Goal: Obtain resource: Download file/media

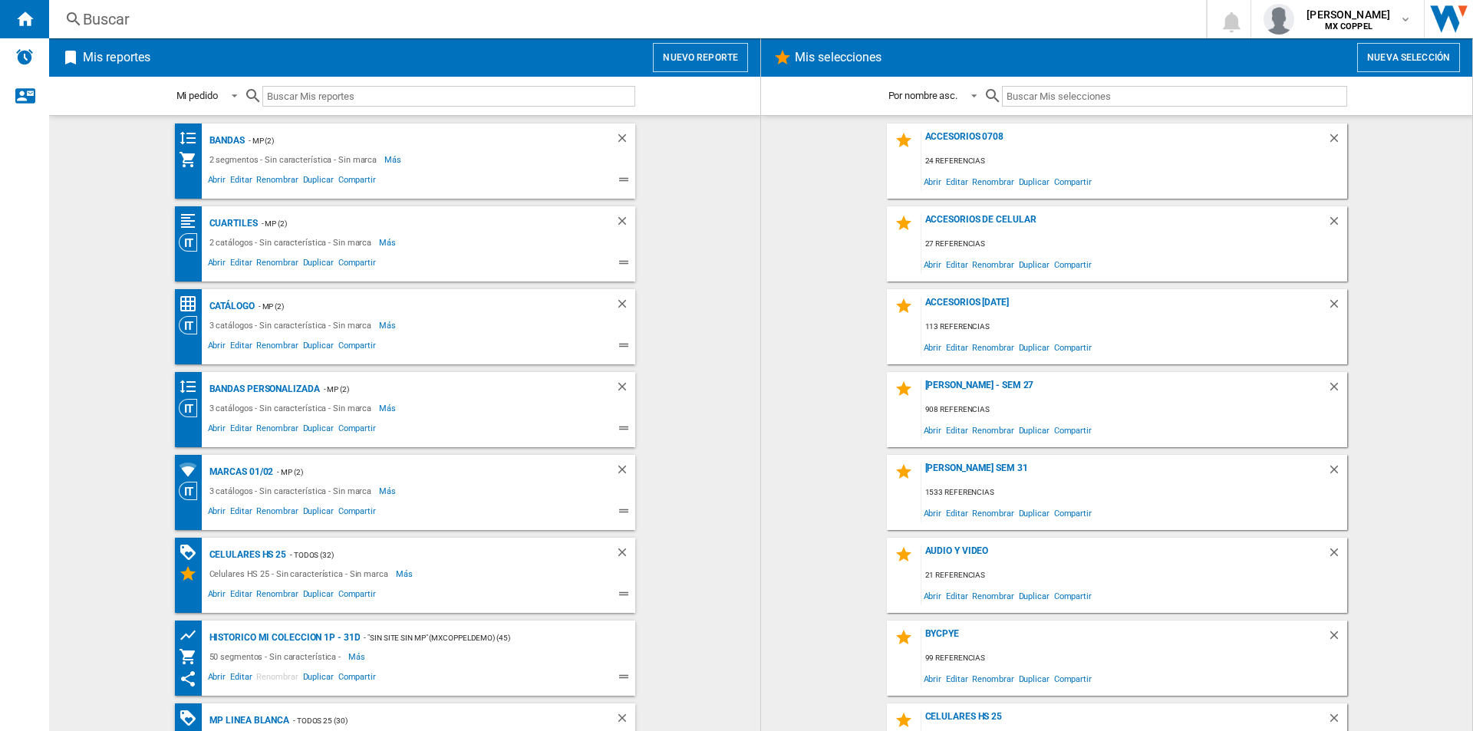
click at [1414, 54] on button "Nueva selección" at bounding box center [1408, 57] width 103 height 29
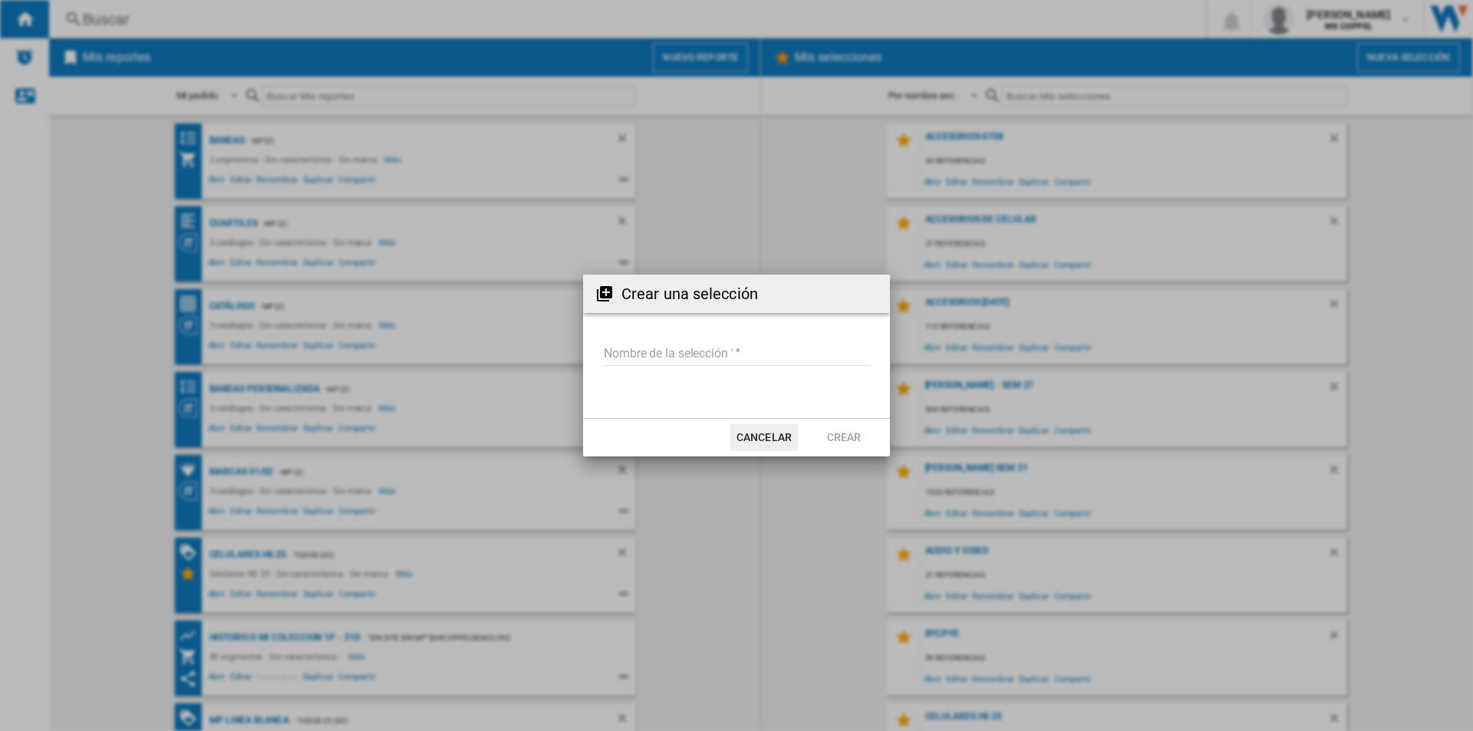
click at [734, 341] on md-input-container "Nombre de la selección '" at bounding box center [737, 363] width 270 height 45
click at [700, 358] on input "Nombre de la selección '" at bounding box center [736, 354] width 267 height 23
type input "**********"
click at [833, 430] on button "Crear" at bounding box center [844, 438] width 68 height 28
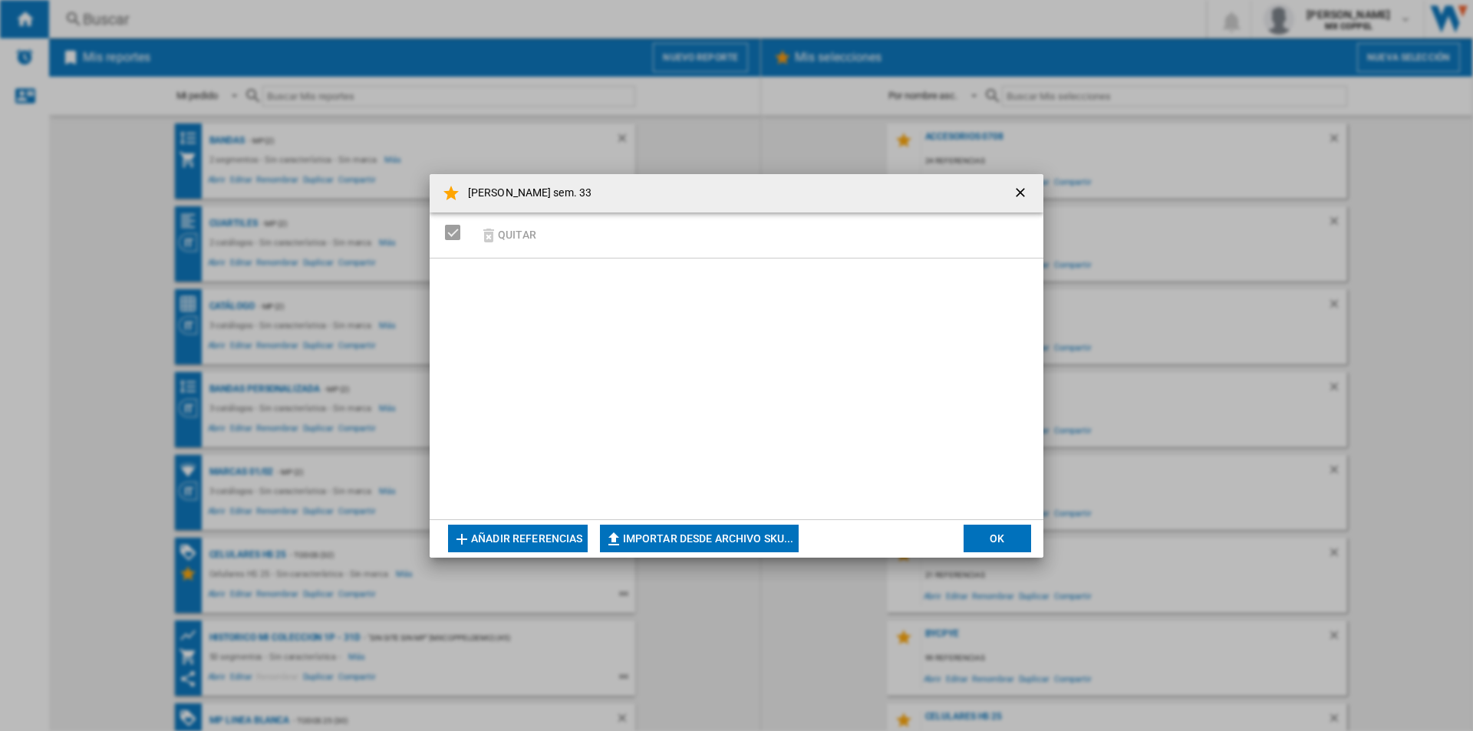
click at [771, 527] on button "Importar desde archivo SKU..." at bounding box center [699, 539] width 199 height 28
type input "**********"
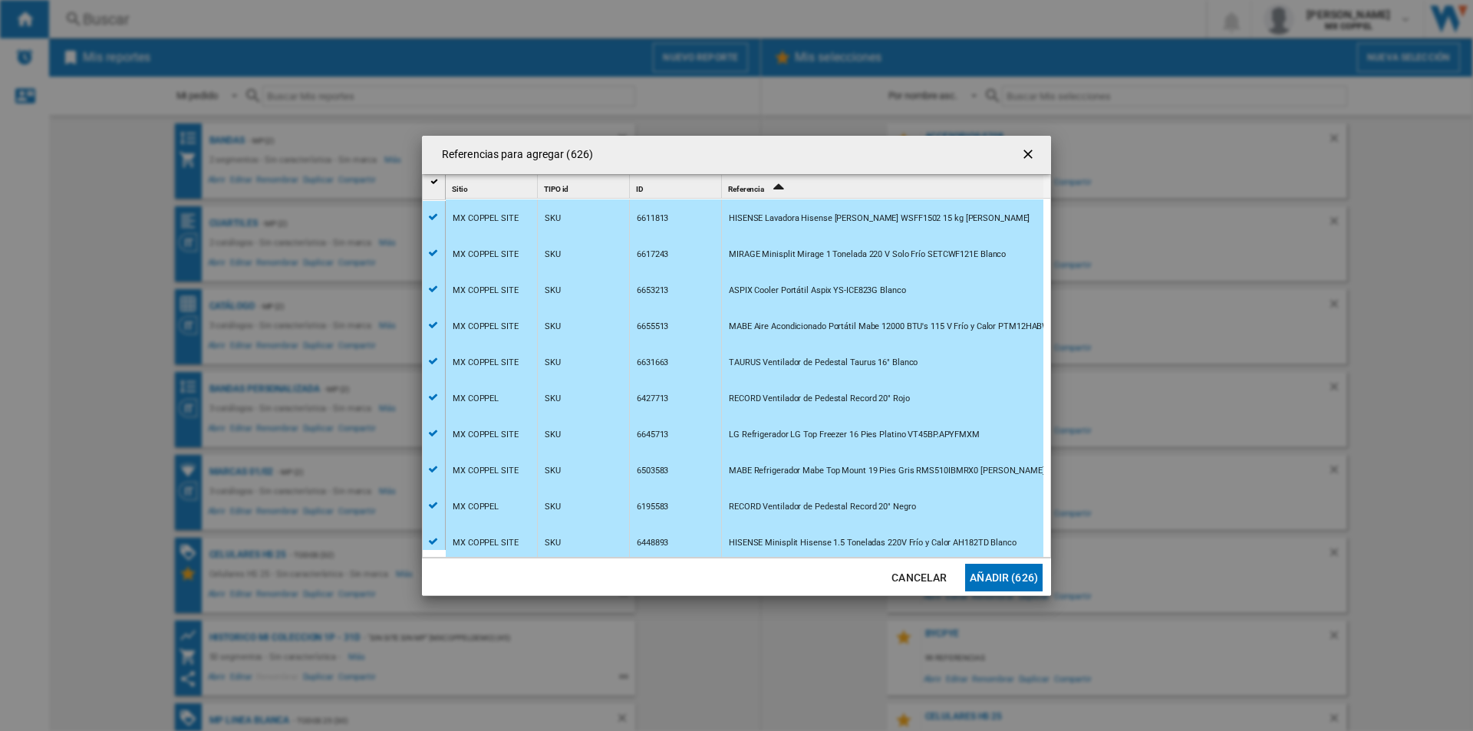
click at [1025, 585] on button "Añadir (626)" at bounding box center [1003, 578] width 77 height 28
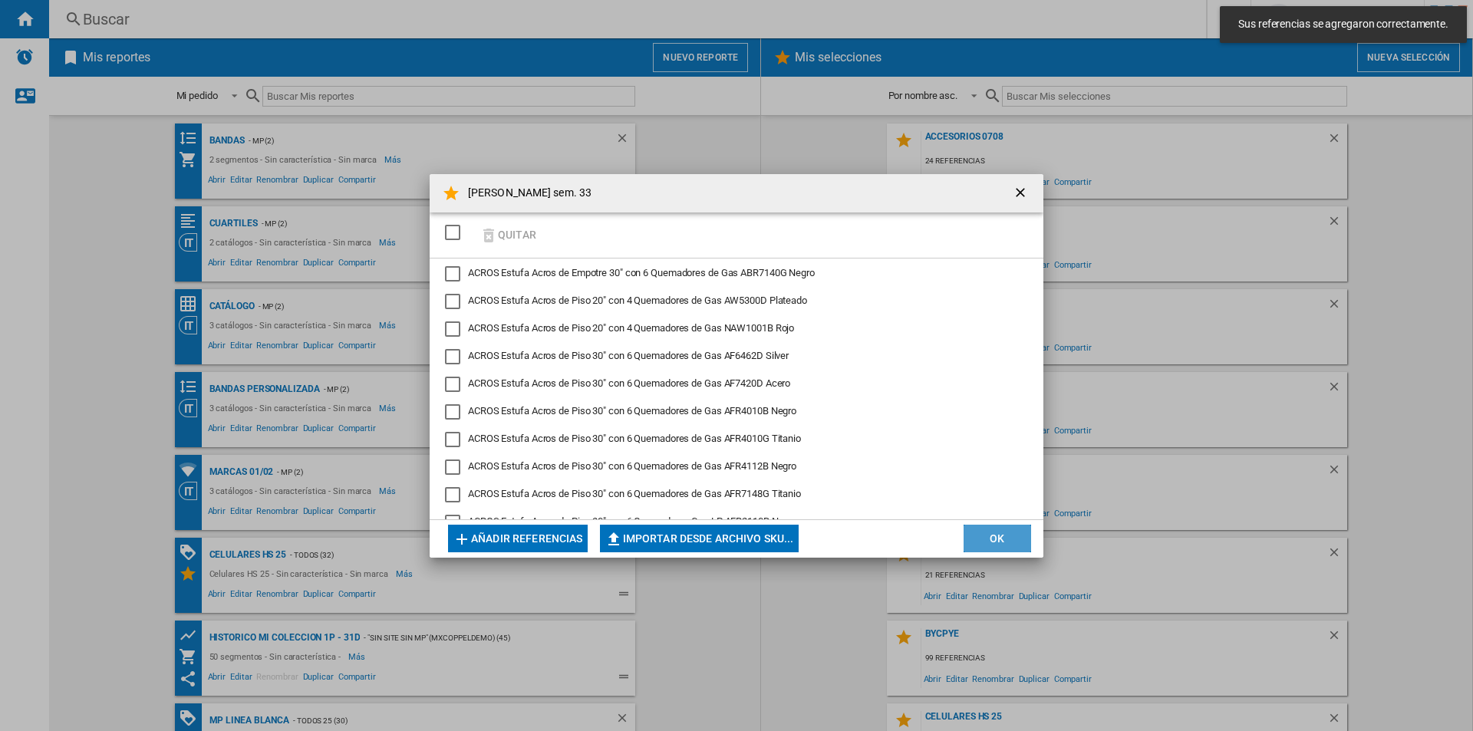
click at [1000, 539] on button "OK" at bounding box center [998, 539] width 68 height 28
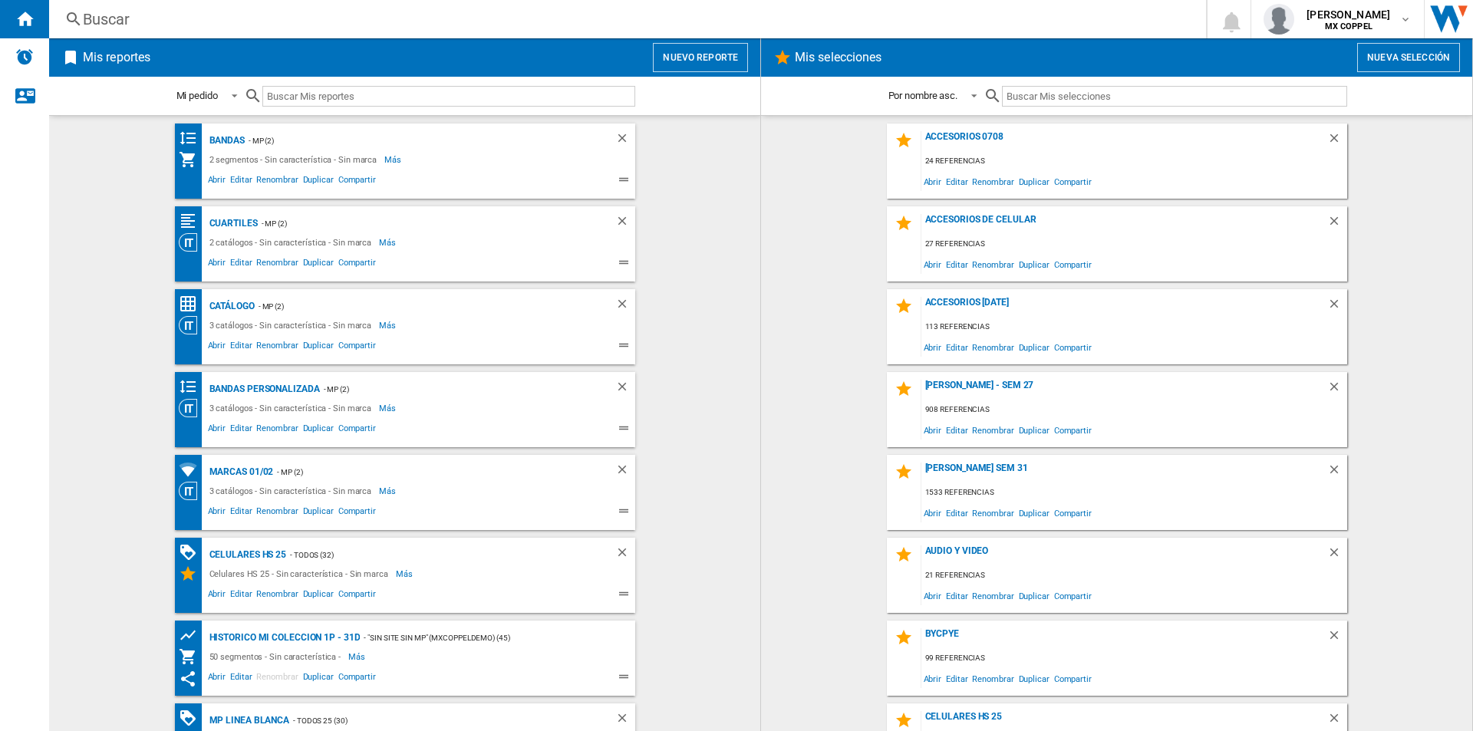
click at [837, 150] on wk-selection "Accesorios 0708 24 referencias Abrir Editar Renombrar Duplicar Compartir" at bounding box center [1117, 161] width 681 height 75
click at [697, 136] on wk-bookmarked-report "Bandas - MP (2) 2 segmentos - Sin característica - Sin marca Más Menos Abrir Ed…" at bounding box center [404, 161] width 681 height 75
click at [711, 51] on button "Nuevo reporte" at bounding box center [700, 57] width 95 height 29
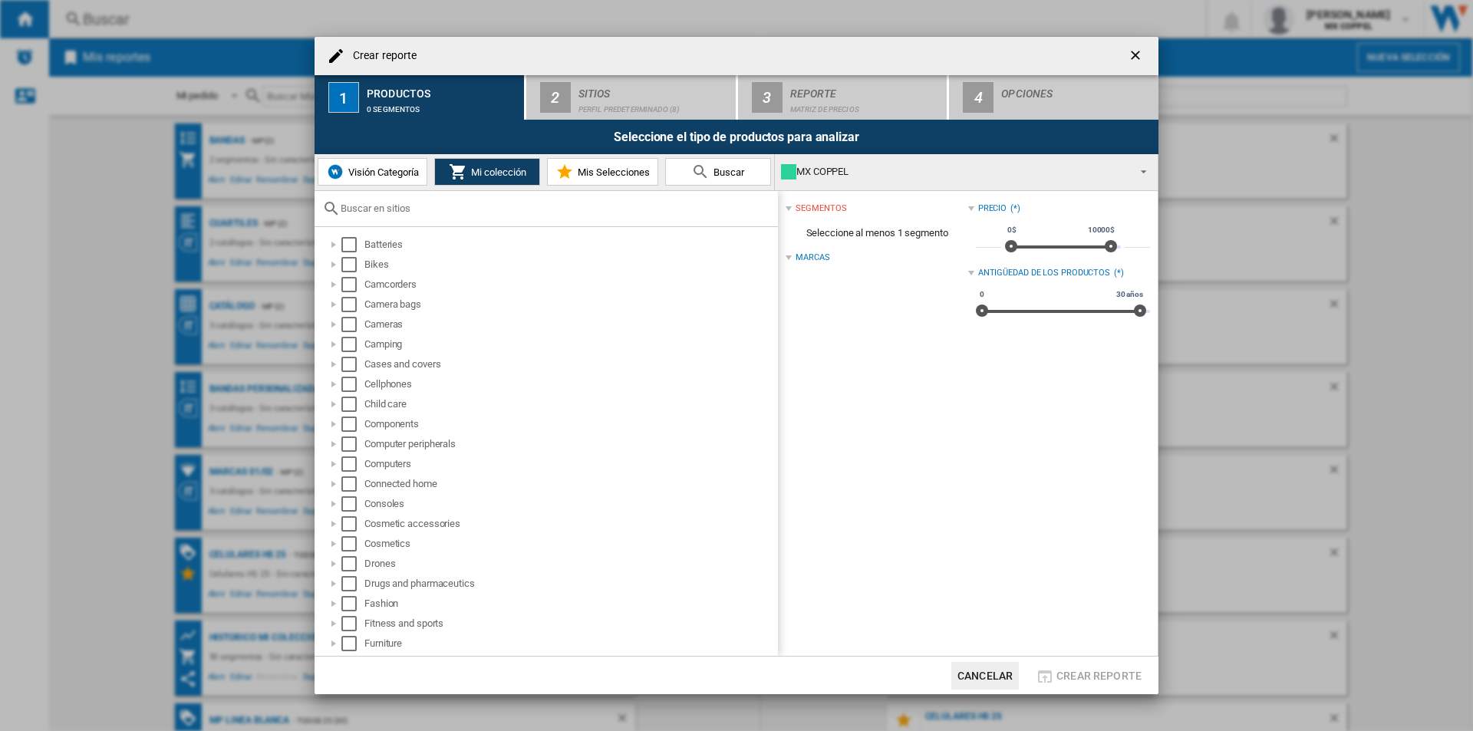
click at [614, 172] on span "Mis Selecciones" at bounding box center [612, 173] width 76 height 12
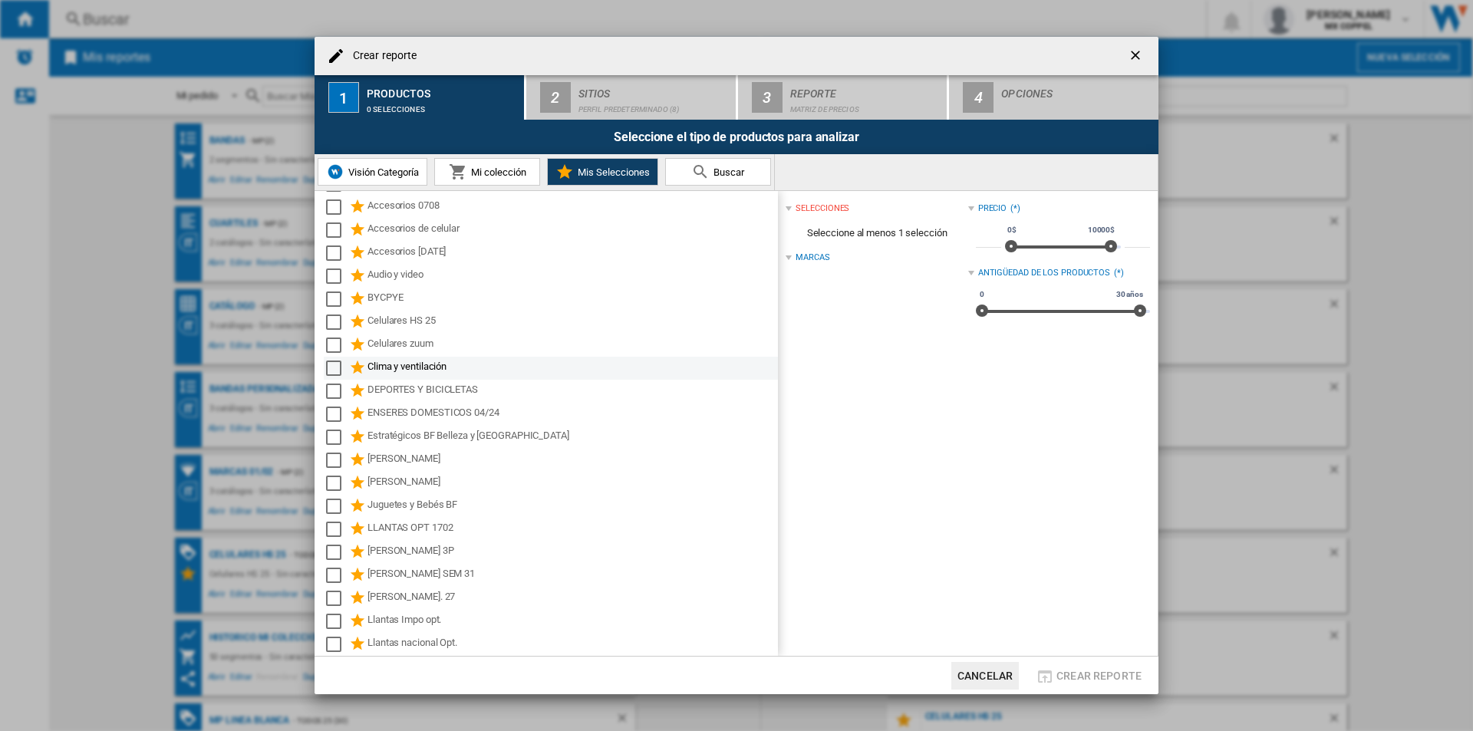
scroll to position [77, 0]
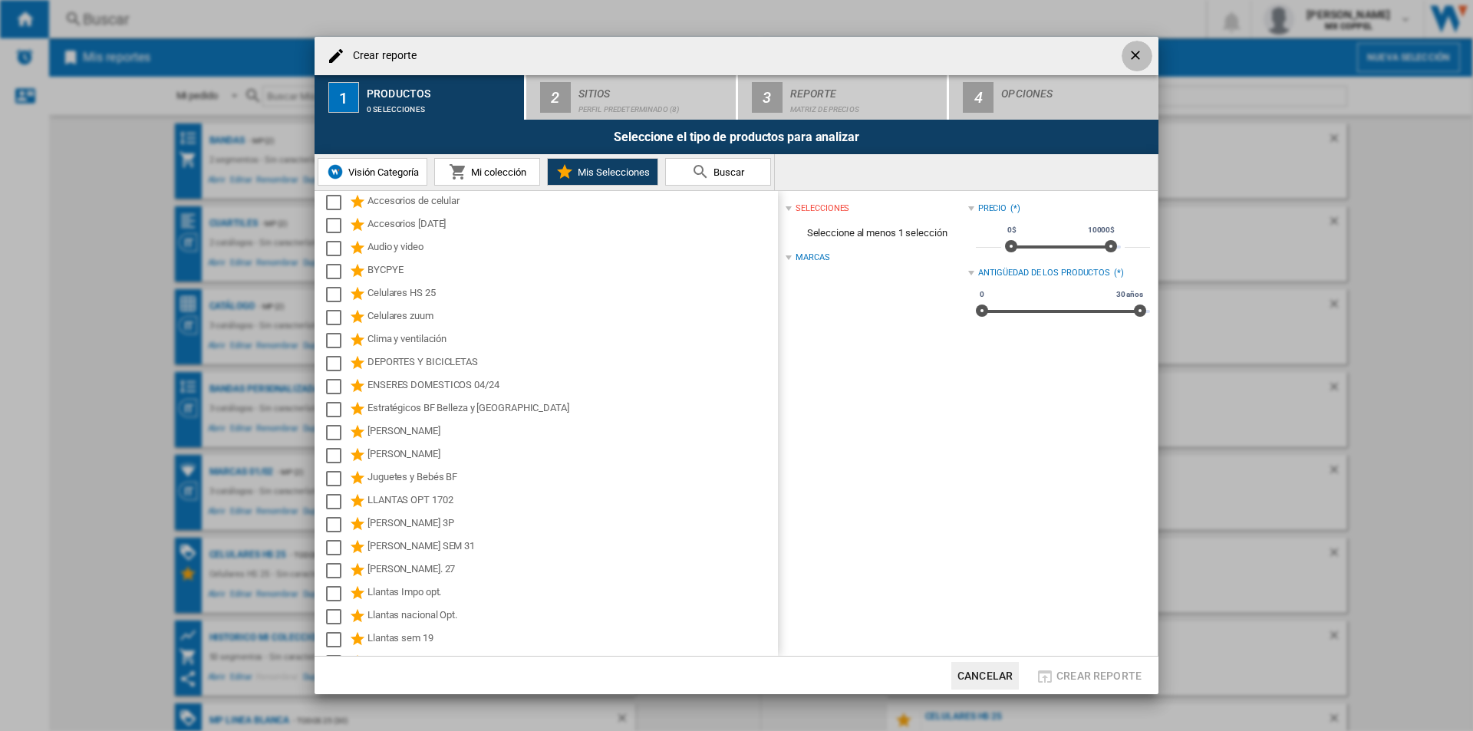
click at [1132, 58] on ng-md-icon "getI18NText('BUTTONS.CLOSE_DIALOG')" at bounding box center [1137, 57] width 18 height 18
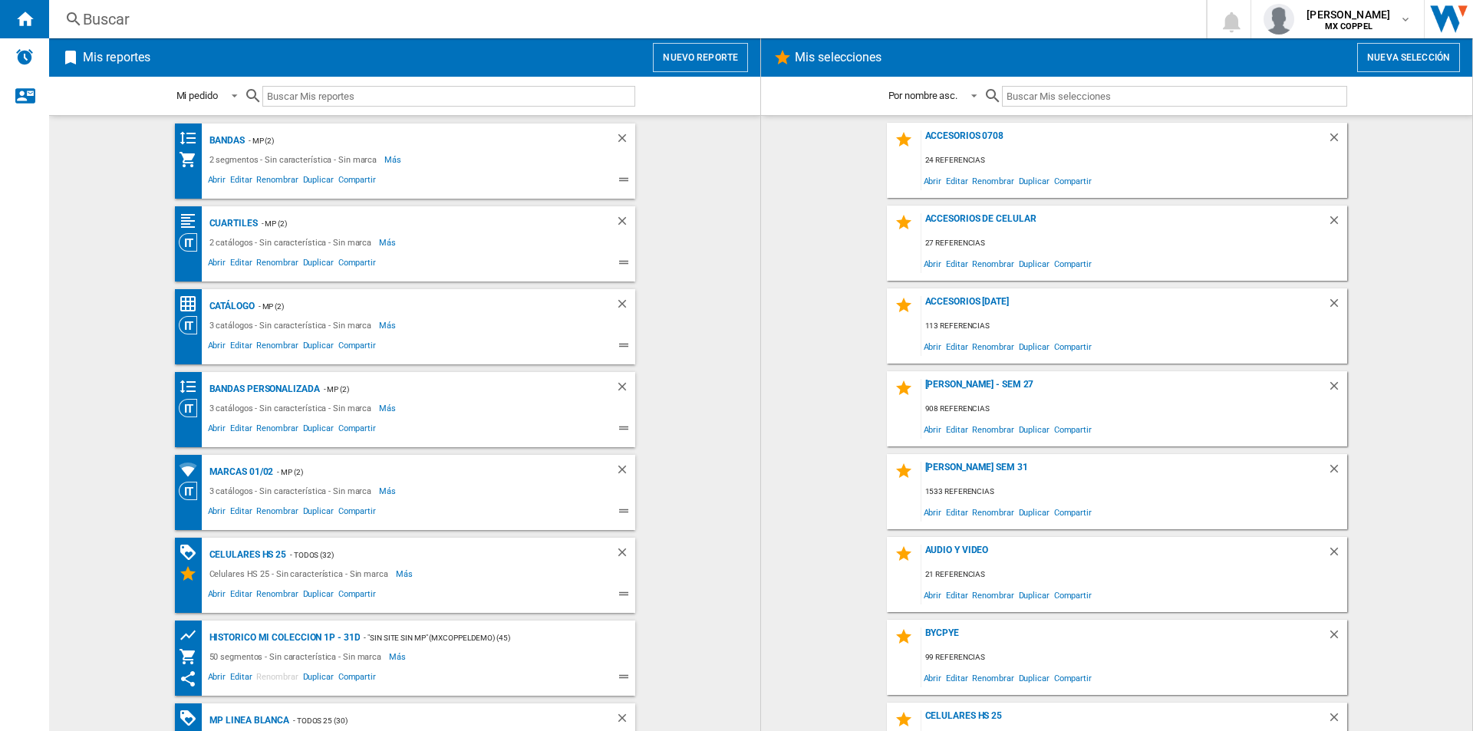
scroll to position [0, 0]
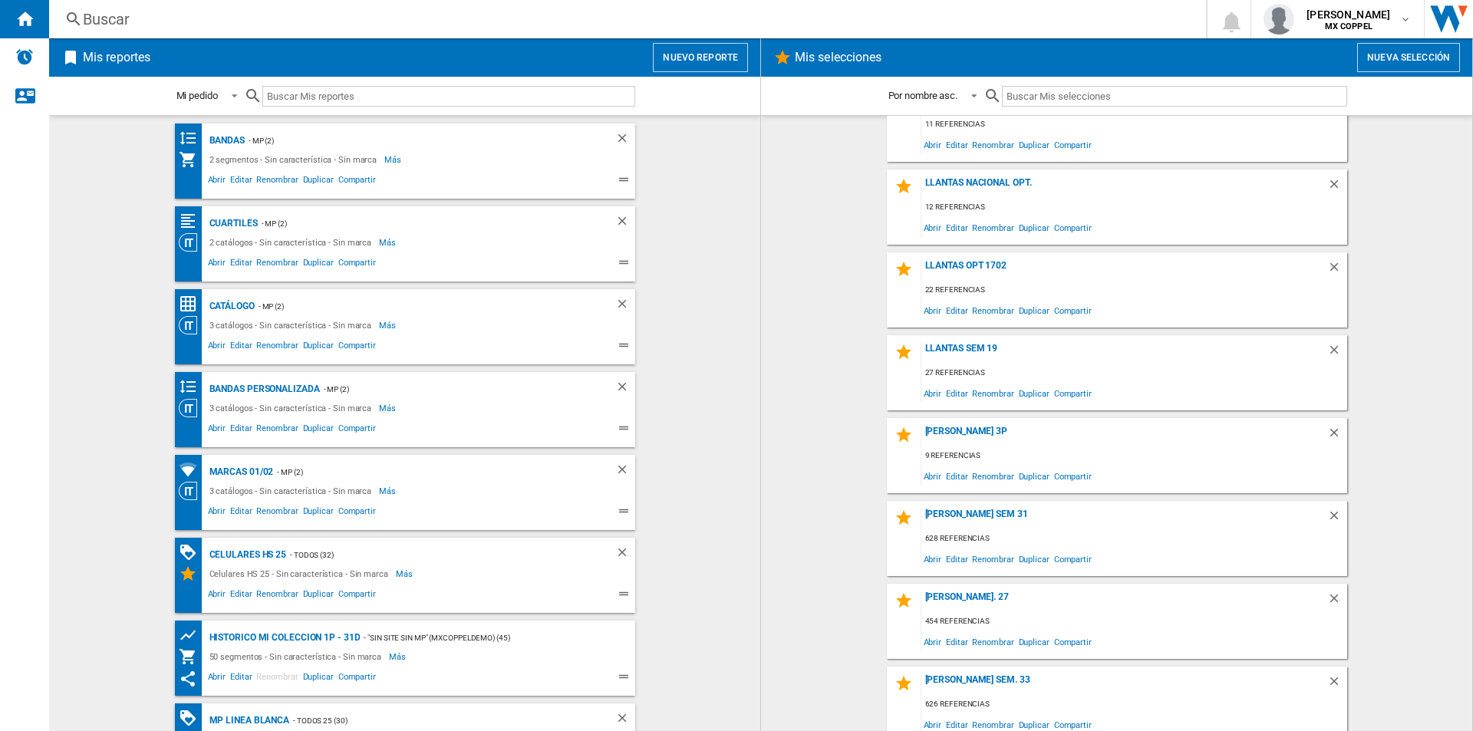
scroll to position [1688, 0]
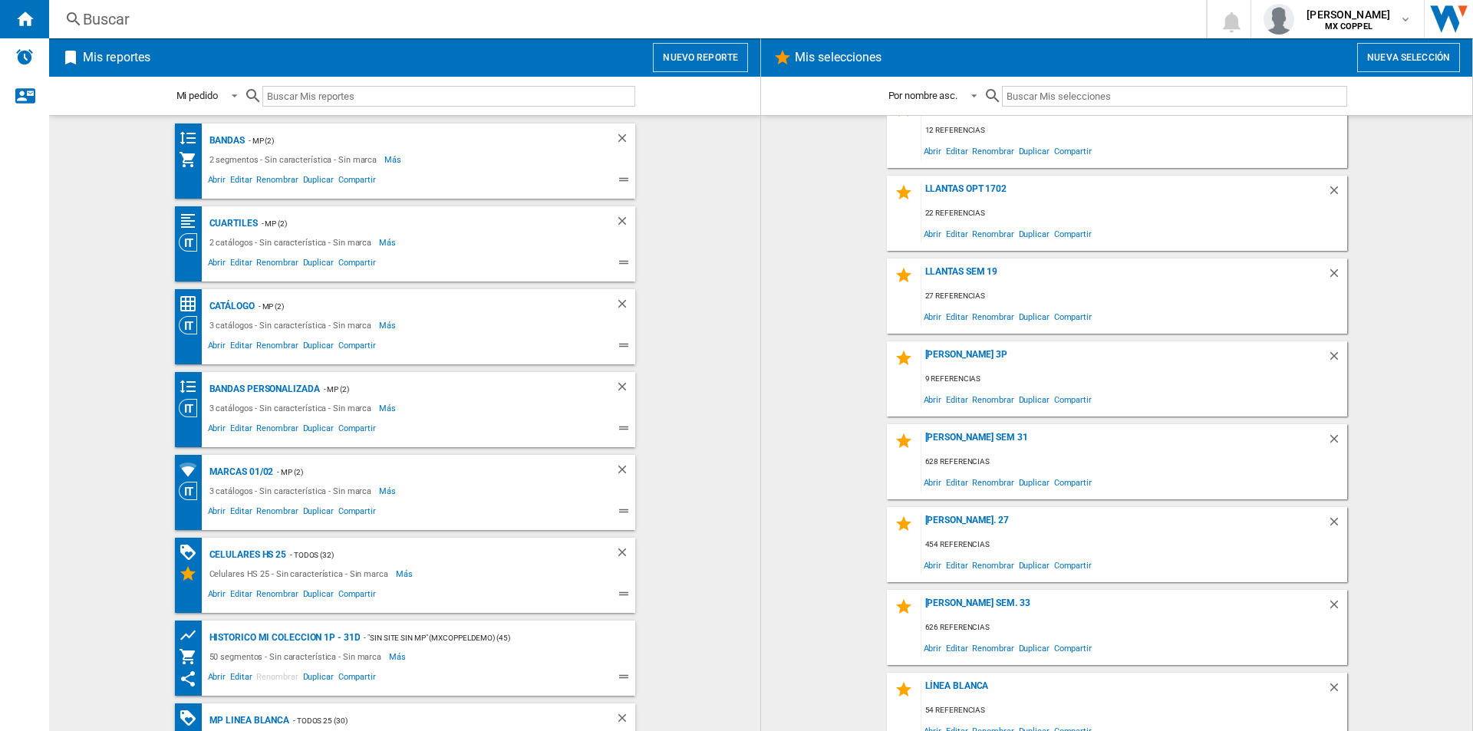
click at [674, 52] on button "Nuevo reporte" at bounding box center [700, 57] width 95 height 29
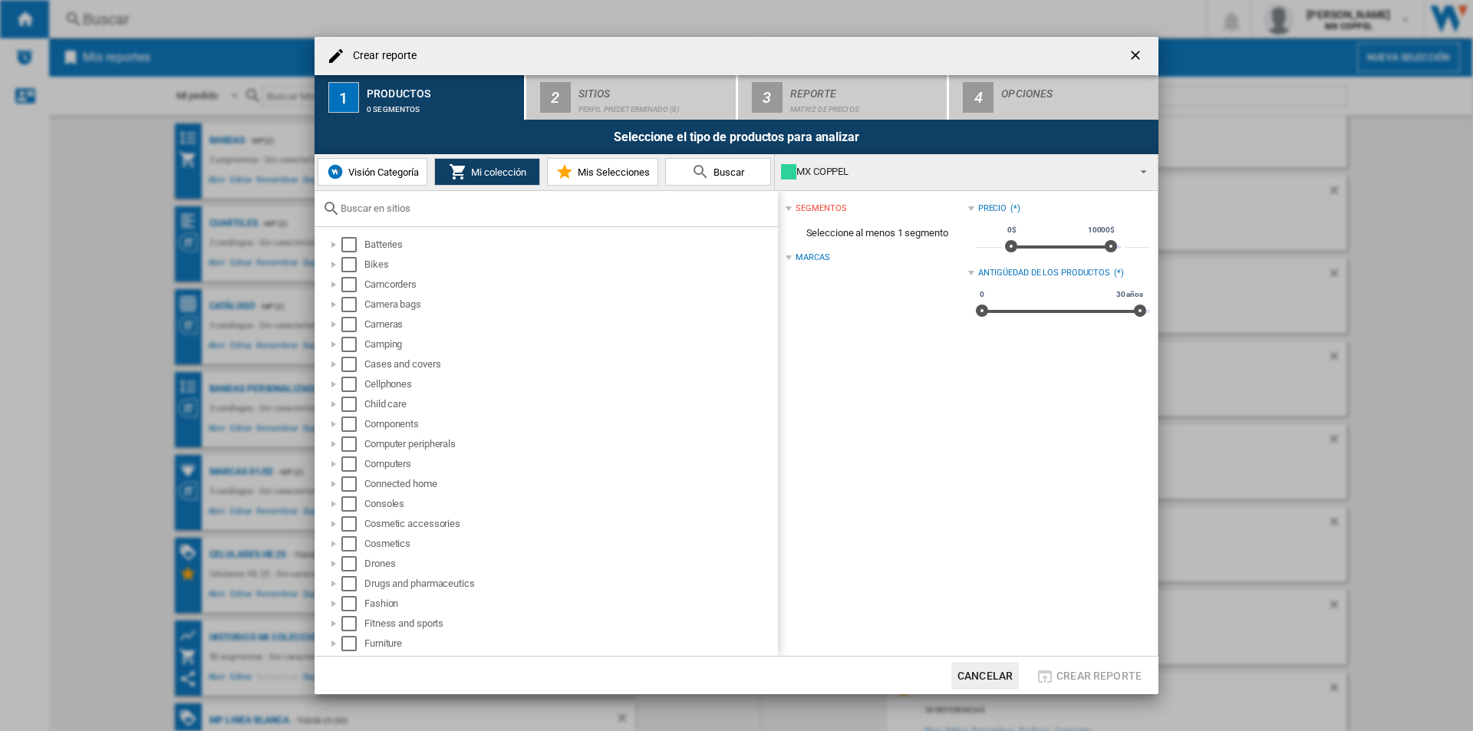
click at [609, 185] on button "Mis Selecciones" at bounding box center [602, 172] width 111 height 28
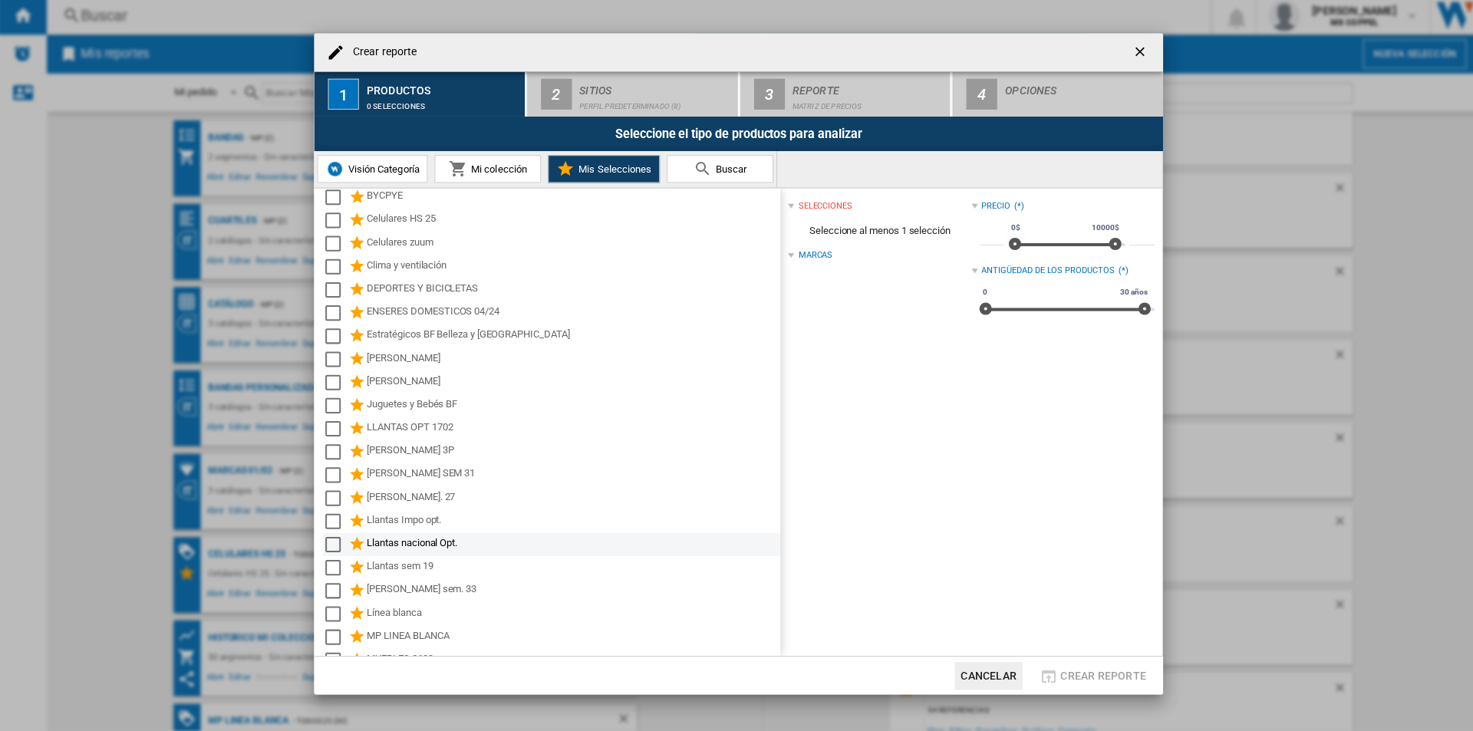
scroll to position [0, 0]
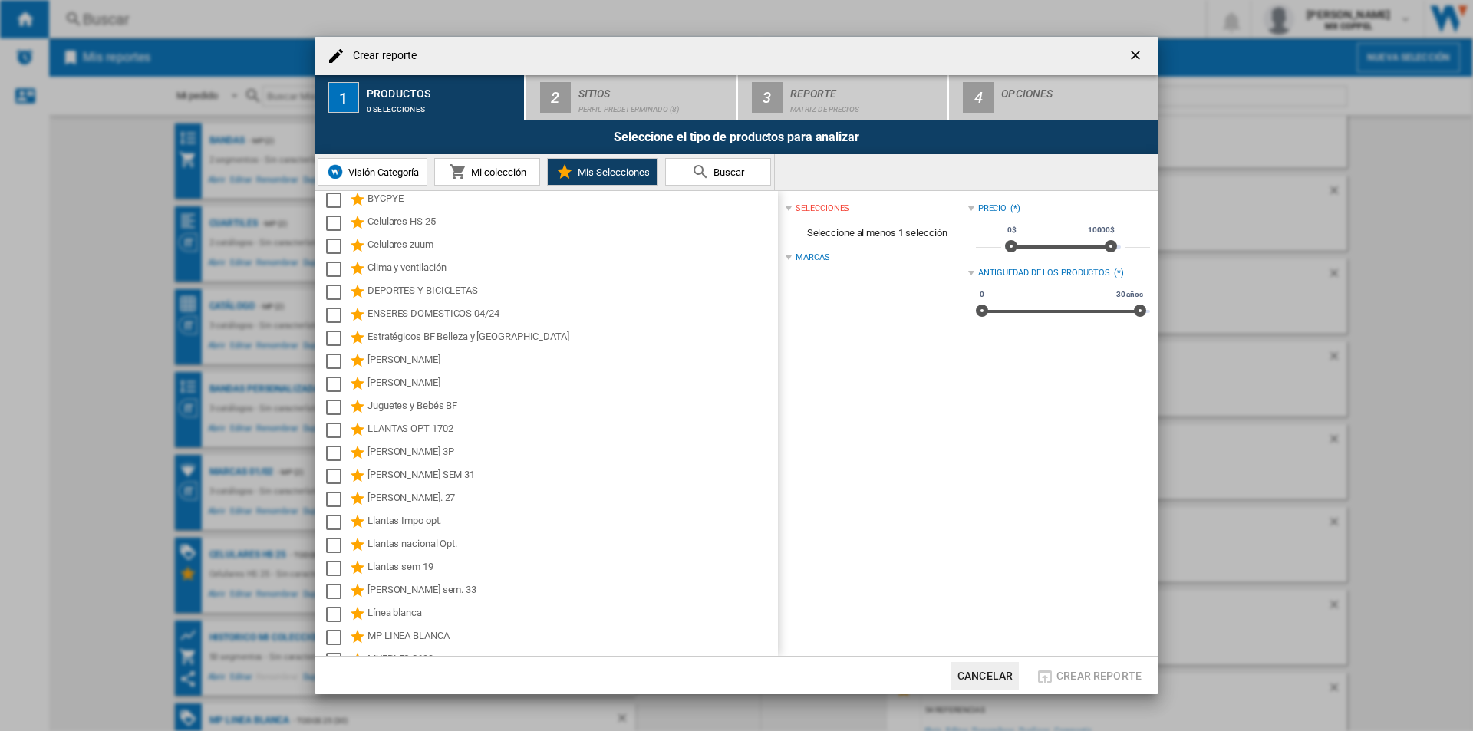
click at [322, 601] on li "[PERSON_NAME] sem. 33" at bounding box center [550, 591] width 456 height 23
click at [329, 599] on md-checkbox "Select" at bounding box center [337, 591] width 23 height 18
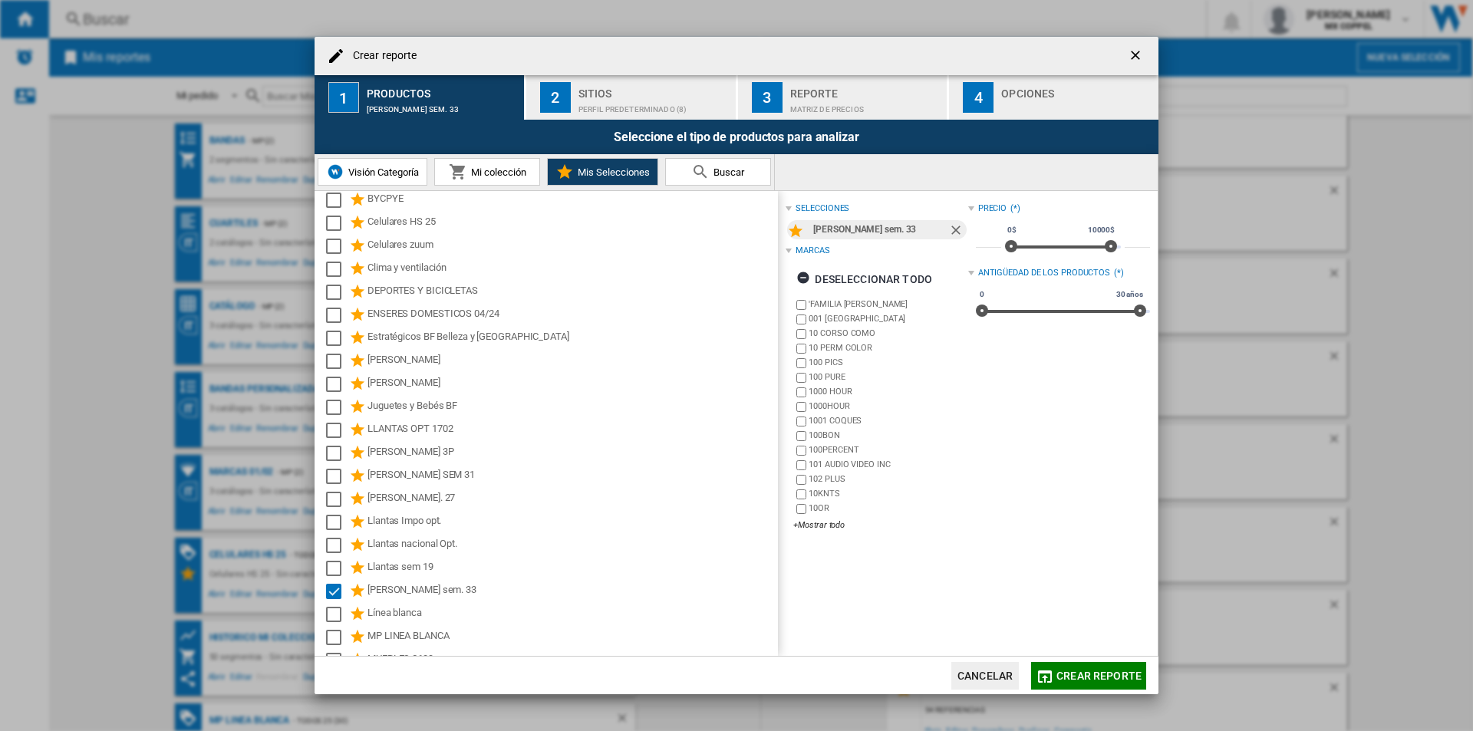
click at [582, 115] on button "2 Sitios Perfil predeterminado (8)" at bounding box center [631, 97] width 211 height 45
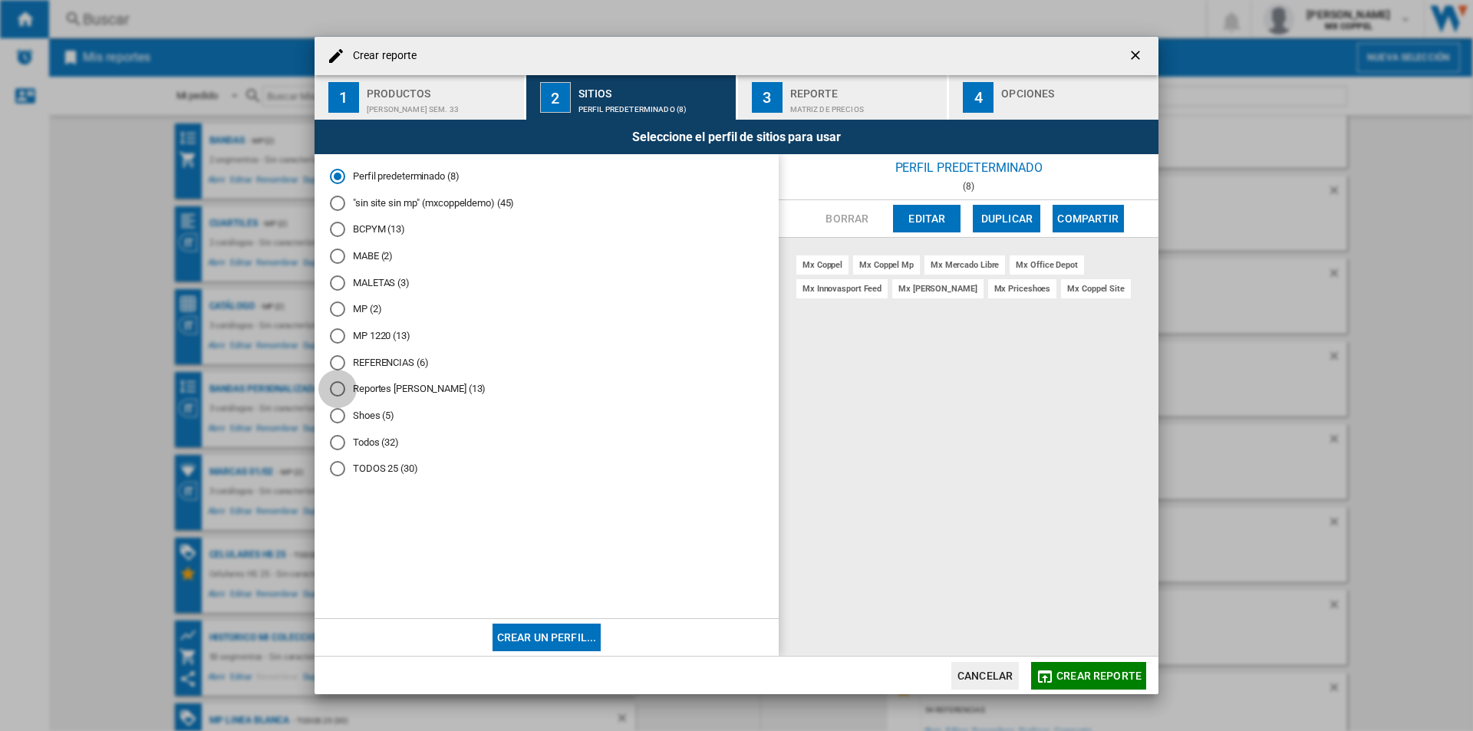
click at [342, 394] on div "Reportes Oscar Lopez (13)" at bounding box center [337, 388] width 15 height 15
click at [915, 211] on button "Editar" at bounding box center [927, 219] width 68 height 28
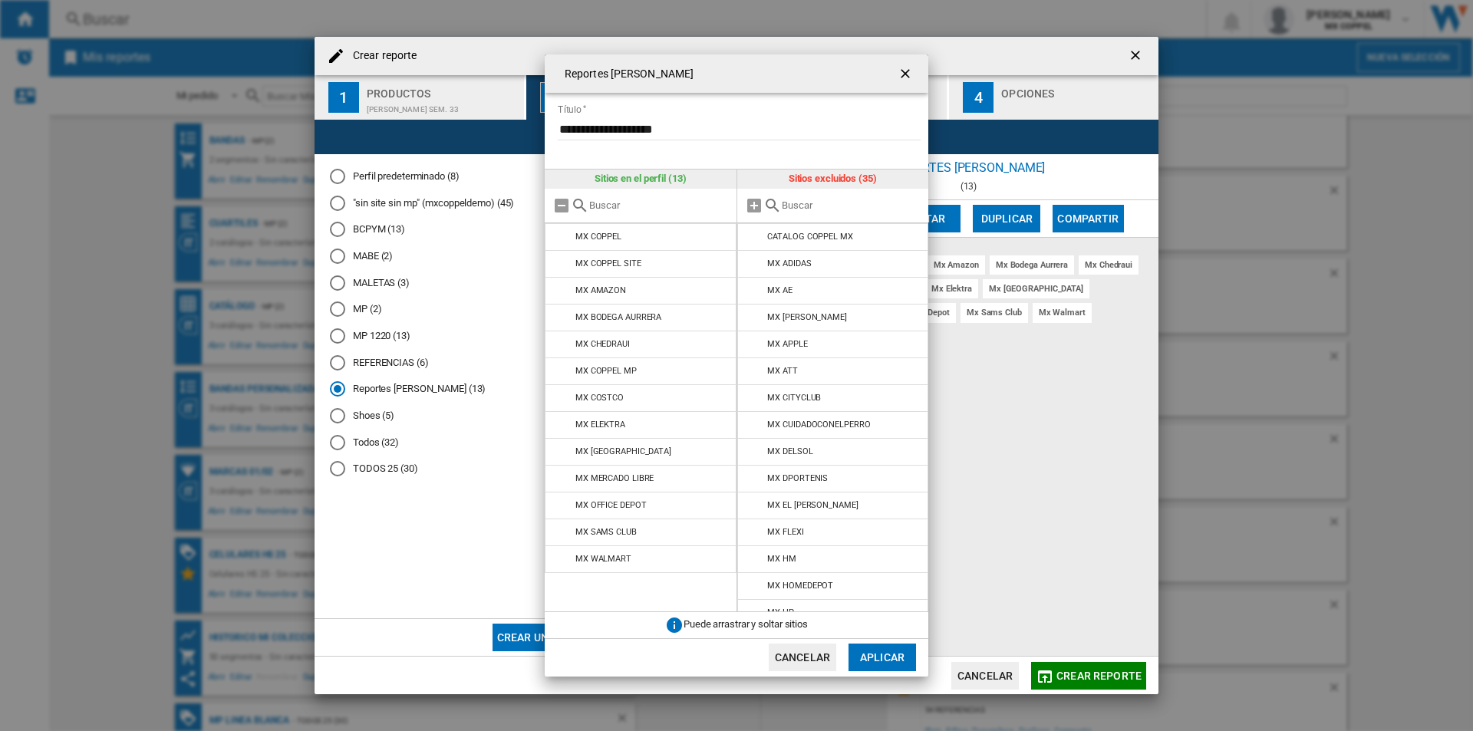
click at [896, 658] on button "Aplicar" at bounding box center [883, 658] width 68 height 28
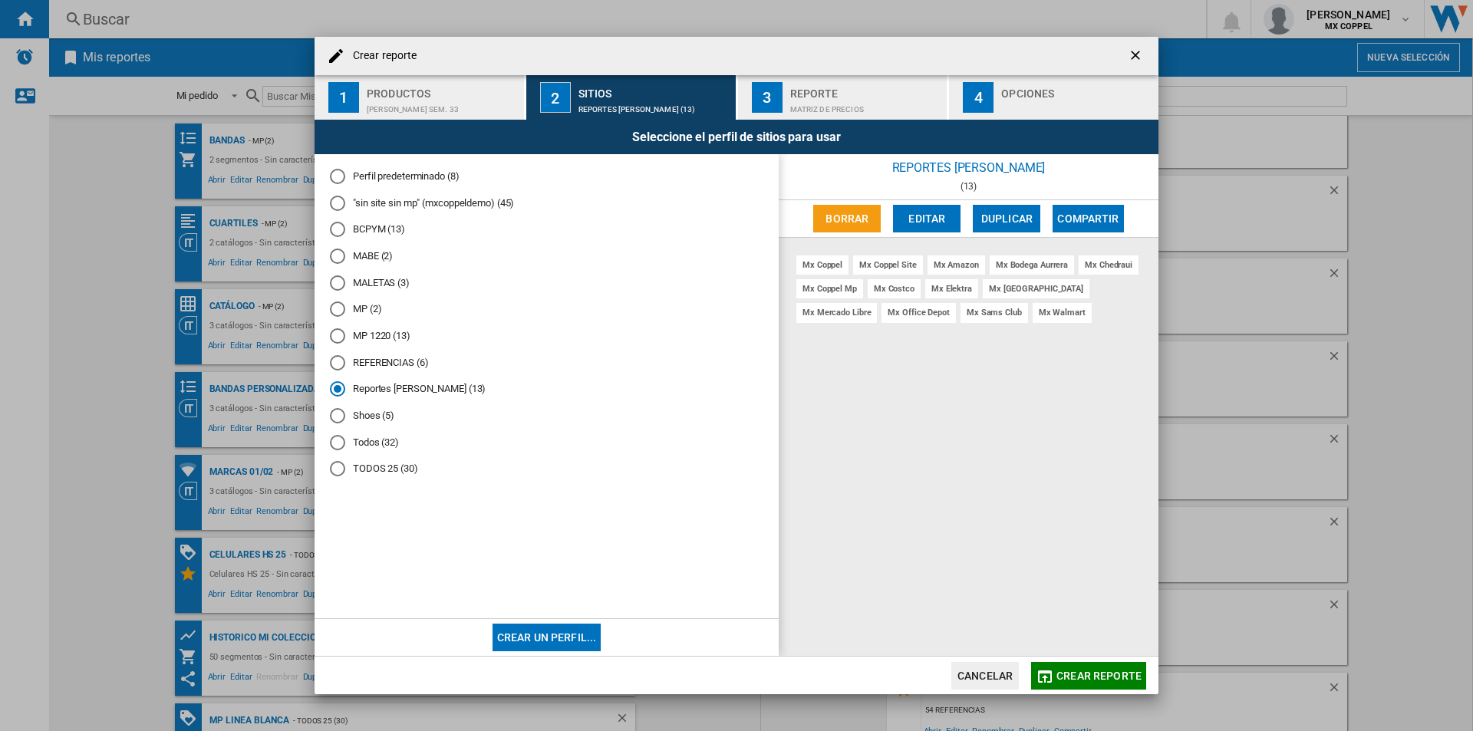
click at [832, 89] on div "Reporte" at bounding box center [865, 89] width 151 height 16
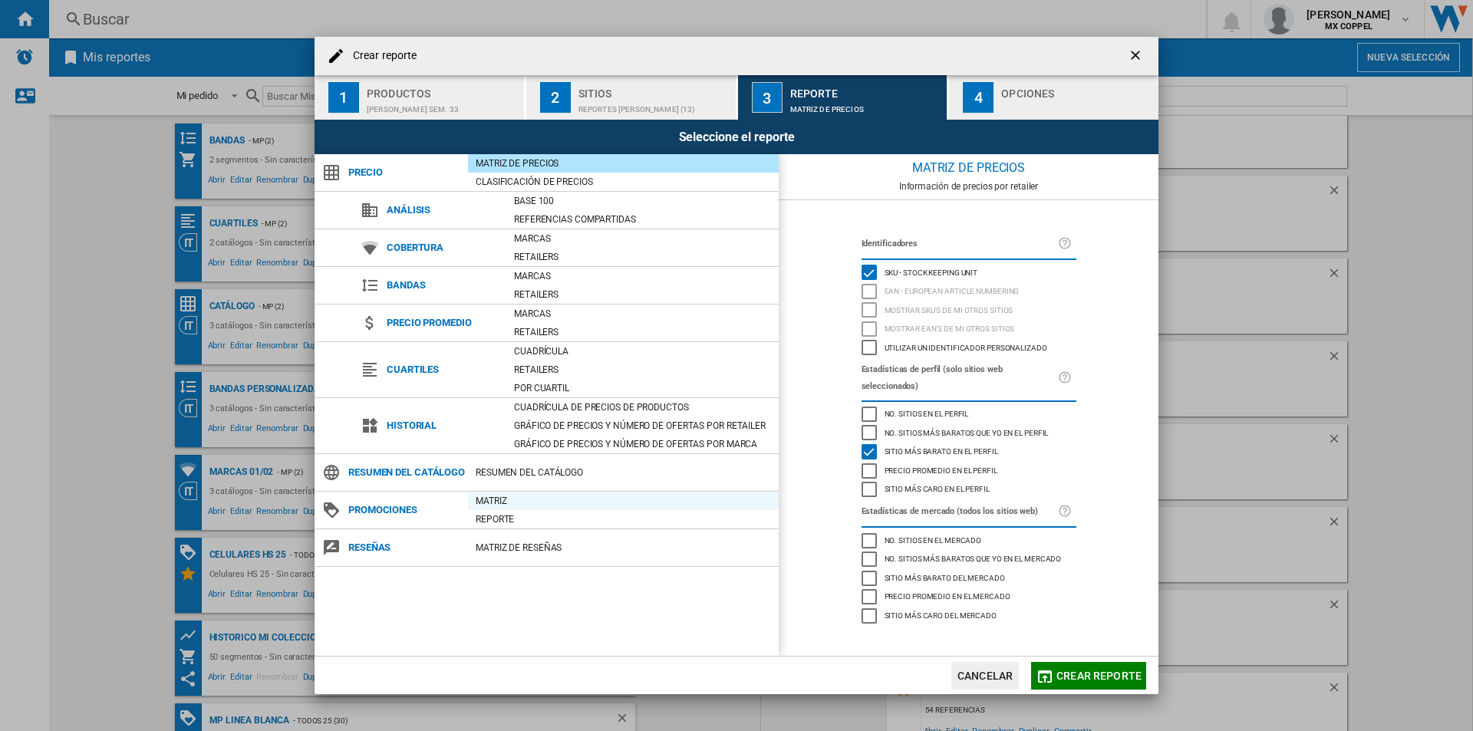
click at [492, 509] on div "Matriz" at bounding box center [623, 500] width 311 height 15
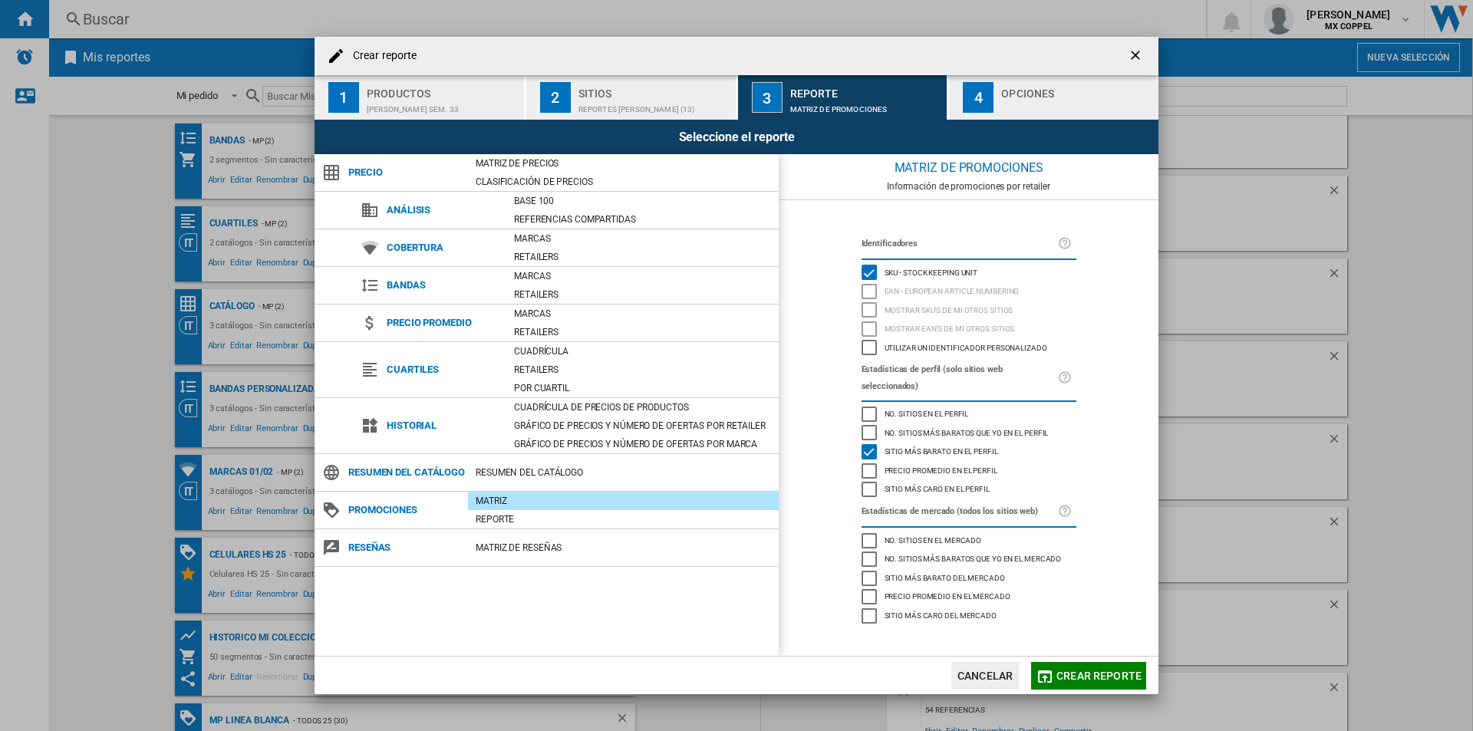
click at [969, 104] on div "4" at bounding box center [978, 97] width 31 height 31
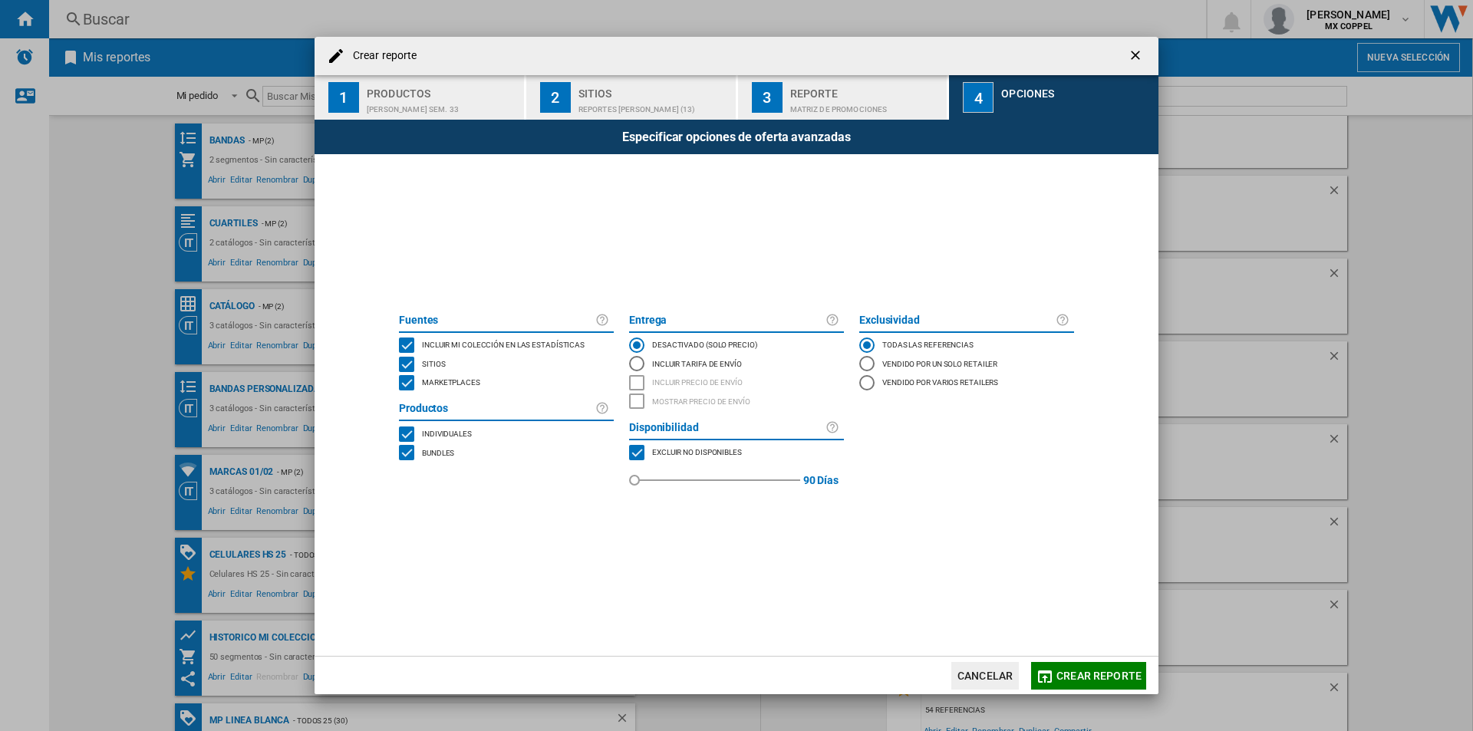
click at [691, 227] on span at bounding box center [736, 230] width 691 height 153
click at [846, 104] on div "Matriz de PROMOCIONES" at bounding box center [865, 105] width 151 height 16
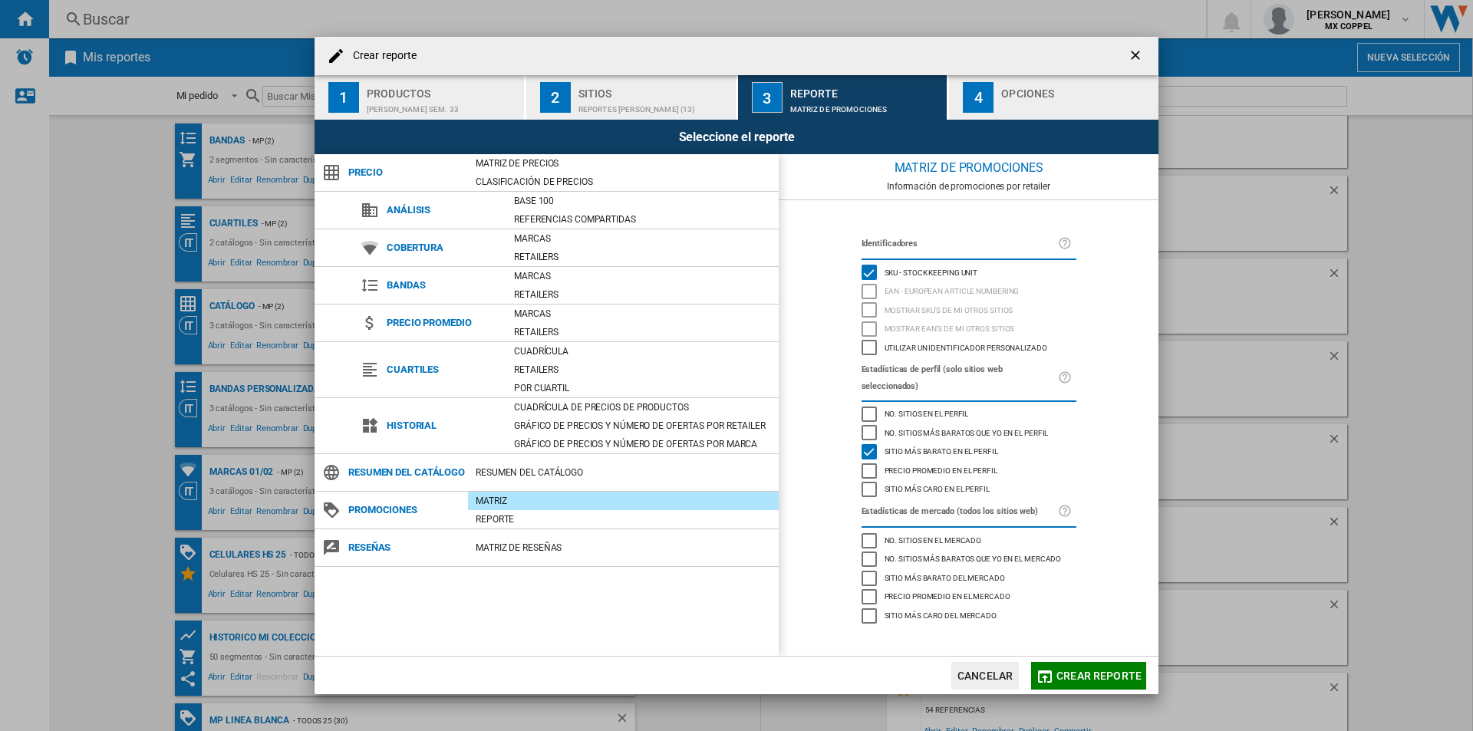
click at [1018, 122] on div "Seleccione el reporte" at bounding box center [737, 137] width 844 height 35
click at [1011, 106] on div "button" at bounding box center [1076, 105] width 151 height 16
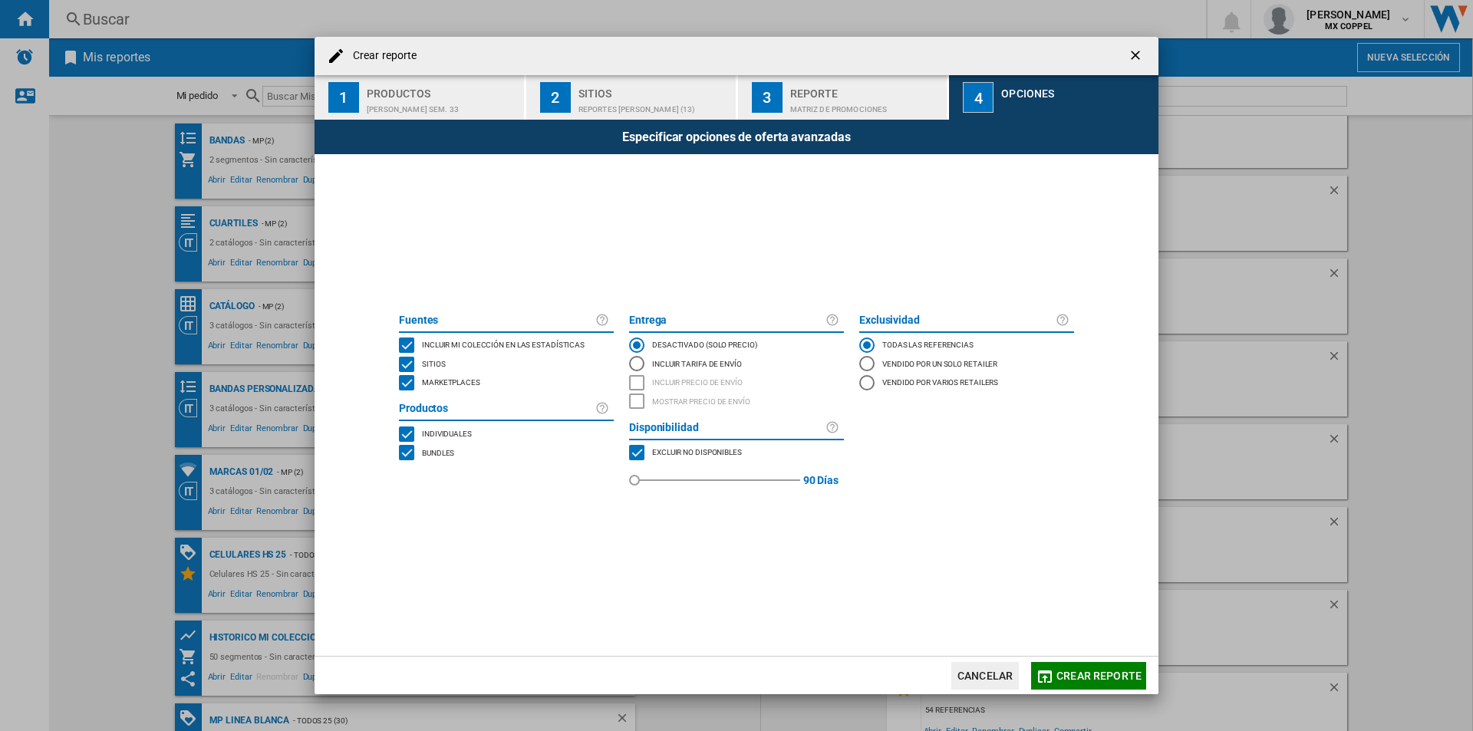
click at [404, 453] on div "BUNDLES" at bounding box center [406, 452] width 15 height 15
click at [403, 384] on div "MARKETPLACES" at bounding box center [406, 382] width 15 height 15
click at [1096, 675] on span "Crear reporte" at bounding box center [1099, 676] width 85 height 12
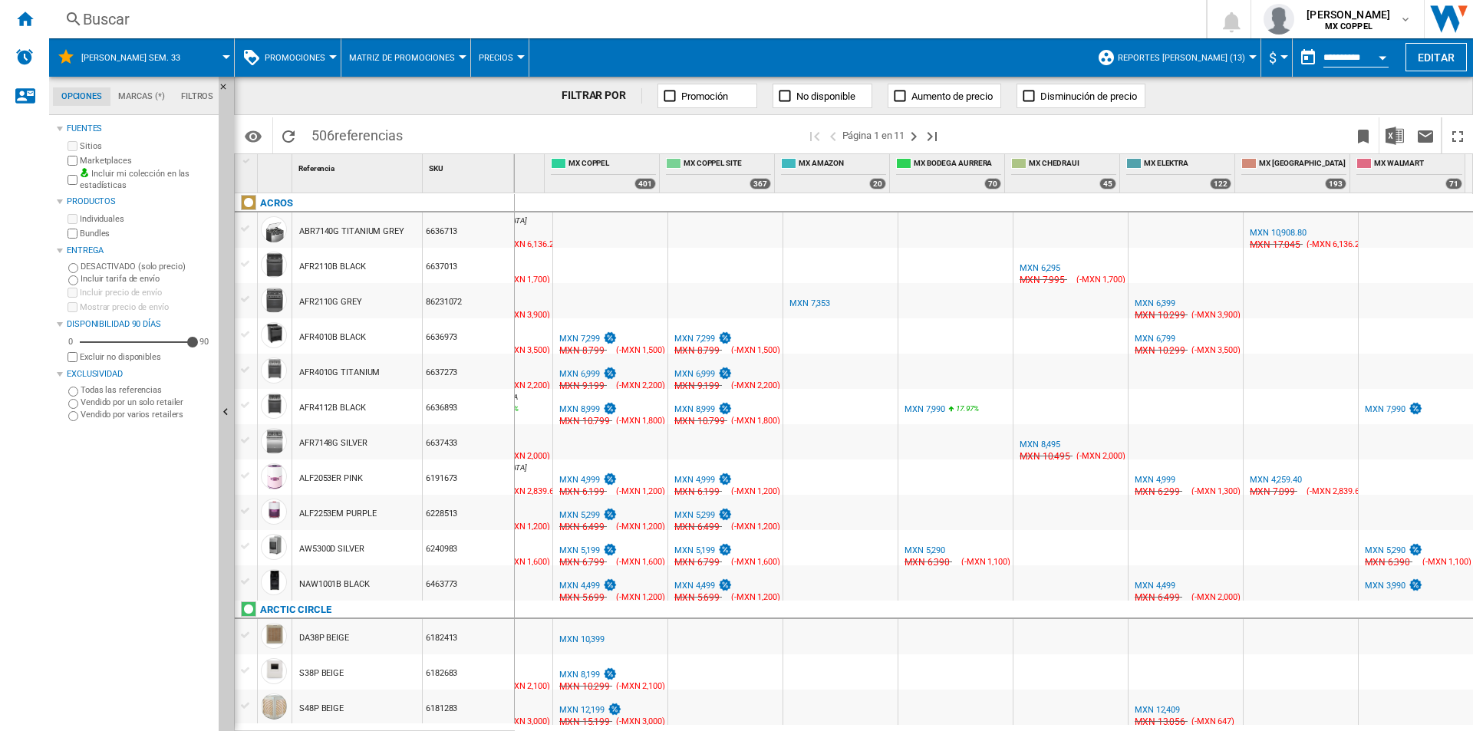
click at [1277, 54] on button "$" at bounding box center [1276, 57] width 15 height 38
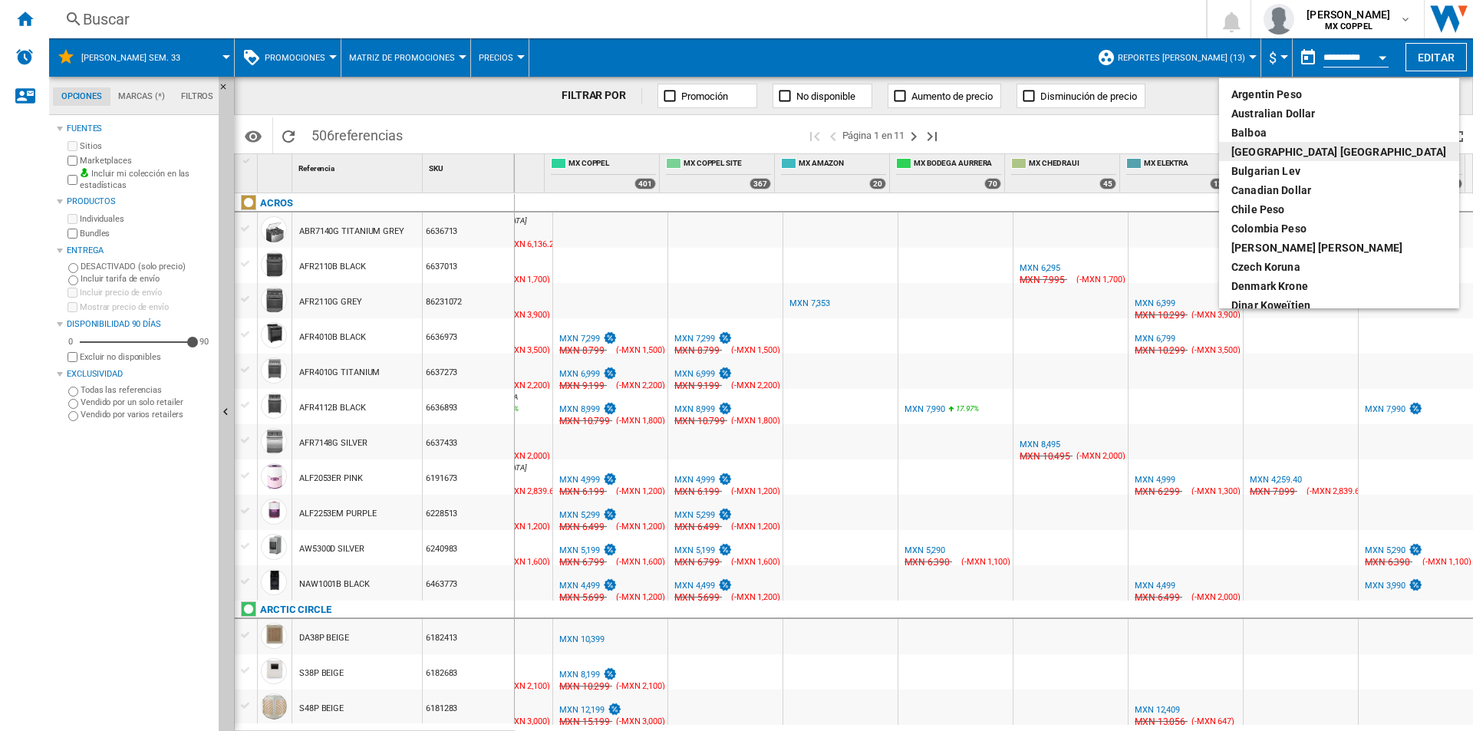
click at [1277, 54] on md-backdrop at bounding box center [736, 365] width 1473 height 731
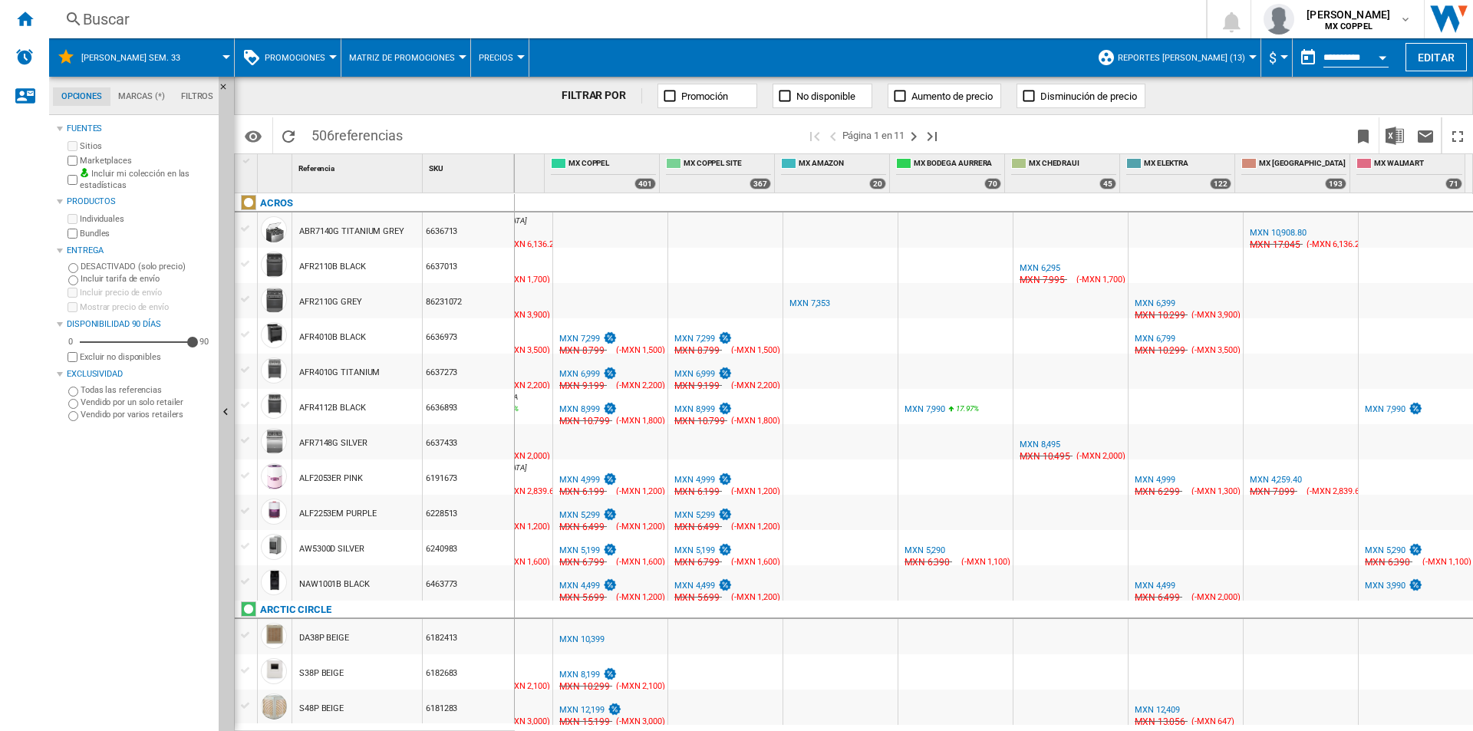
click at [1347, 53] on input "**********" at bounding box center [1356, 60] width 65 height 14
click at [1386, 59] on button "Open calendar" at bounding box center [1383, 55] width 28 height 28
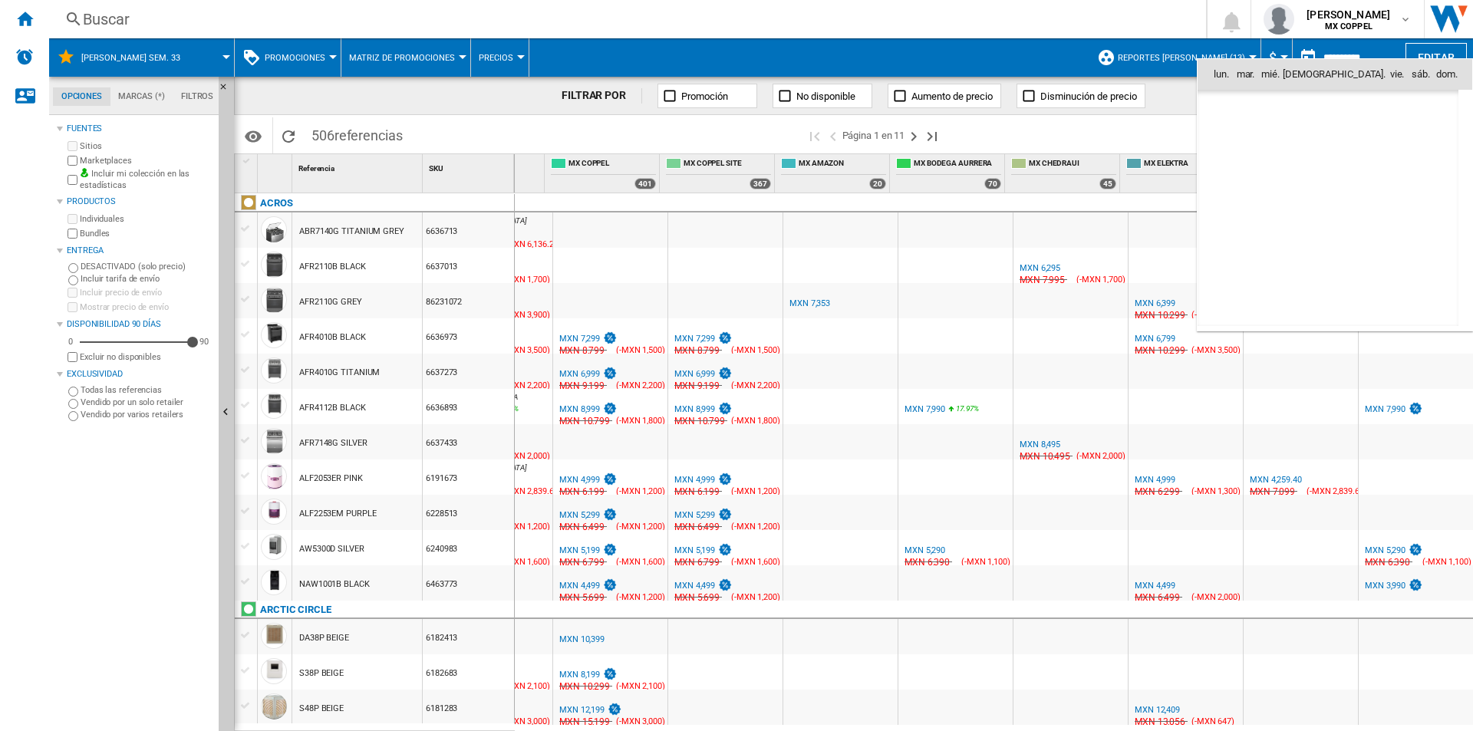
scroll to position [7320, 0]
click at [1324, 170] on span "14" at bounding box center [1328, 175] width 31 height 31
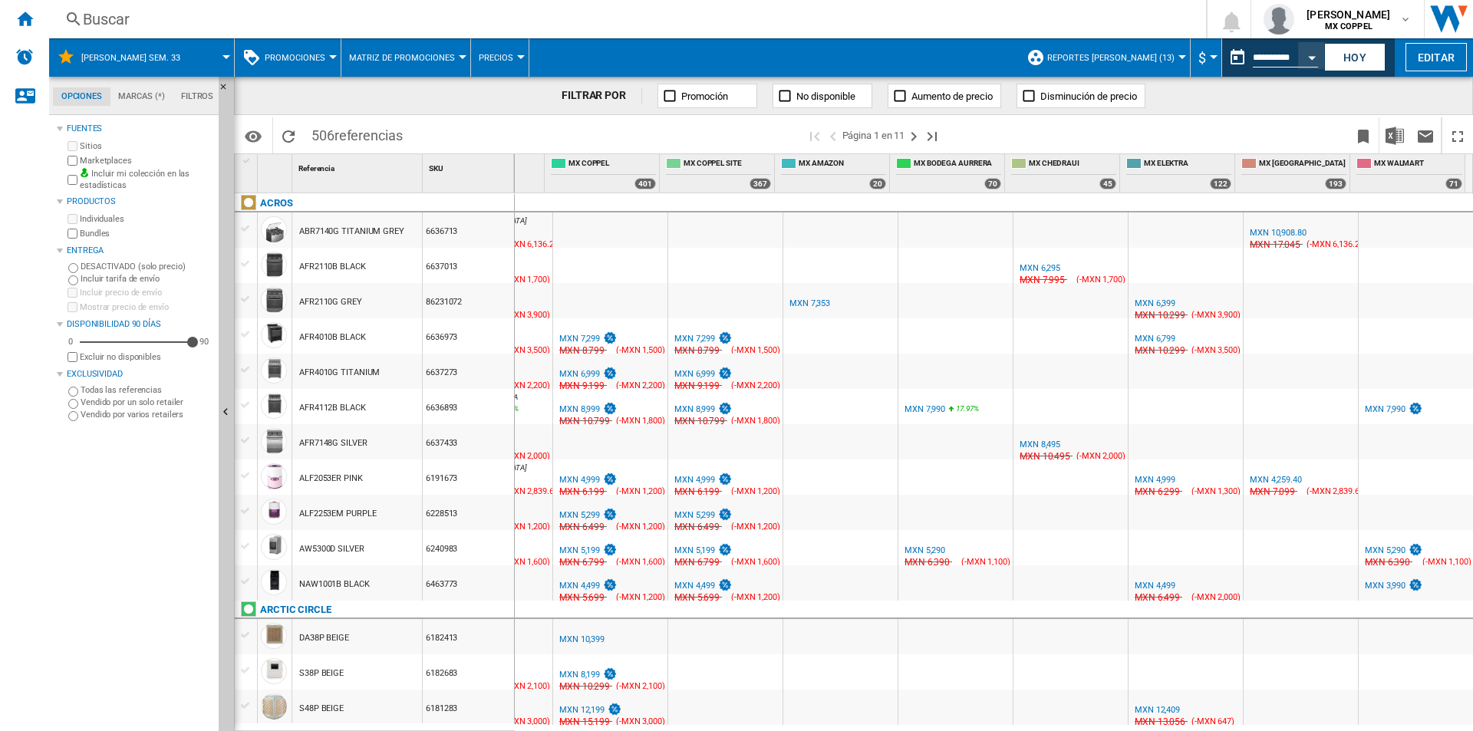
type input "**********"
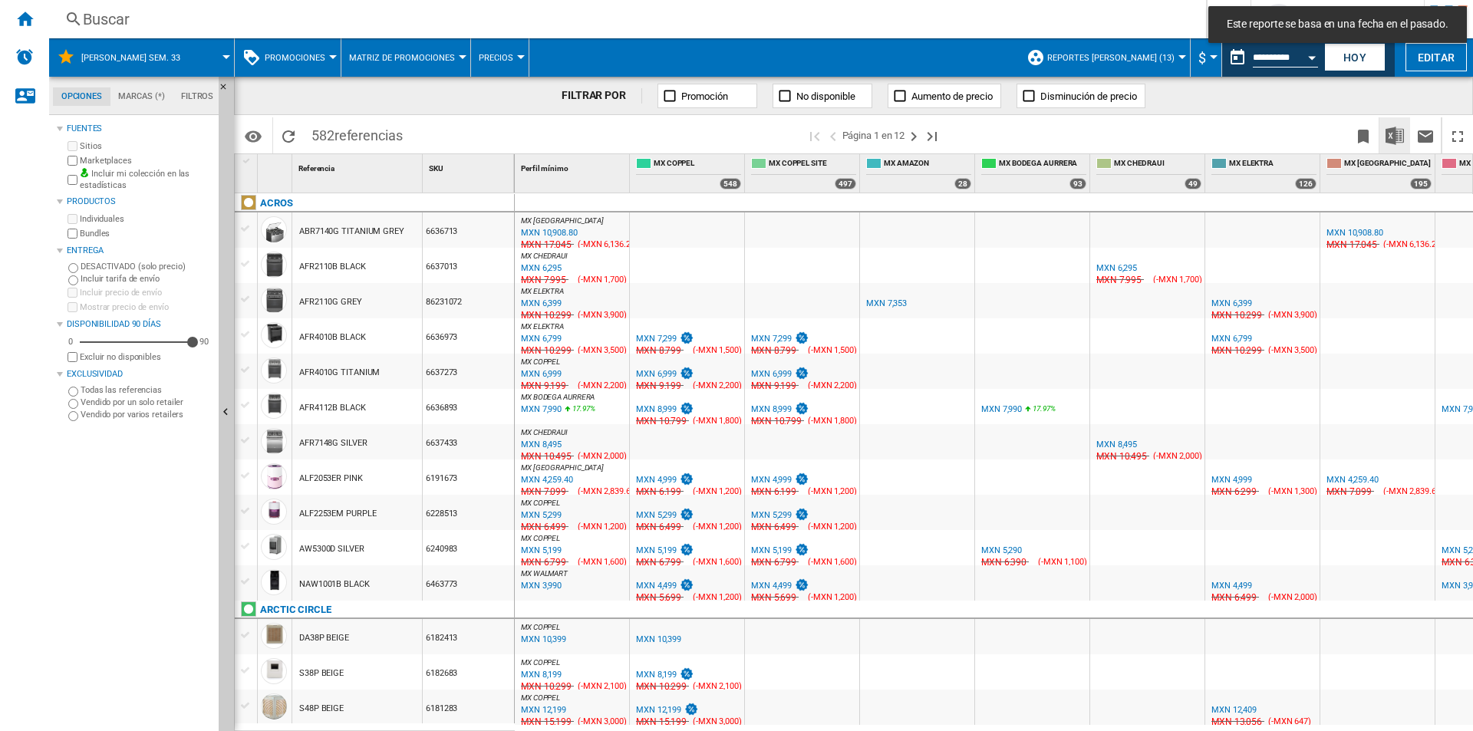
click at [1390, 131] on img "Descargar en Excel" at bounding box center [1395, 136] width 18 height 18
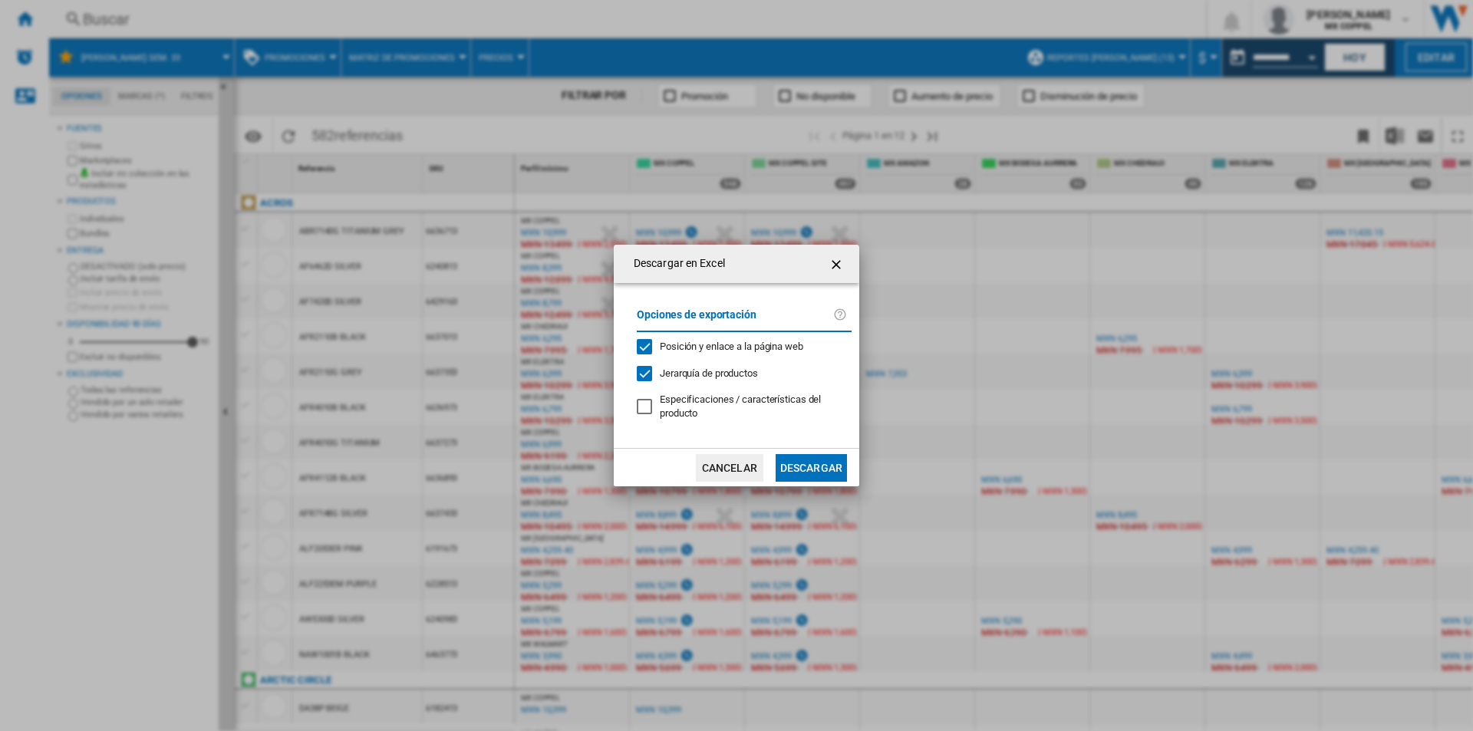
click at [816, 462] on button "Descargar" at bounding box center [811, 468] width 71 height 28
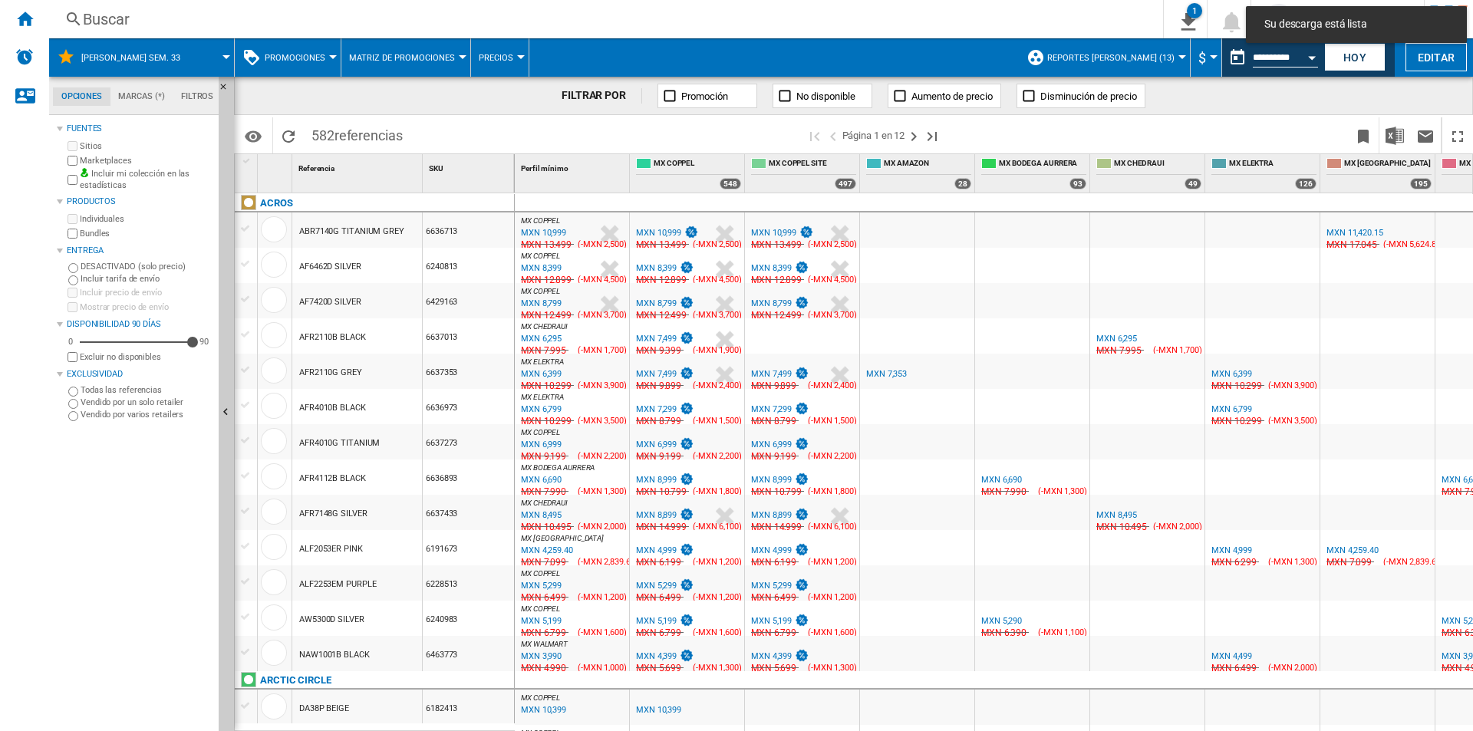
click at [1260, 110] on div "FILTRAR POR Promoción No disponible Aumento de precio Disminución de precio" at bounding box center [853, 96] width 1239 height 38
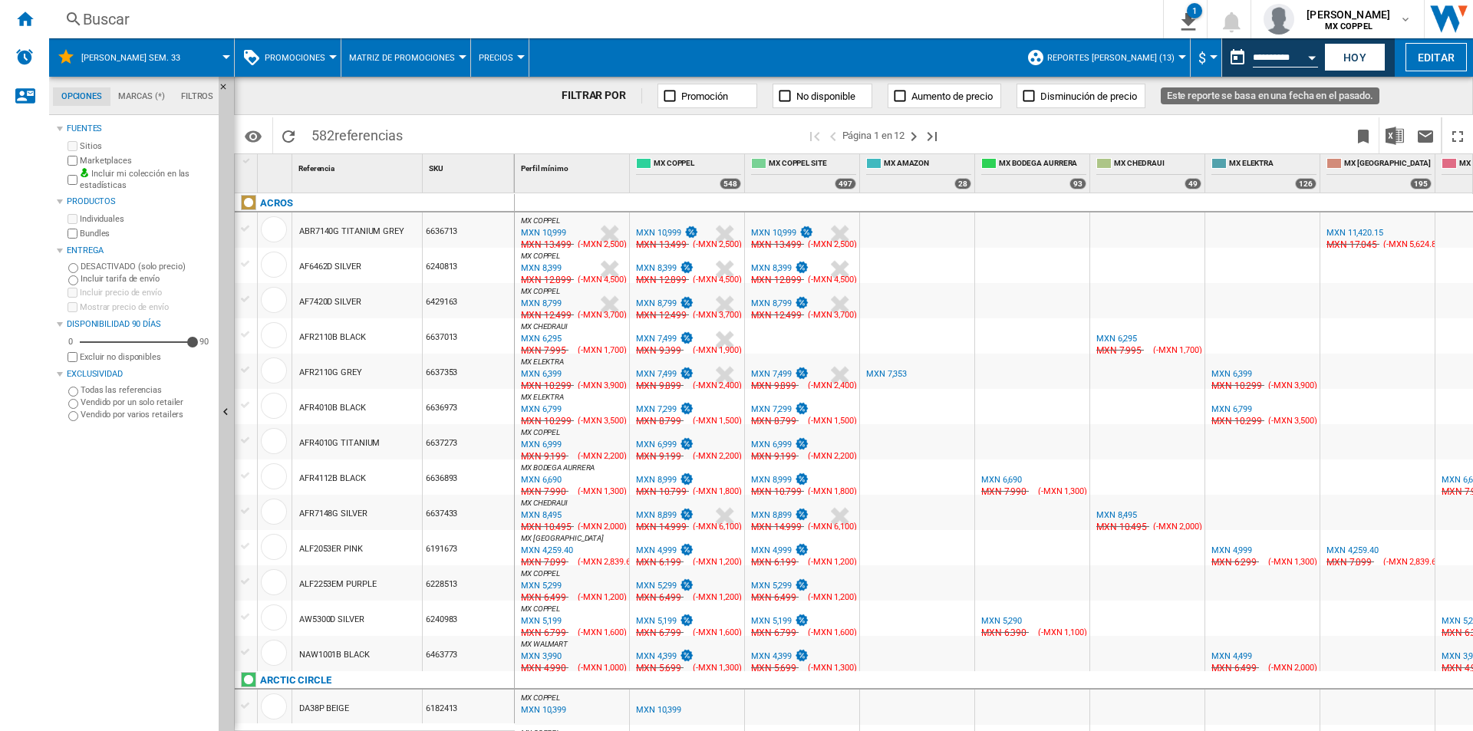
click at [1307, 57] on button "Open calendar" at bounding box center [1312, 55] width 28 height 28
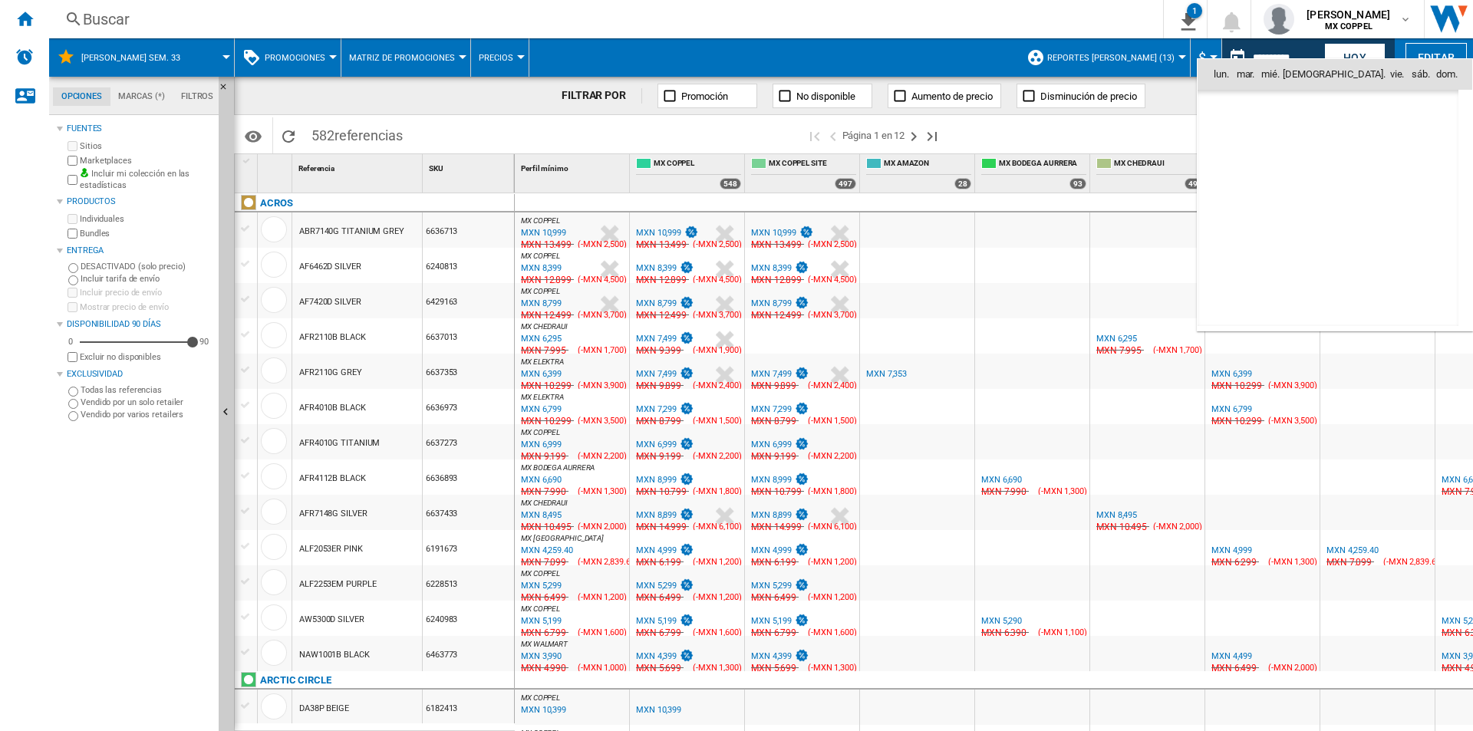
type input "**********"
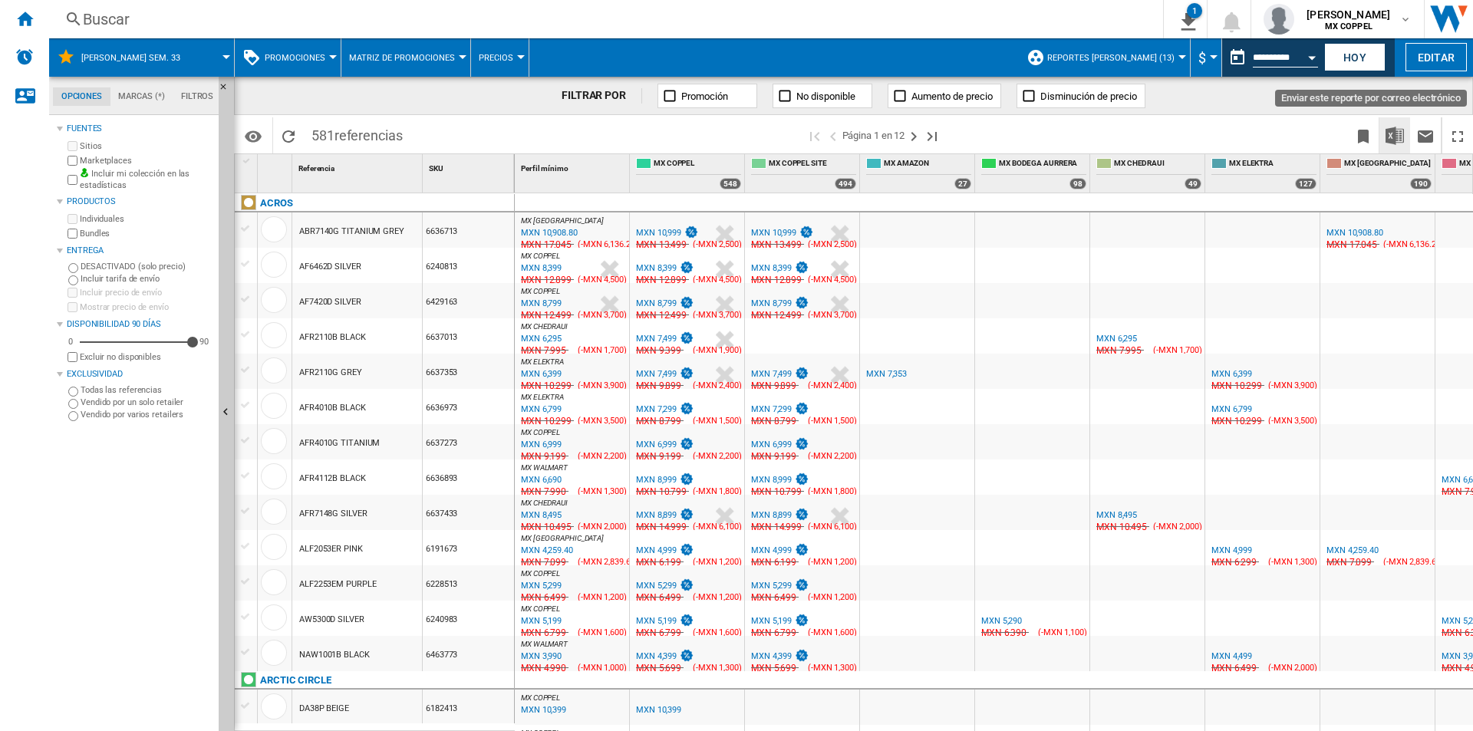
click at [1403, 138] on img "Descargar en Excel" at bounding box center [1395, 136] width 18 height 18
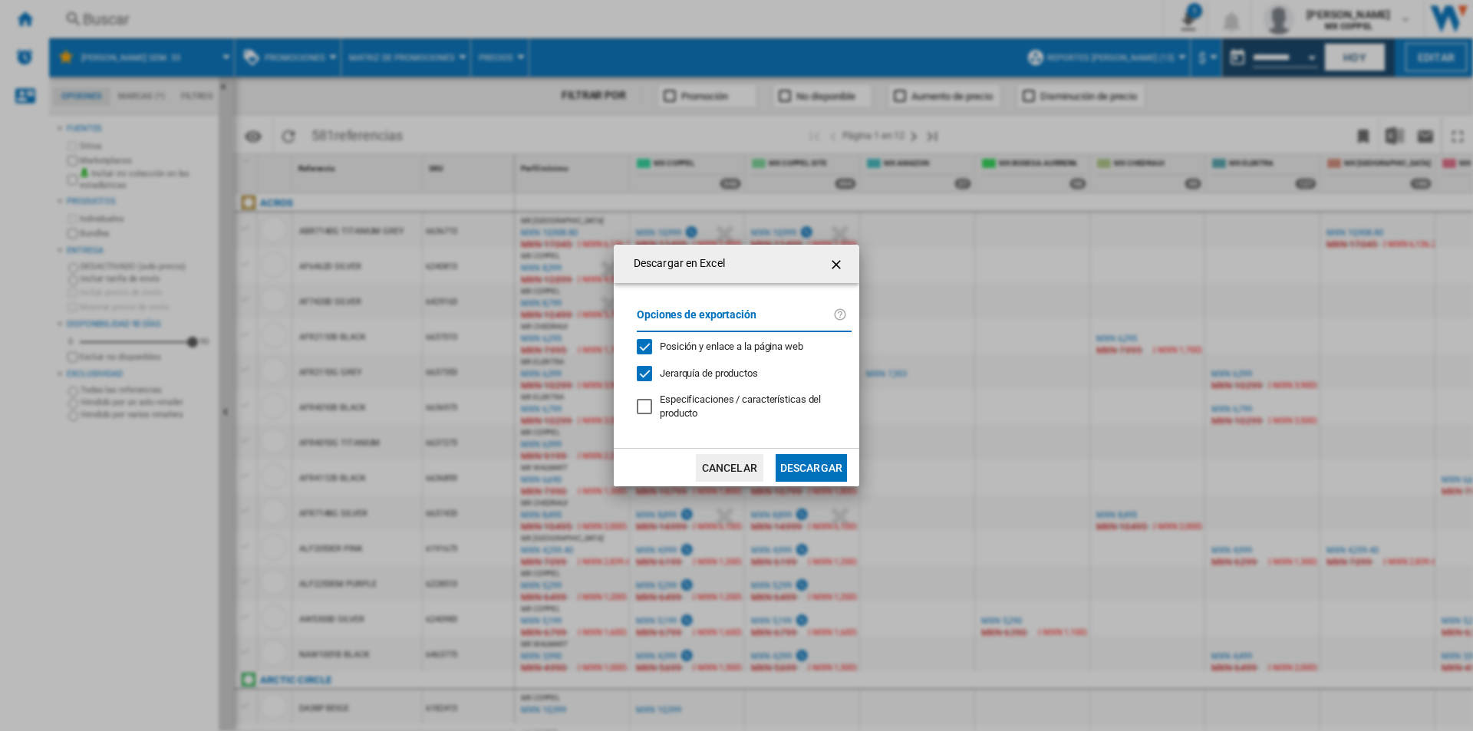
click at [808, 468] on button "Descargar" at bounding box center [811, 468] width 71 height 28
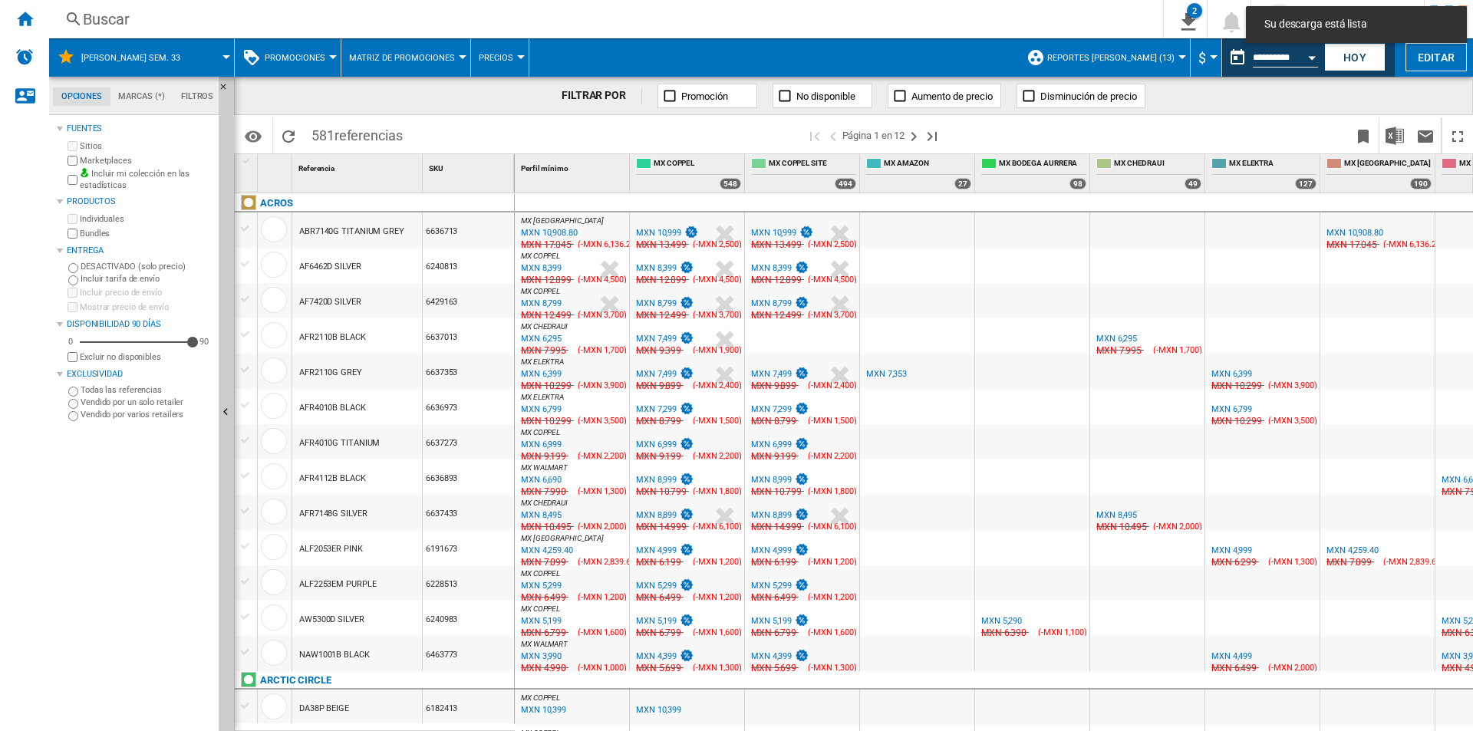
click at [1289, 134] on span at bounding box center [1150, 135] width 395 height 36
click at [1306, 58] on button "Open calendar" at bounding box center [1312, 55] width 28 height 28
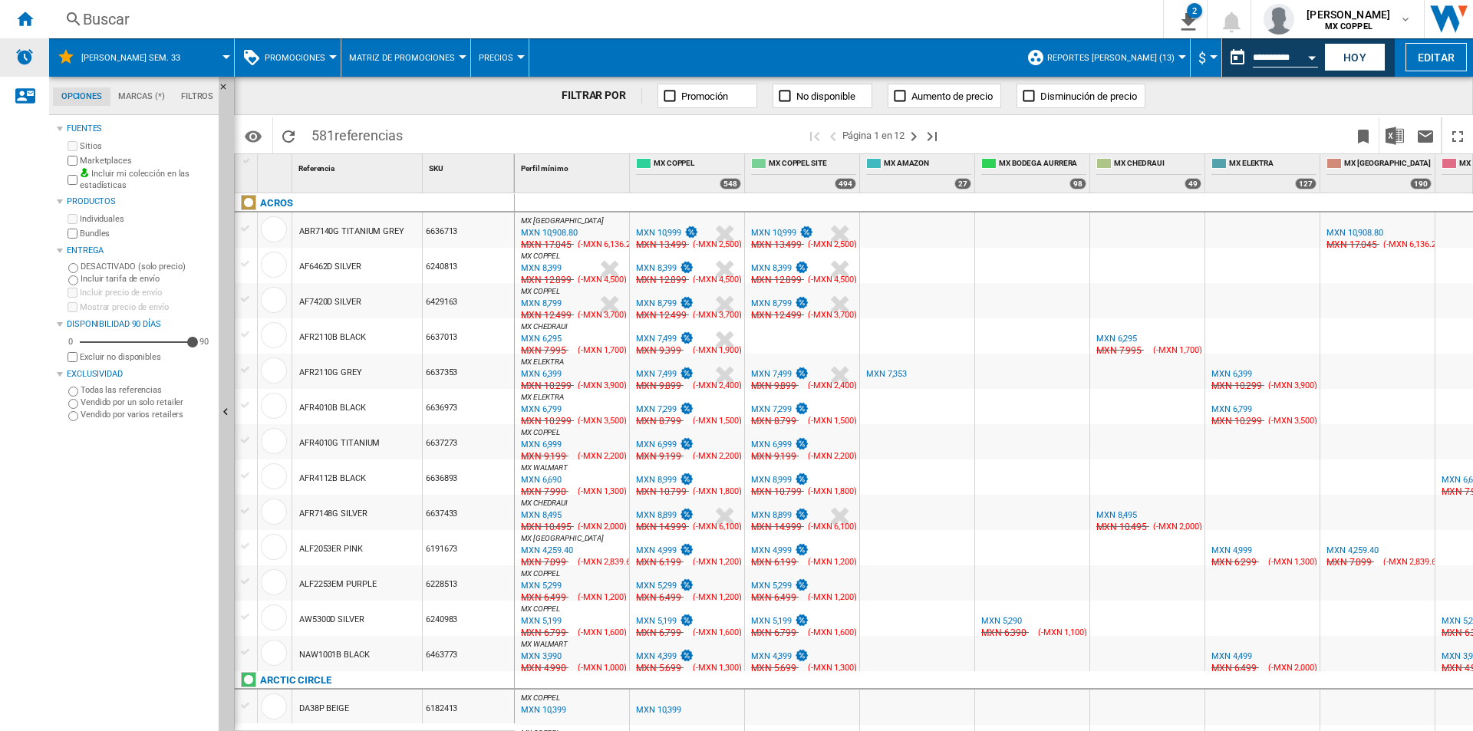
type input "**********"
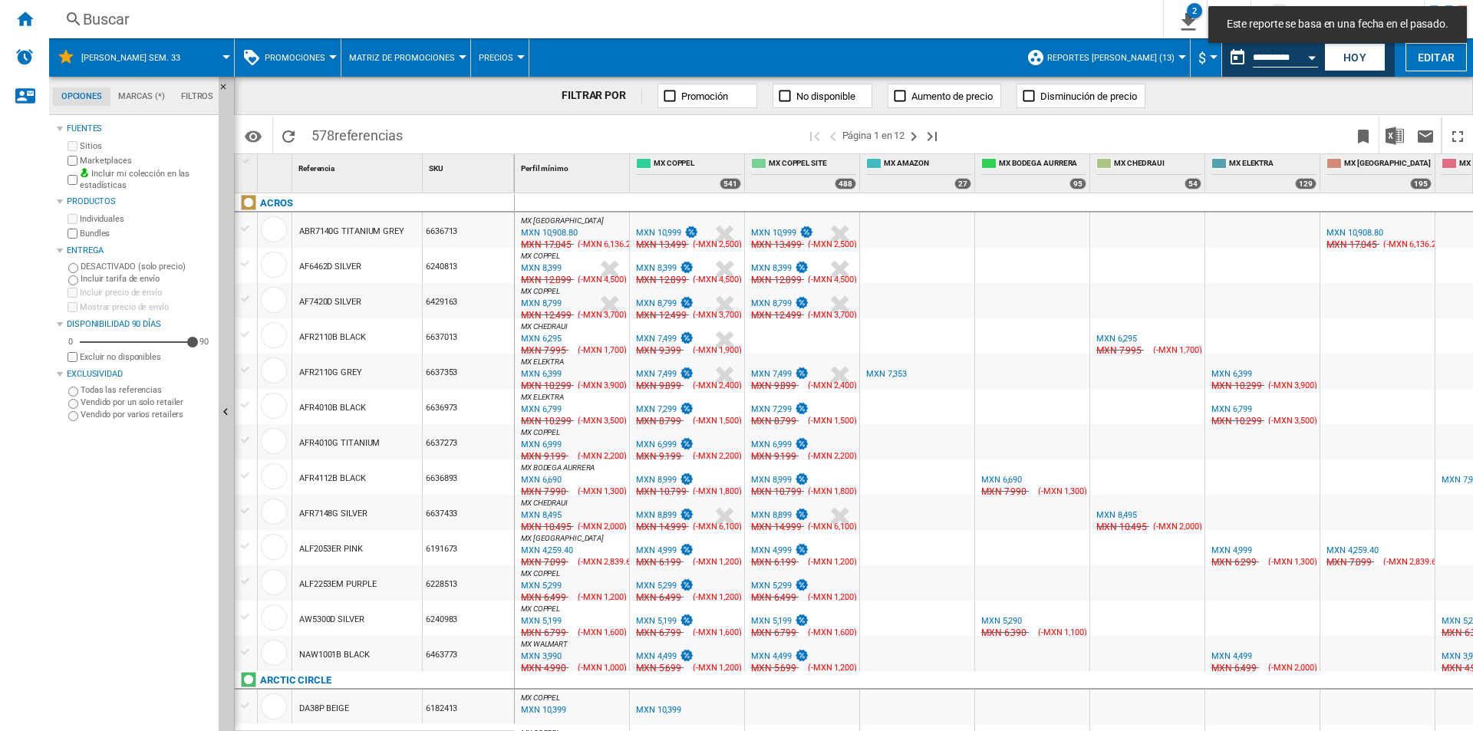
click at [1292, 115] on div "Identificadores SKU - Stock Keeping Unit EAN - European Article Numbering Mostr…" at bounding box center [853, 134] width 1239 height 38
click at [1401, 140] on img "Descargar en Excel" at bounding box center [1395, 136] width 18 height 18
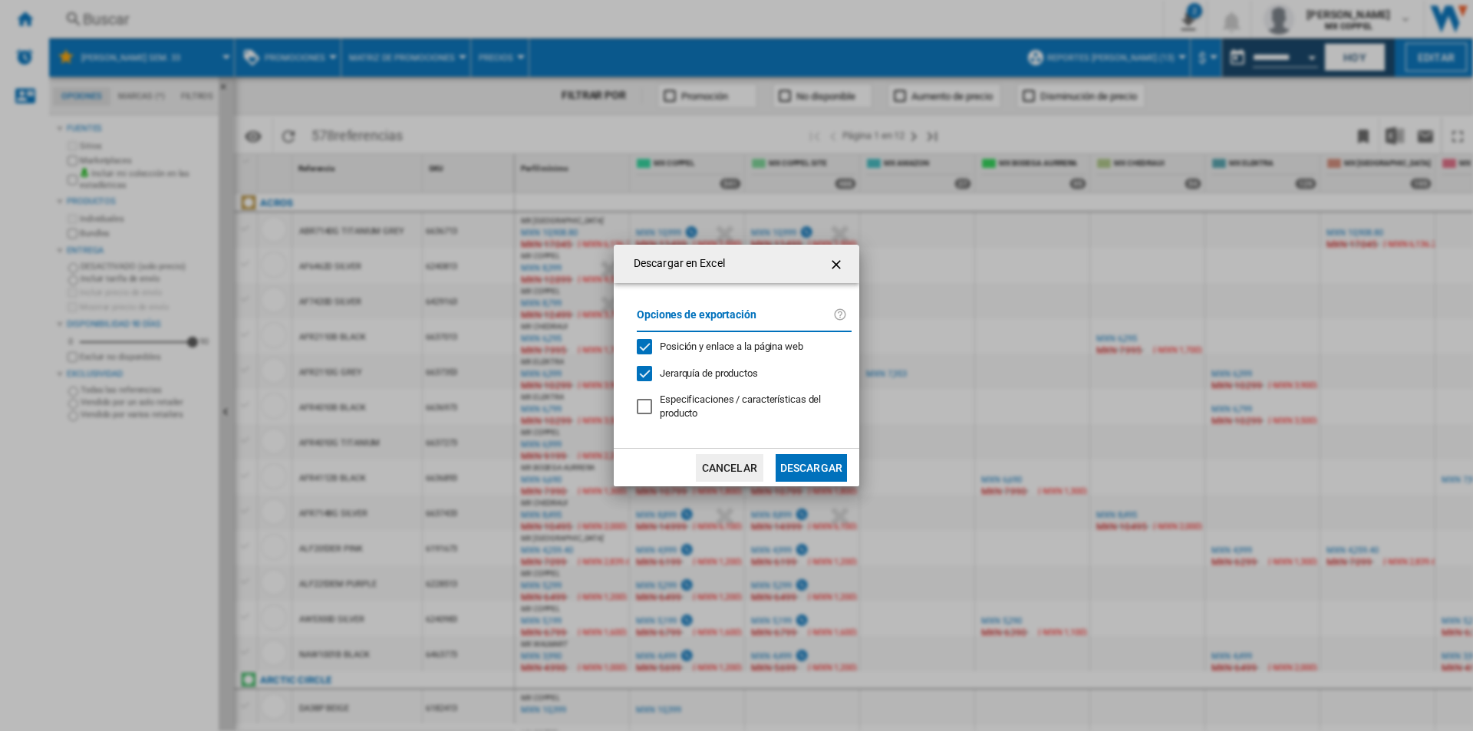
click at [838, 473] on button "Descargar" at bounding box center [811, 468] width 71 height 28
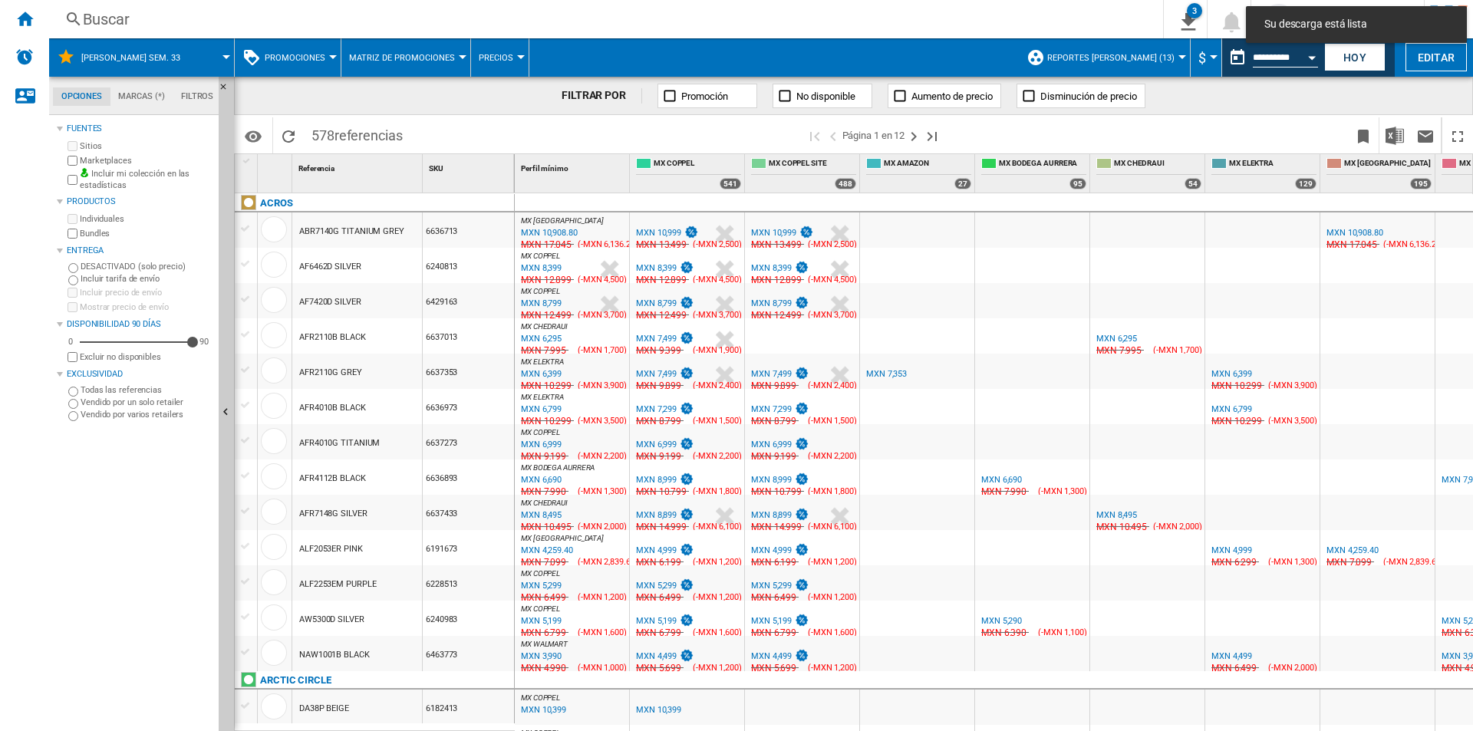
click at [1063, 137] on span at bounding box center [1150, 135] width 395 height 36
click at [1309, 56] on div "Open calendar" at bounding box center [1312, 58] width 8 height 4
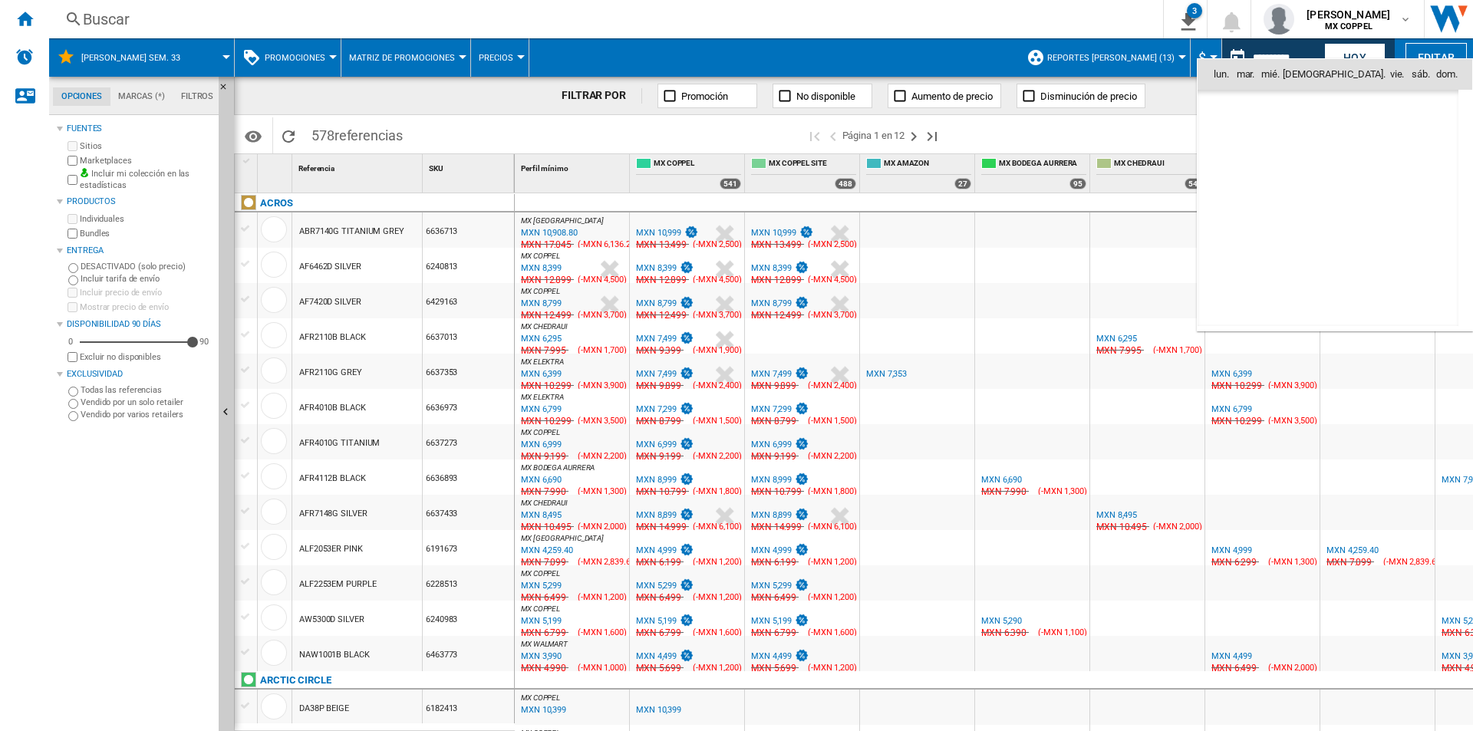
scroll to position [7320, 0]
click at [1423, 170] on span "17" at bounding box center [1429, 175] width 31 height 31
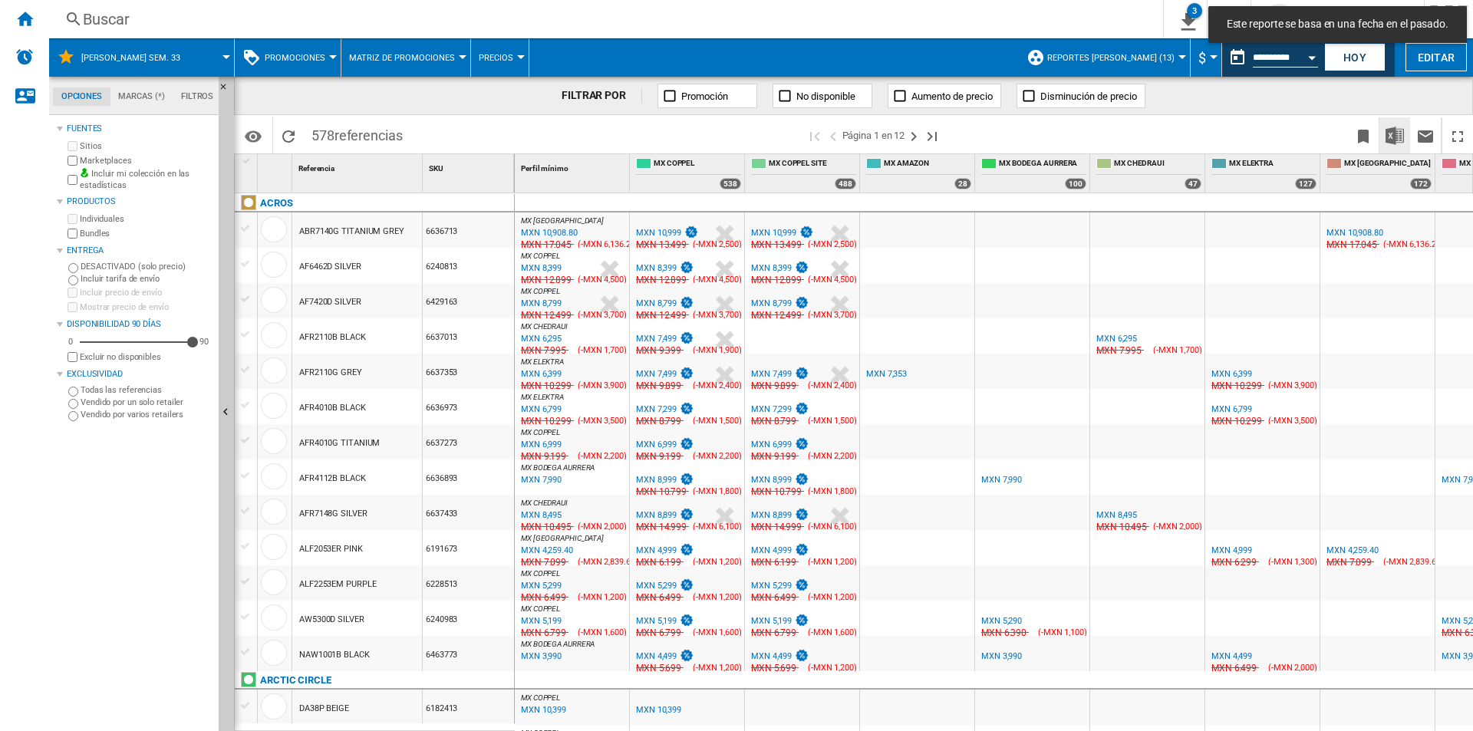
click at [1392, 136] on img "Descargar en Excel" at bounding box center [1395, 136] width 18 height 18
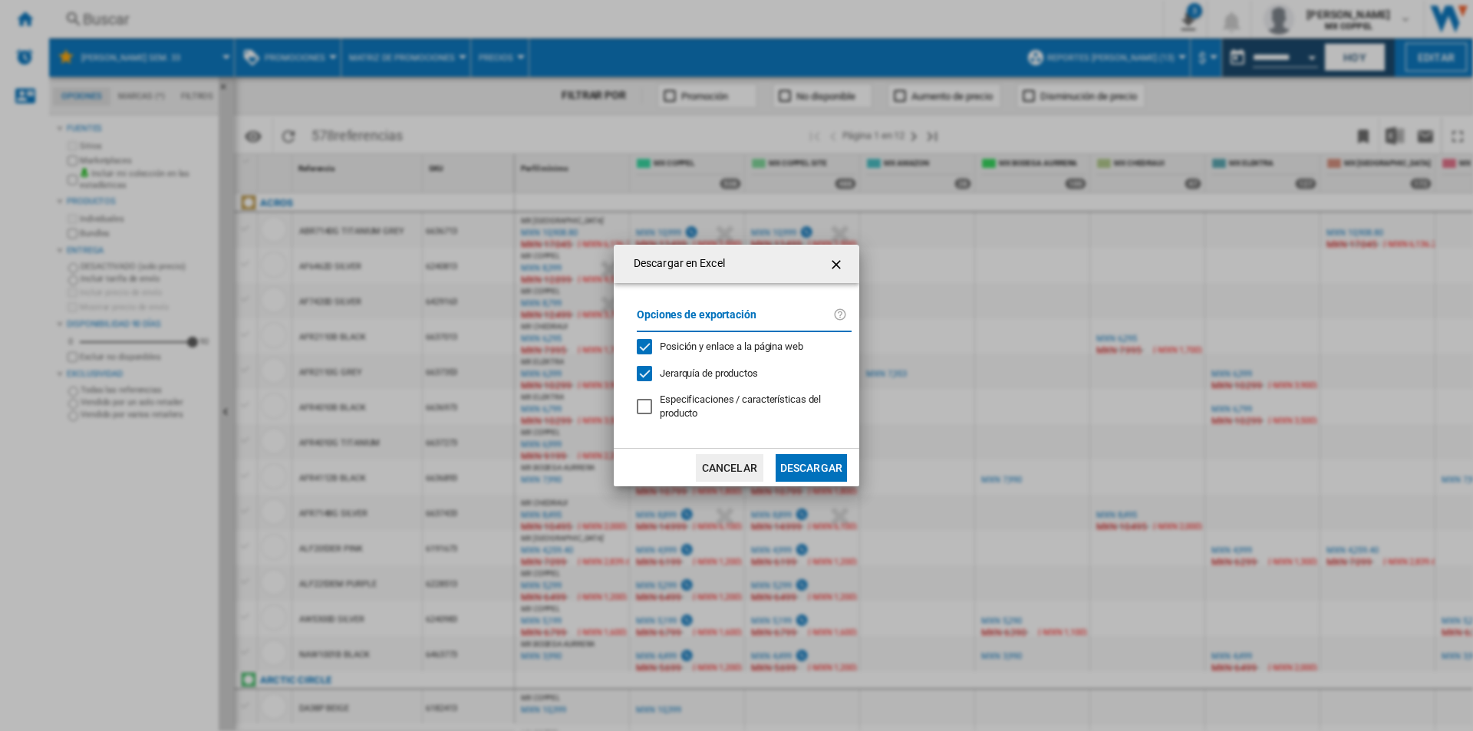
click at [791, 473] on button "Descargar" at bounding box center [811, 468] width 71 height 28
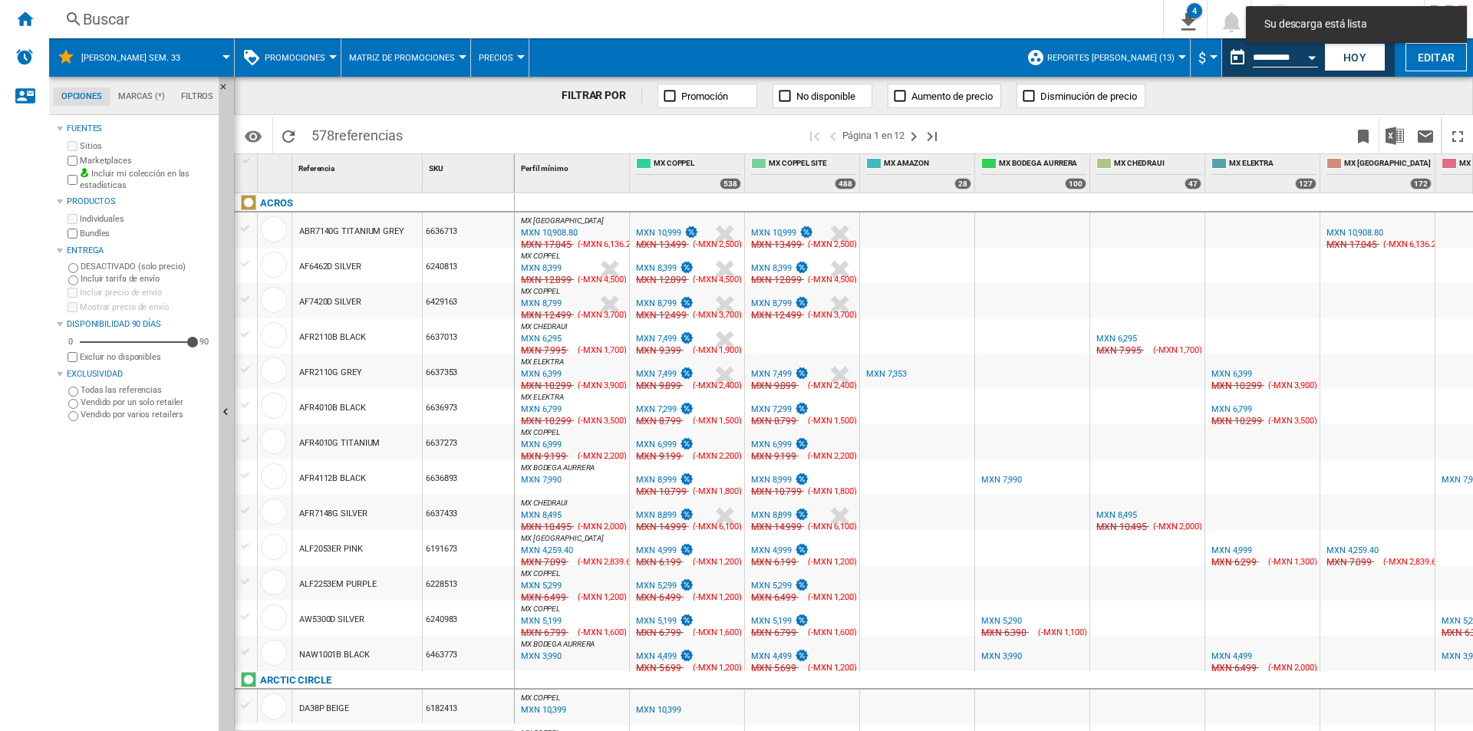
drag, startPoint x: 1061, startPoint y: 136, endPoint x: 1176, endPoint y: 122, distance: 115.9
click at [1061, 136] on span at bounding box center [1150, 135] width 395 height 36
click at [1300, 56] on button "Open calendar" at bounding box center [1312, 55] width 28 height 28
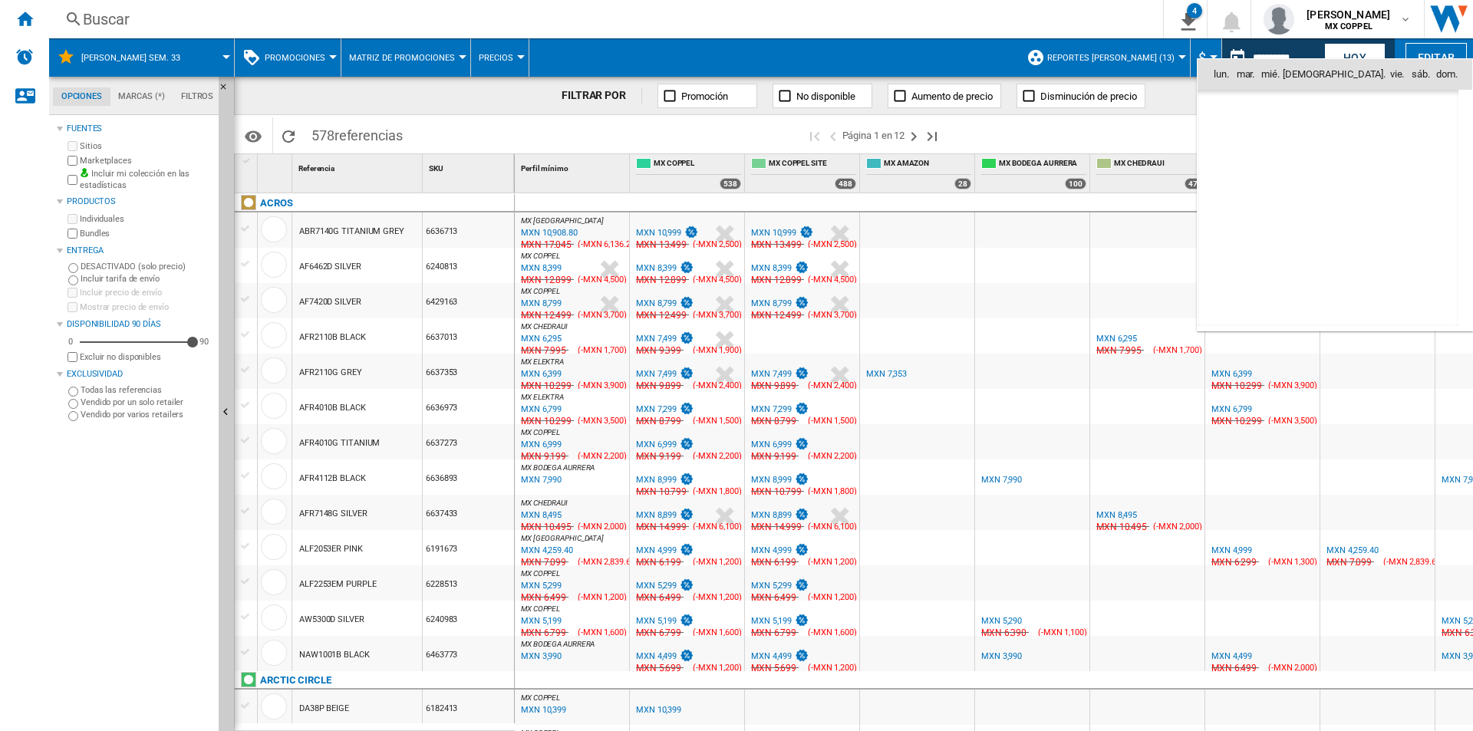
scroll to position [7320, 0]
click at [1230, 206] on span "18" at bounding box center [1227, 208] width 31 height 31
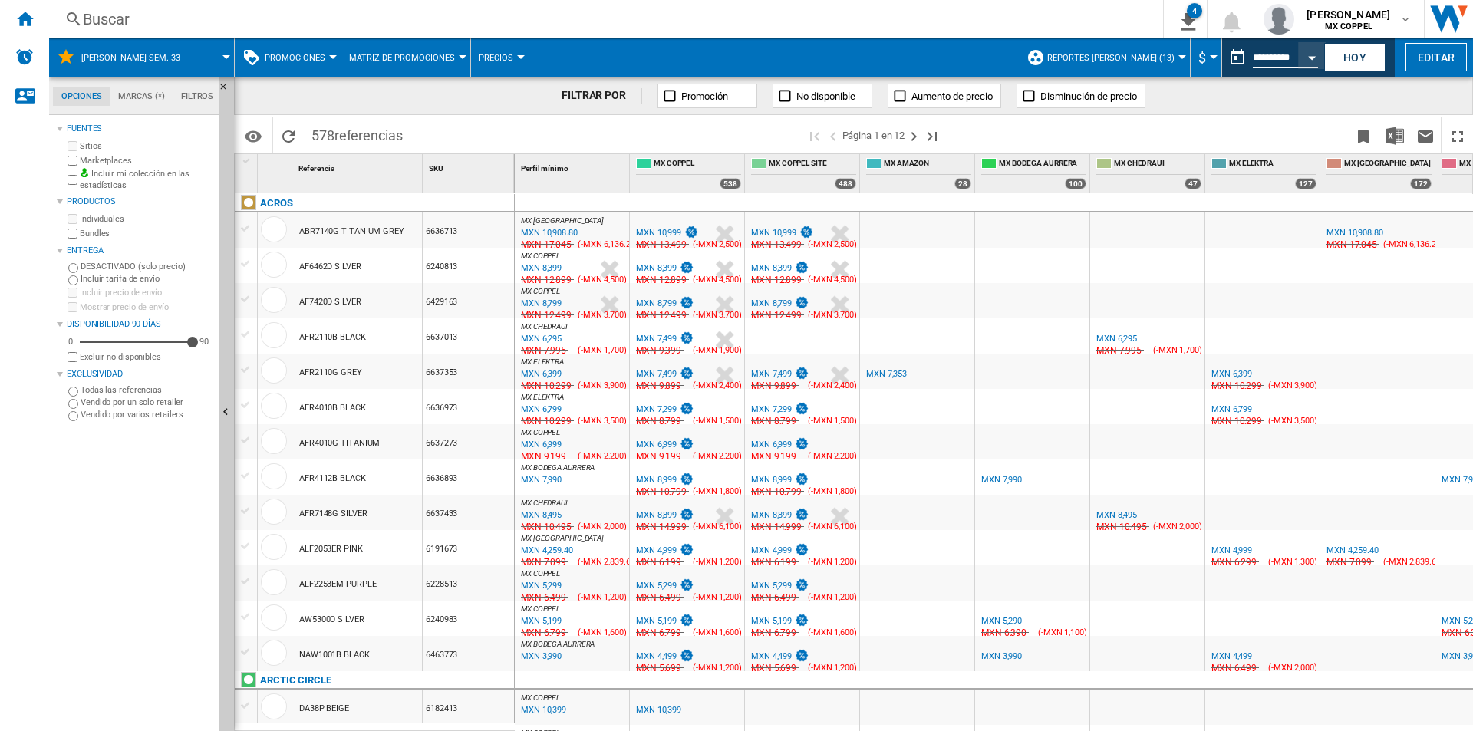
click at [1139, 131] on span at bounding box center [1150, 135] width 395 height 36
click at [1138, 139] on span at bounding box center [1150, 135] width 395 height 36
click at [1390, 136] on img "Descargar en Excel" at bounding box center [1395, 136] width 18 height 18
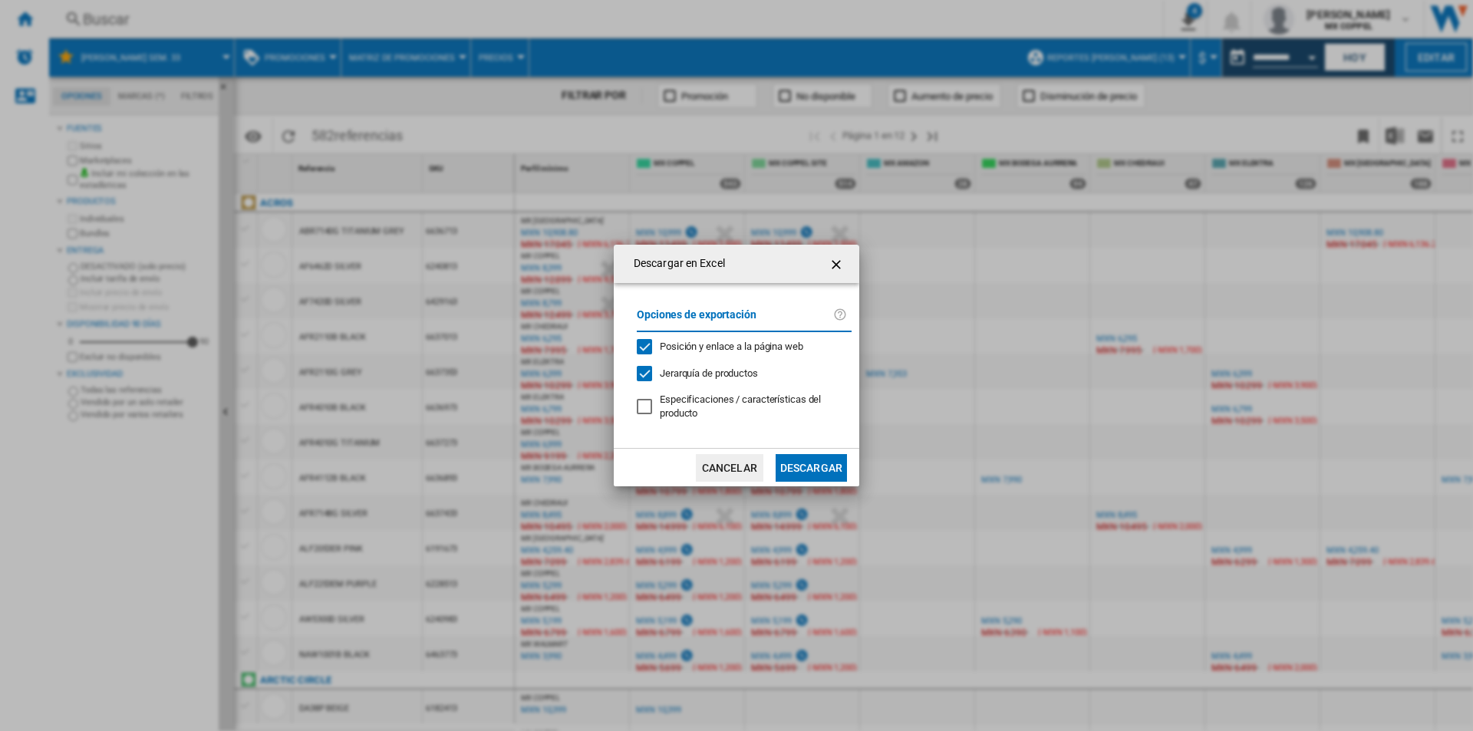
click at [819, 460] on button "Descargar" at bounding box center [811, 468] width 71 height 28
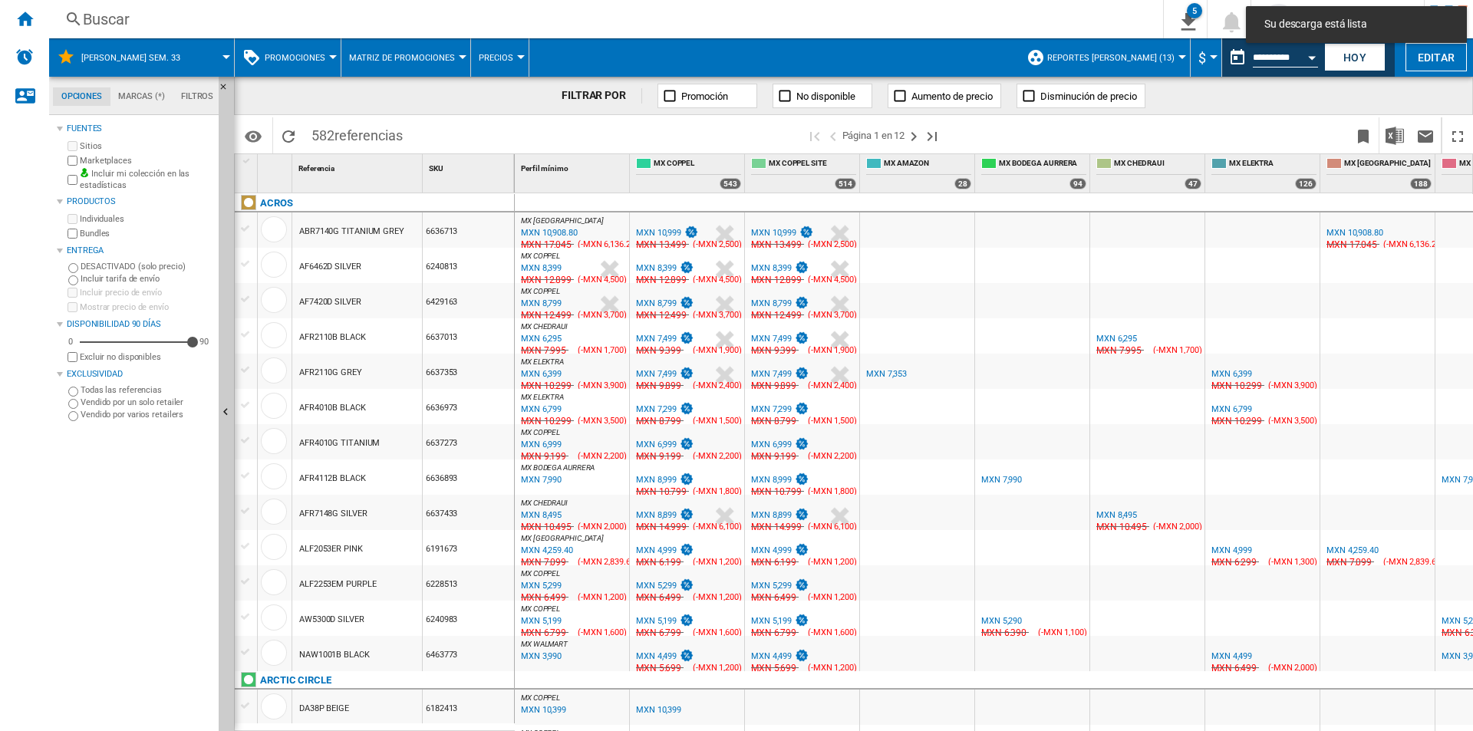
drag, startPoint x: 1069, startPoint y: 134, endPoint x: 1092, endPoint y: 133, distance: 23.0
click at [1069, 134] on span at bounding box center [1150, 135] width 395 height 36
click at [1294, 57] on input "**********" at bounding box center [1285, 60] width 65 height 14
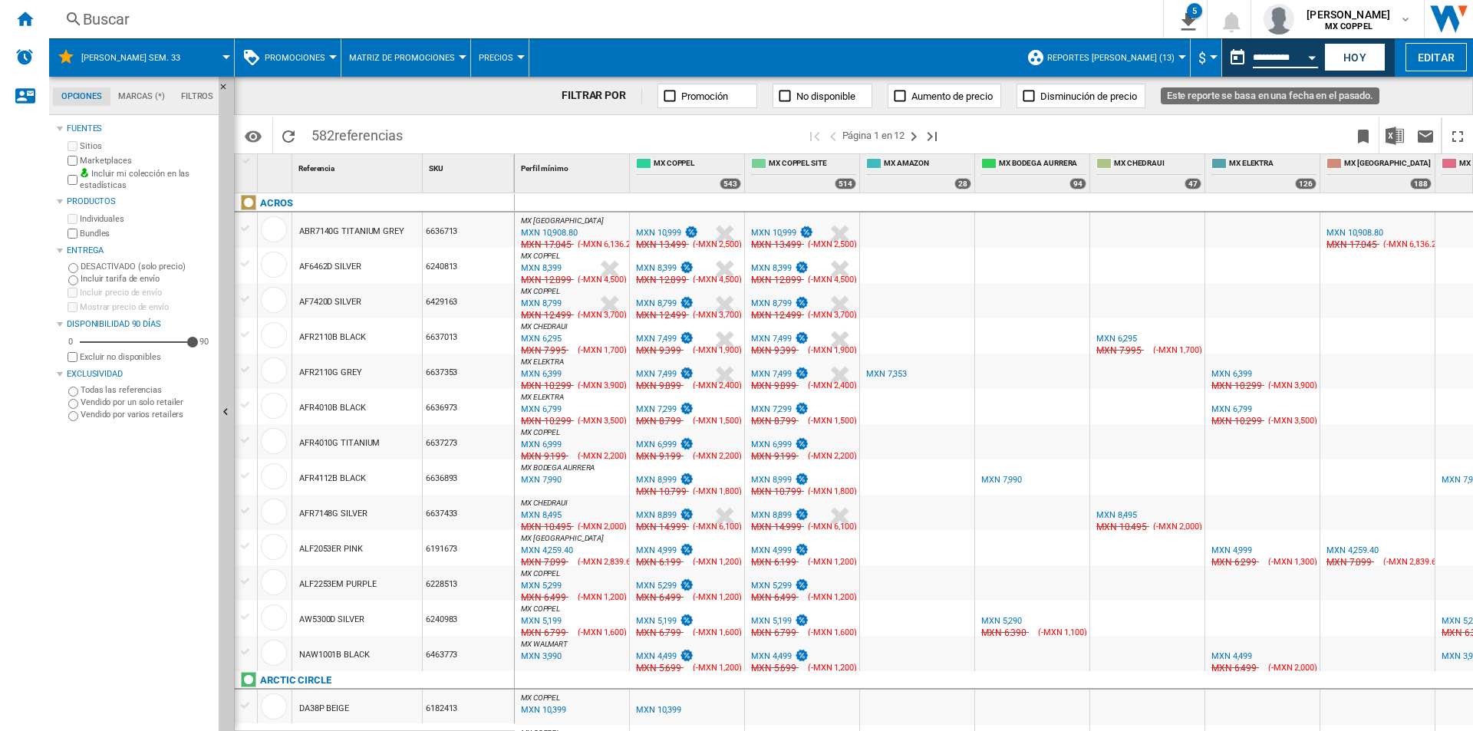
click at [1304, 56] on button "Open calendar" at bounding box center [1312, 55] width 28 height 28
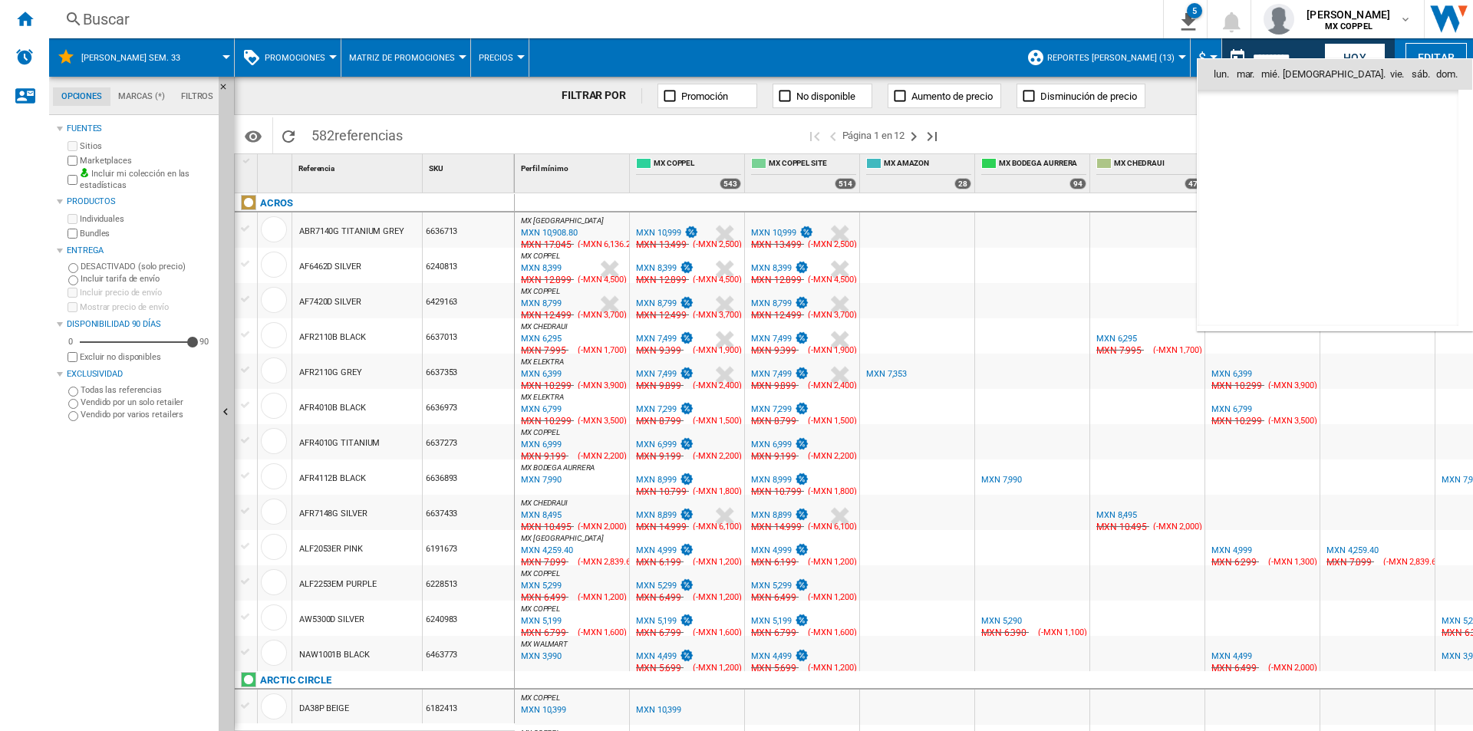
scroll to position [7320, 0]
click at [1256, 213] on span "19" at bounding box center [1260, 208] width 31 height 31
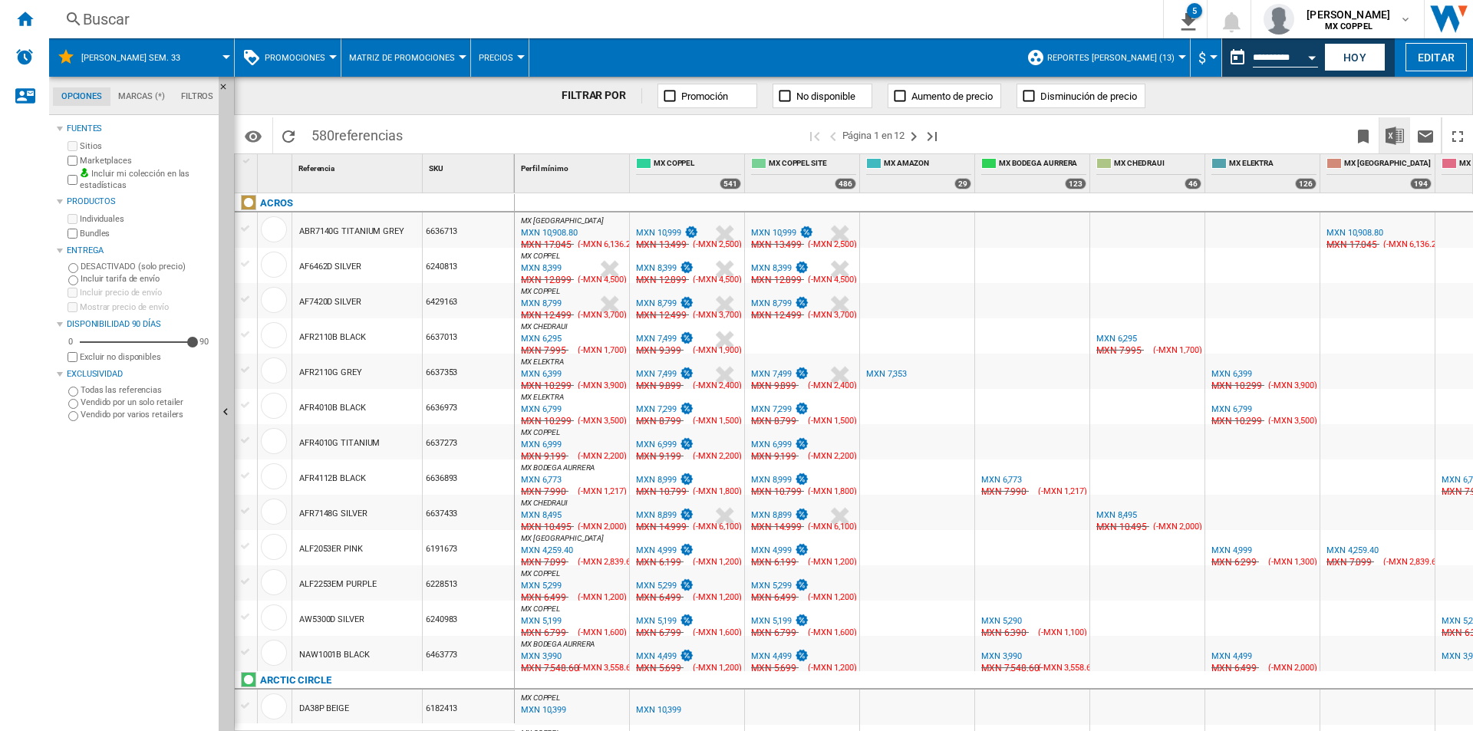
drag, startPoint x: 1248, startPoint y: 115, endPoint x: 1405, endPoint y: 147, distance: 159.7
click at [1248, 115] on div "Identificadores SKU - Stock Keeping Unit EAN - European Article Numbering Mostr…" at bounding box center [853, 134] width 1239 height 38
click at [1397, 128] on img "Descargar en Excel" at bounding box center [1395, 136] width 18 height 18
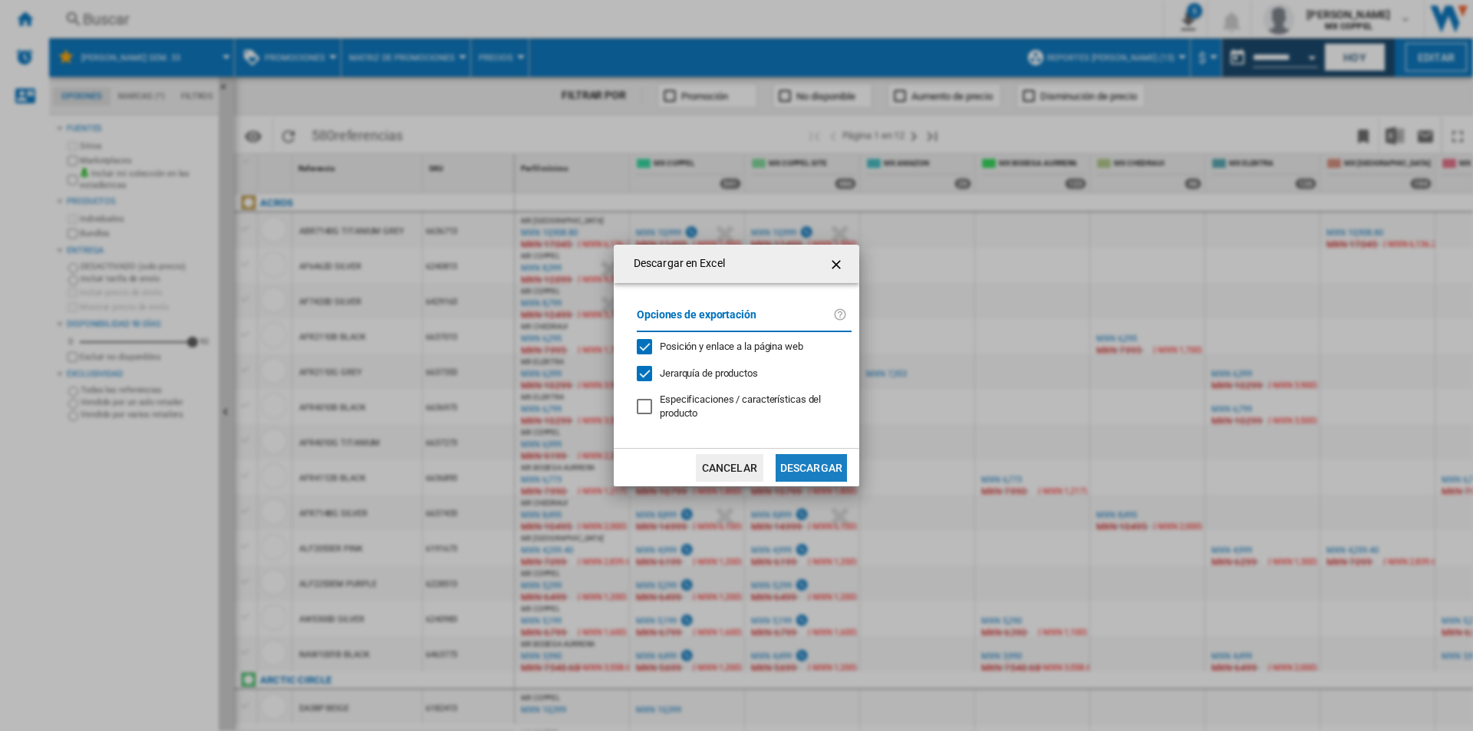
click at [829, 467] on button "Descargar" at bounding box center [811, 468] width 71 height 28
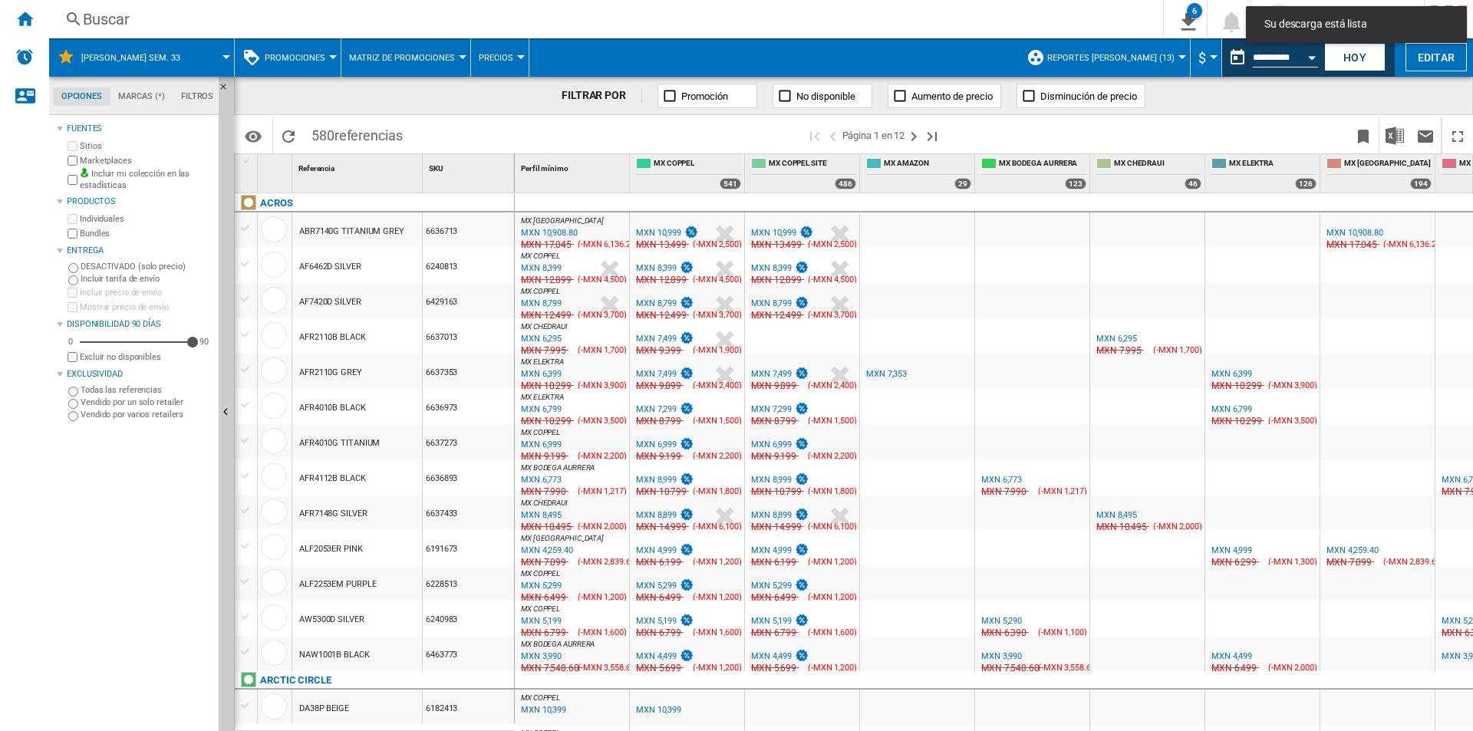
click at [1068, 134] on span at bounding box center [1150, 135] width 395 height 36
click at [1295, 64] on input "**********" at bounding box center [1285, 60] width 65 height 14
click at [1310, 58] on div "Open calendar" at bounding box center [1312, 58] width 8 height 4
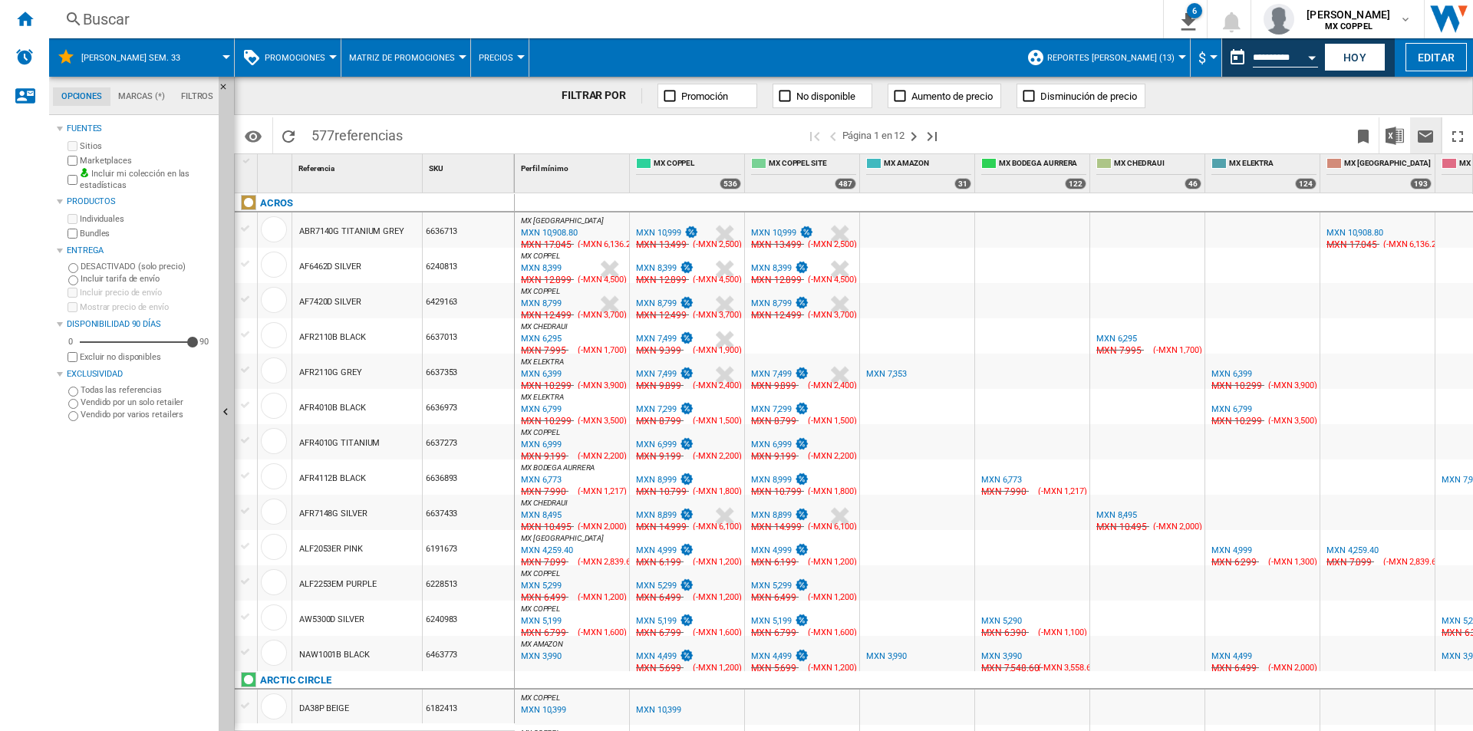
drag, startPoint x: 1232, startPoint y: 127, endPoint x: 1435, endPoint y: 140, distance: 203.0
click at [1232, 127] on span at bounding box center [1150, 135] width 395 height 36
click at [1393, 140] on img "Descargar en Excel" at bounding box center [1395, 136] width 18 height 18
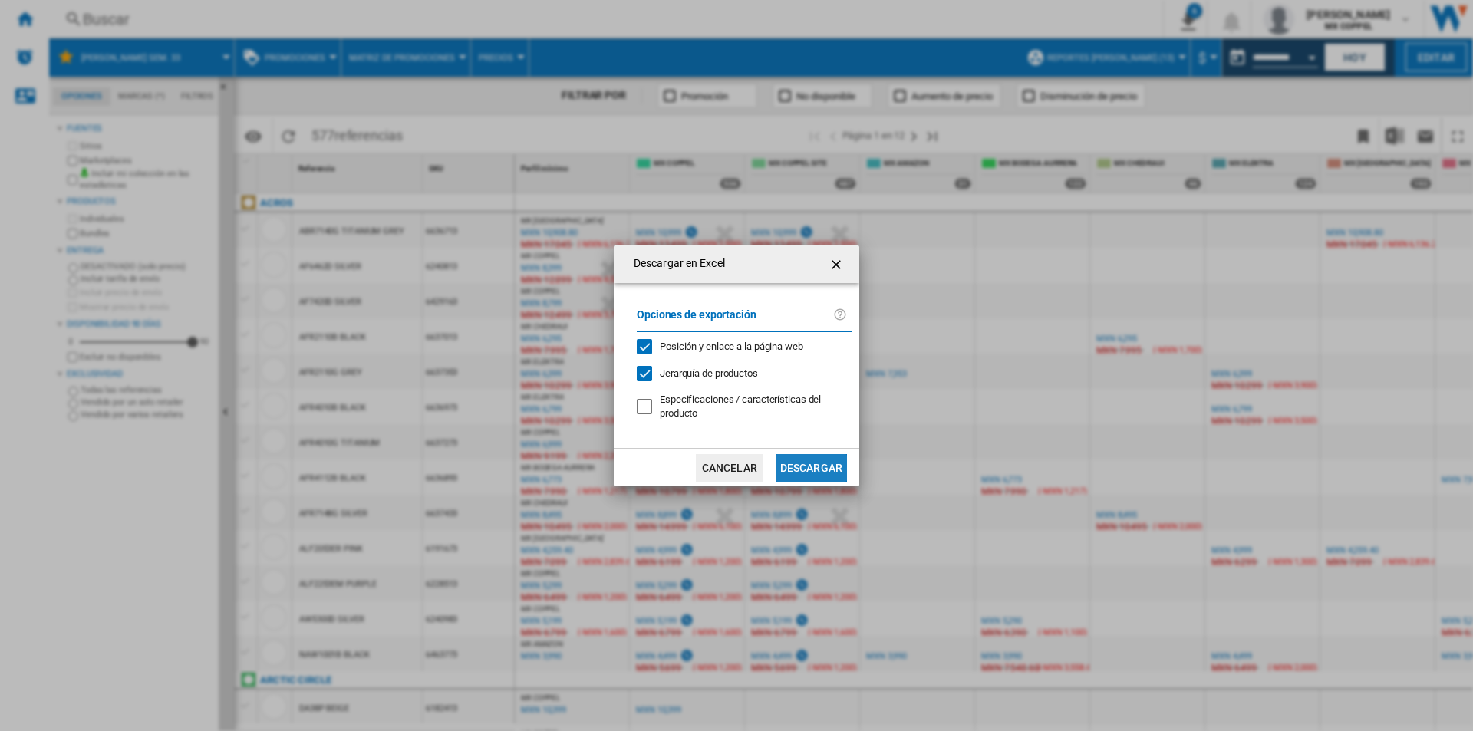
click at [825, 476] on button "Descargar" at bounding box center [811, 468] width 71 height 28
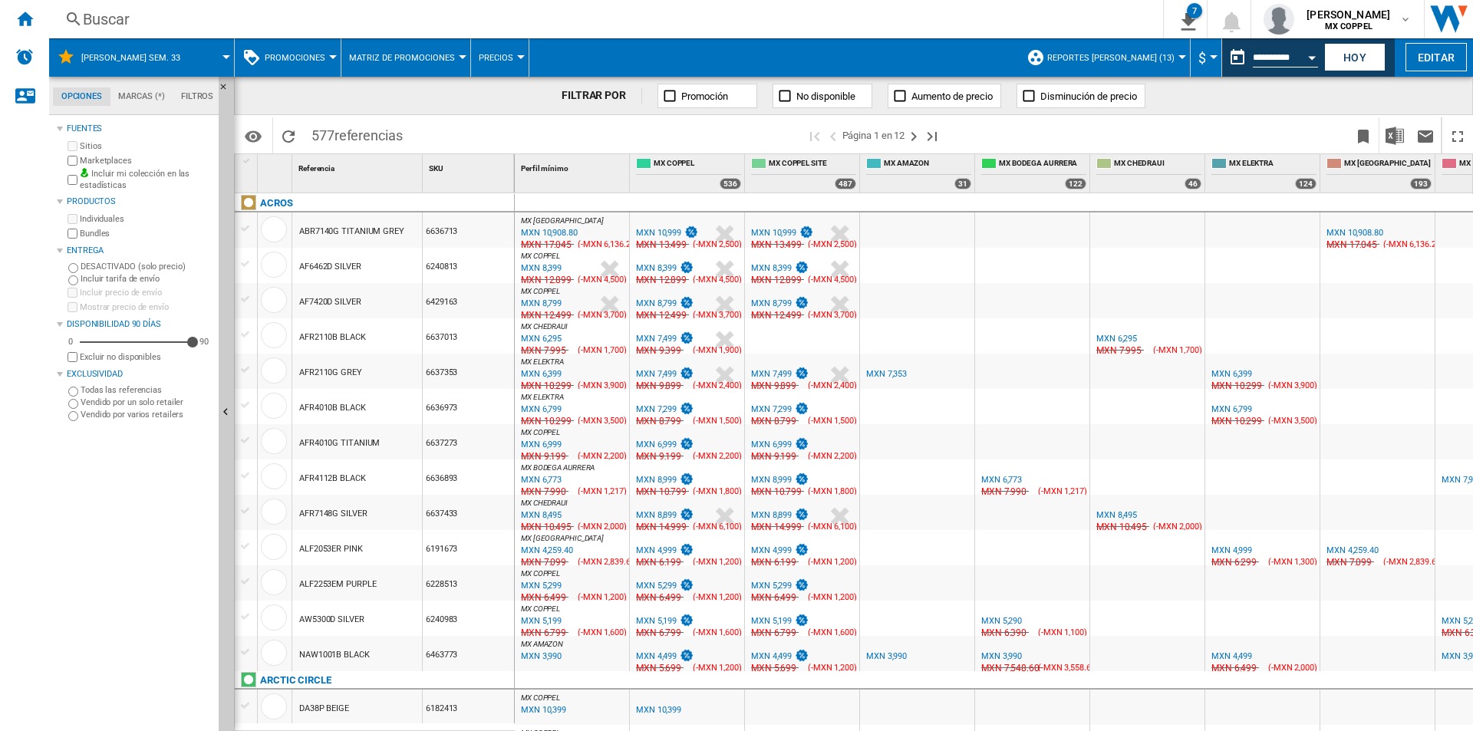
click at [1060, 127] on span at bounding box center [1150, 135] width 395 height 36
click at [1293, 63] on input "**********" at bounding box center [1285, 60] width 65 height 14
click at [1307, 58] on button "Open calendar" at bounding box center [1312, 55] width 28 height 28
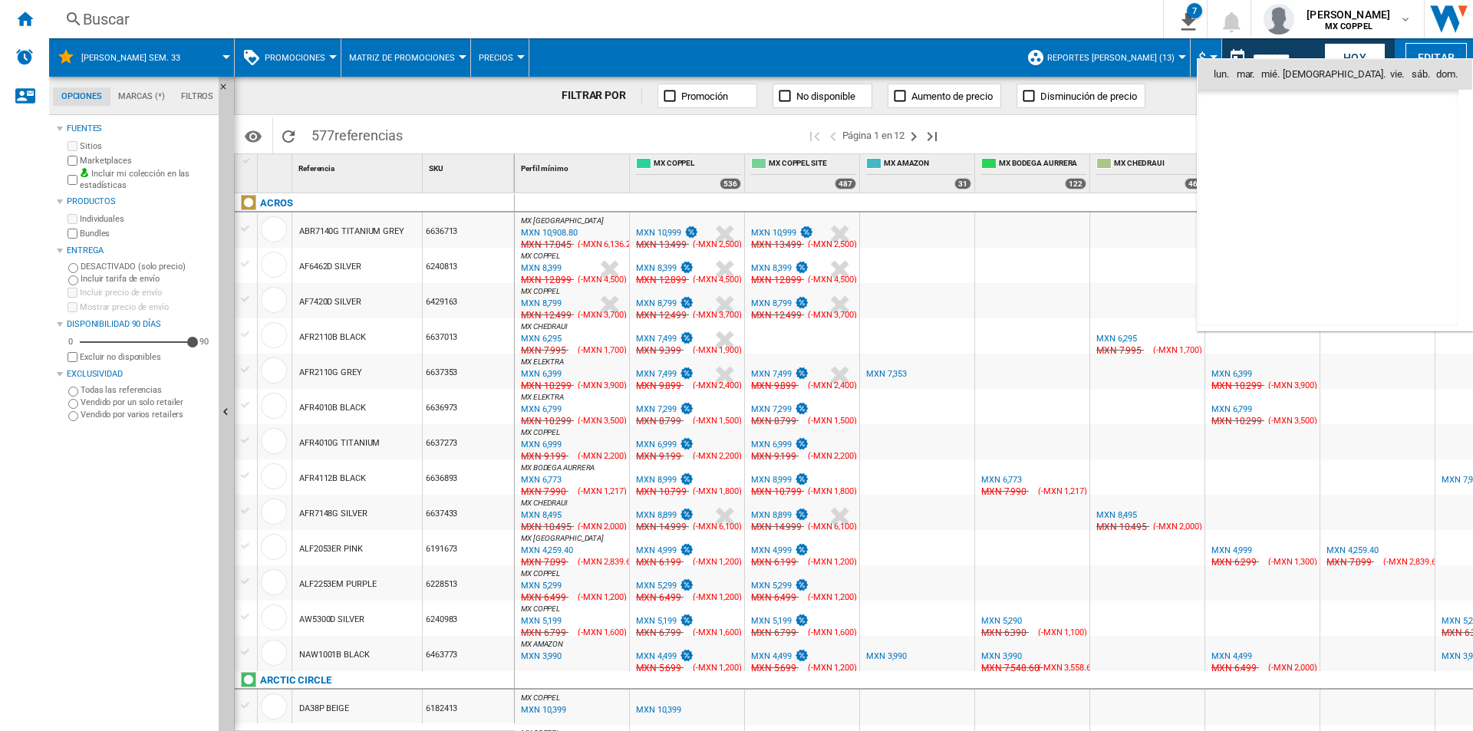
scroll to position [7320, 0]
click at [1331, 196] on span "21" at bounding box center [1328, 209] width 32 height 32
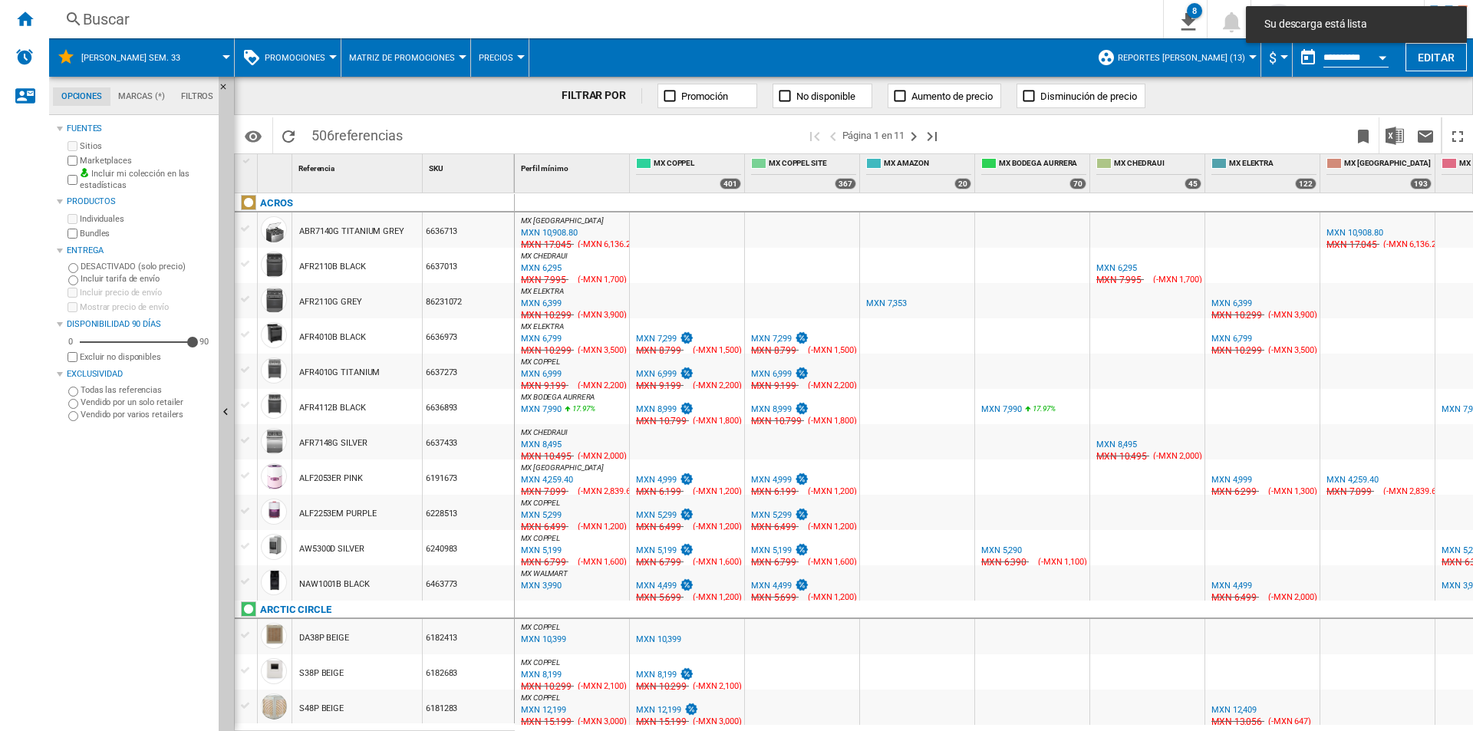
click at [1080, 128] on span at bounding box center [1150, 135] width 395 height 36
click at [1204, 137] on span at bounding box center [1150, 135] width 395 height 36
click at [1254, 135] on span at bounding box center [1150, 135] width 395 height 36
click at [1385, 54] on button "Open calendar" at bounding box center [1383, 55] width 28 height 28
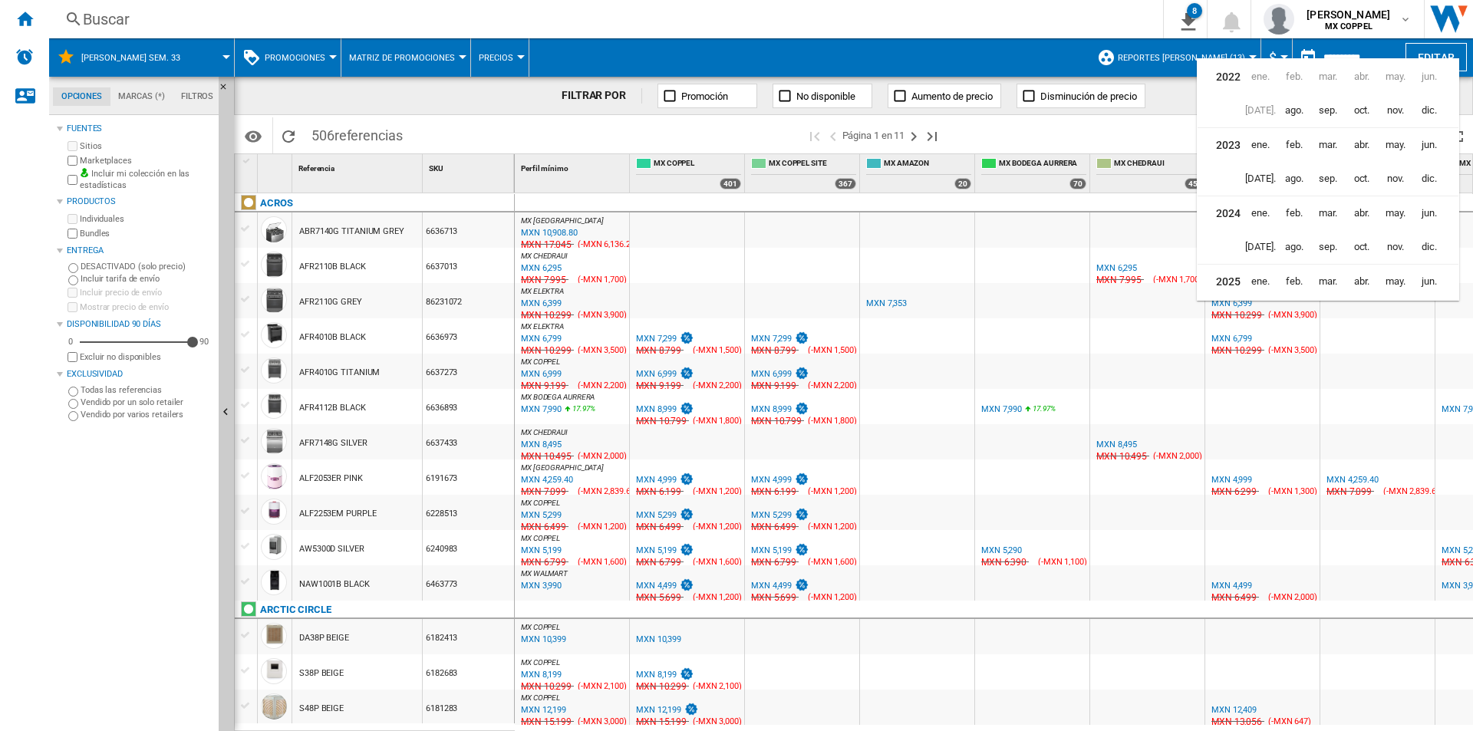
scroll to position [38, 0]
click at [1298, 218] on span "ago." at bounding box center [1294, 209] width 31 height 31
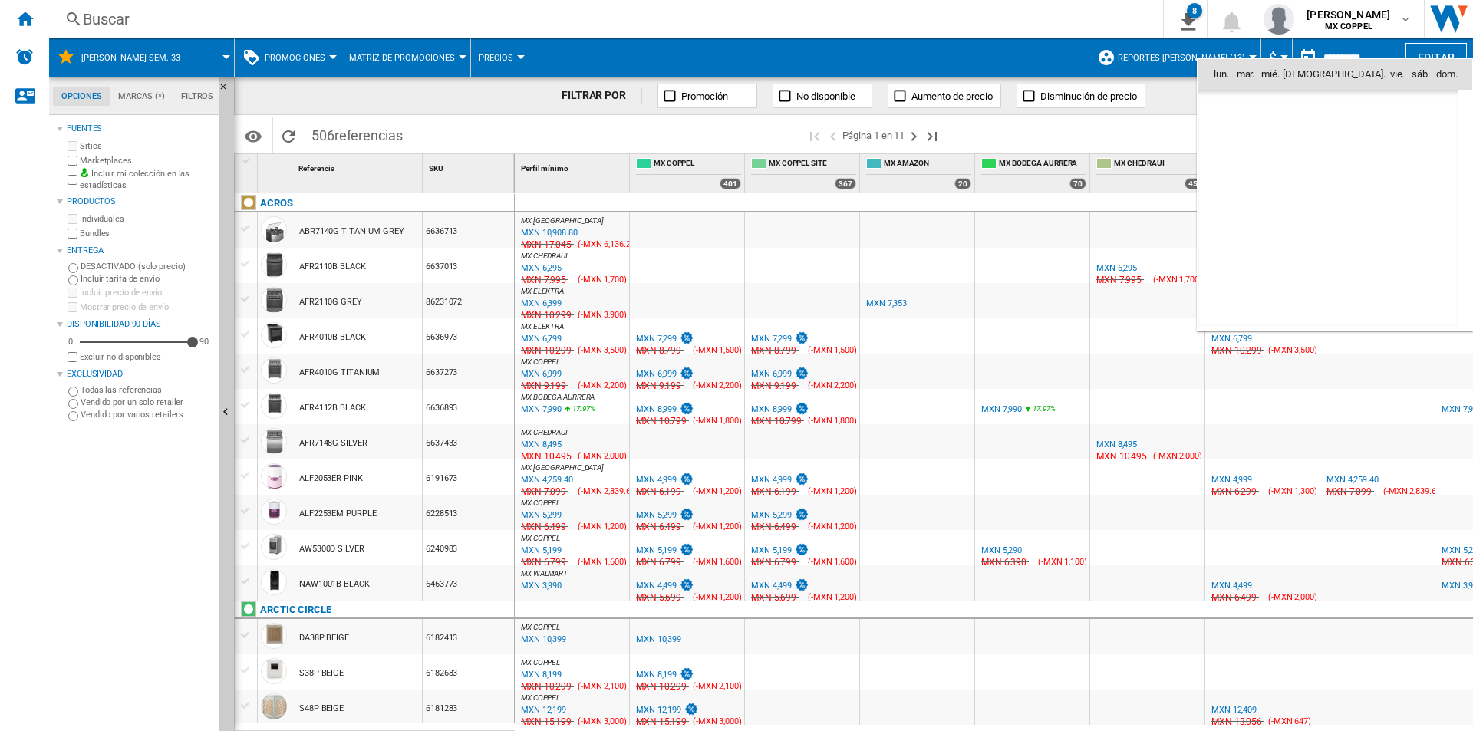
scroll to position [4880, 0]
click at [1301, 172] on span "14" at bounding box center [1294, 175] width 31 height 31
type input "**********"
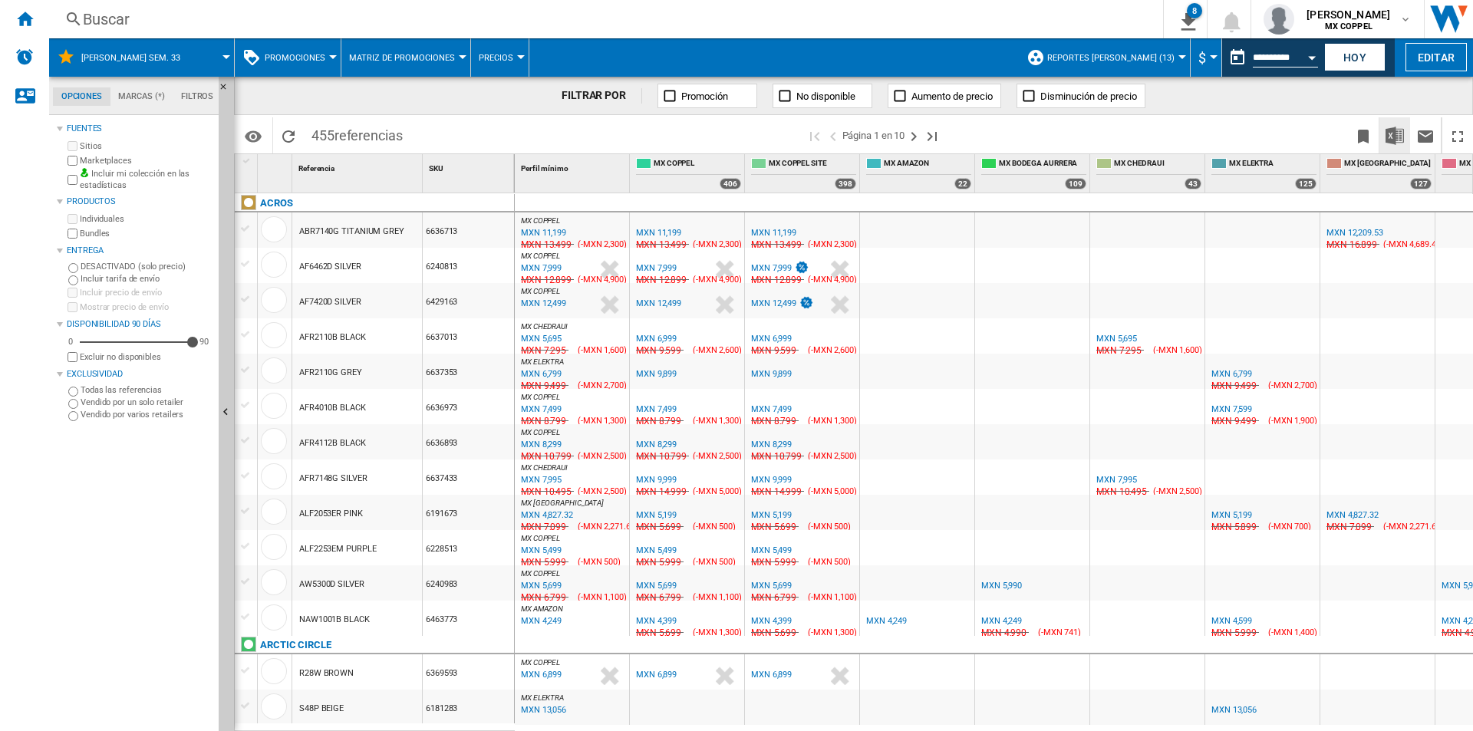
click at [1394, 143] on img "Descargar en Excel" at bounding box center [1395, 136] width 18 height 18
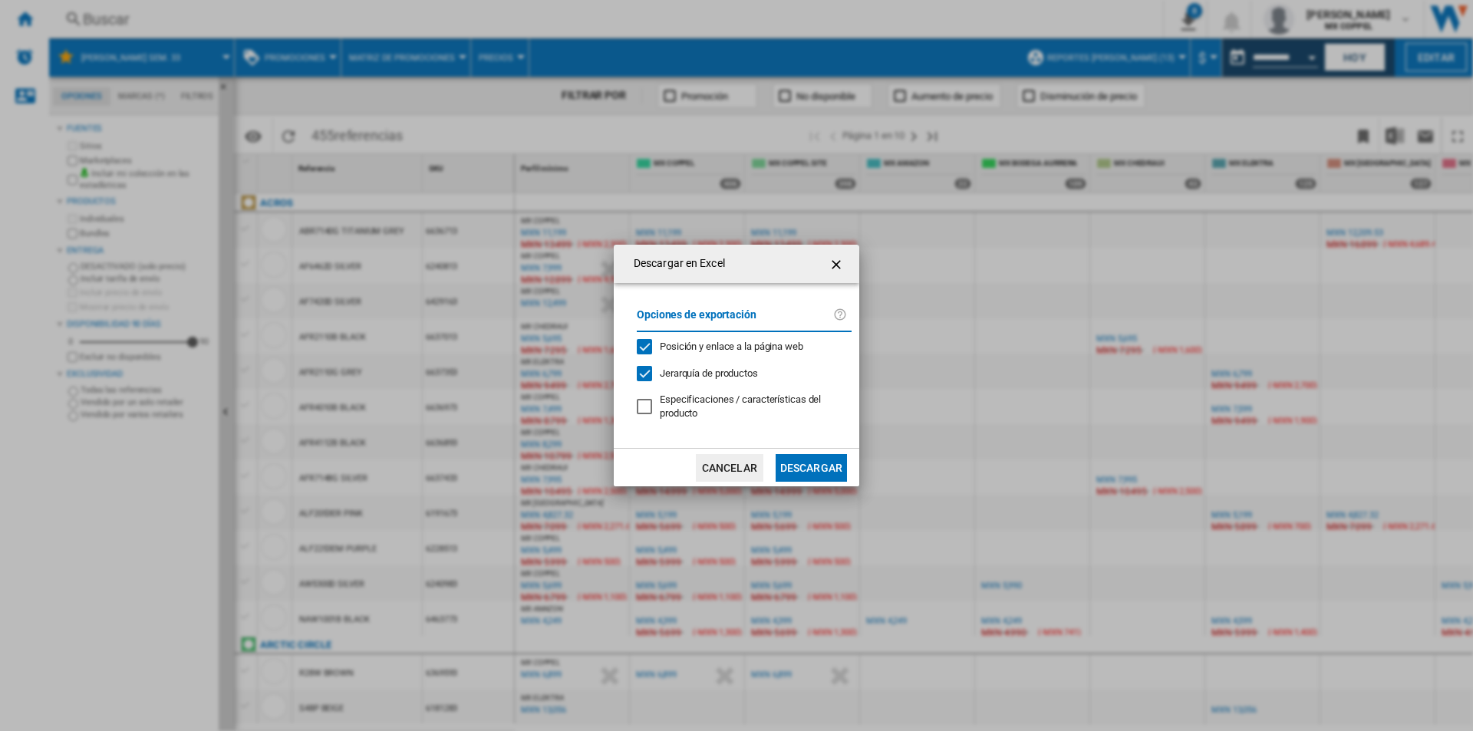
click at [816, 470] on button "Descargar" at bounding box center [811, 468] width 71 height 28
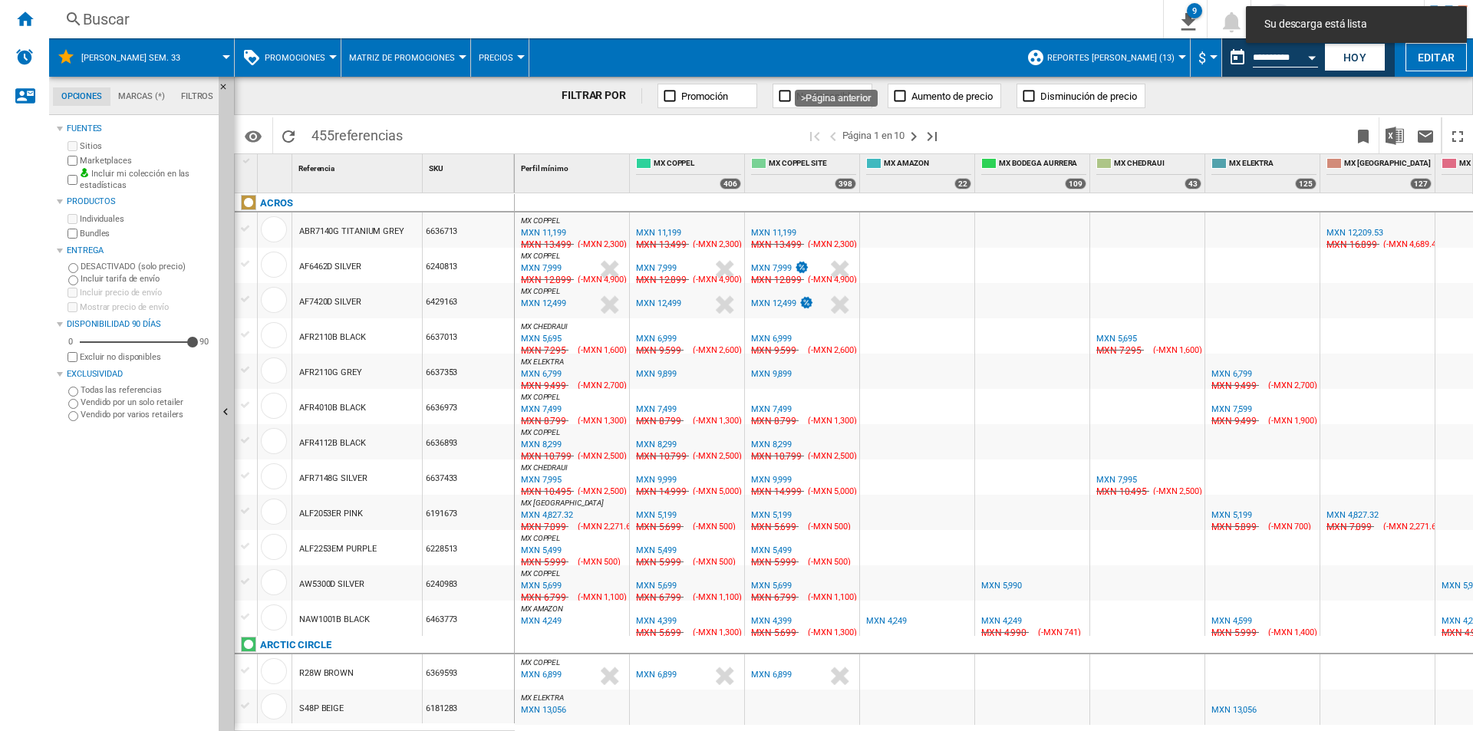
click at [987, 142] on span at bounding box center [1150, 135] width 395 height 36
click at [1306, 50] on button "Open calendar" at bounding box center [1312, 55] width 28 height 28
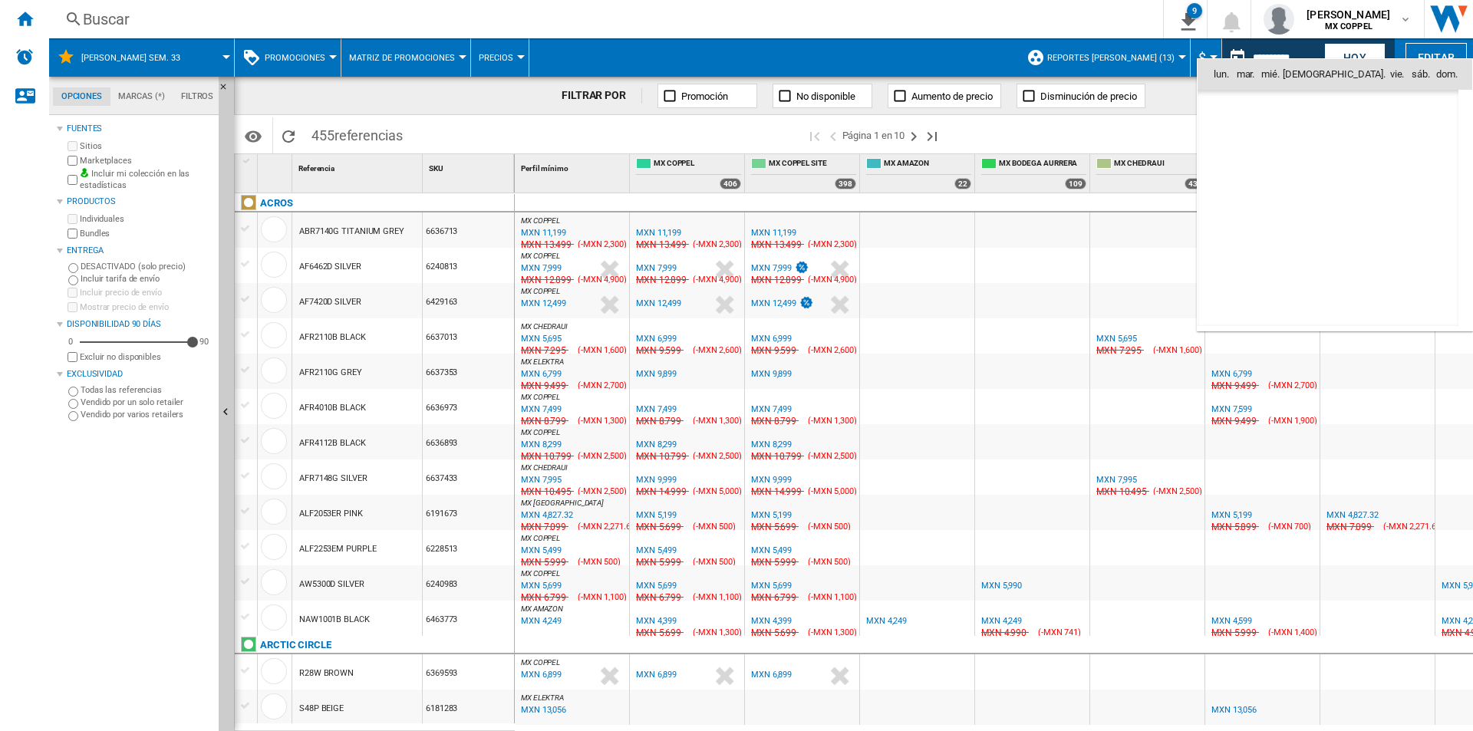
scroll to position [4880, 0]
drag, startPoint x: 1337, startPoint y: 182, endPoint x: 1194, endPoint y: 147, distance: 147.0
click at [1337, 182] on span "15" at bounding box center [1328, 175] width 31 height 31
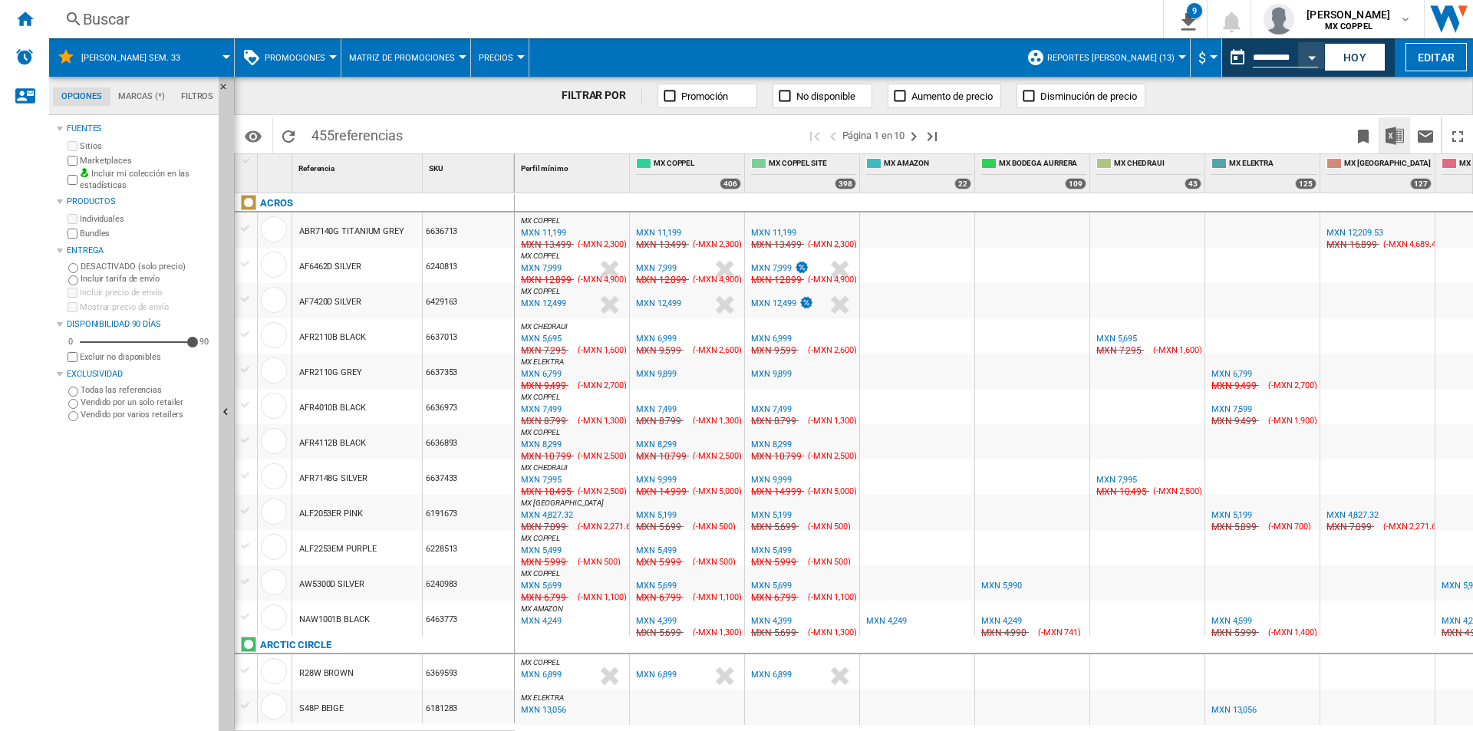
click at [1038, 133] on span at bounding box center [1150, 135] width 395 height 36
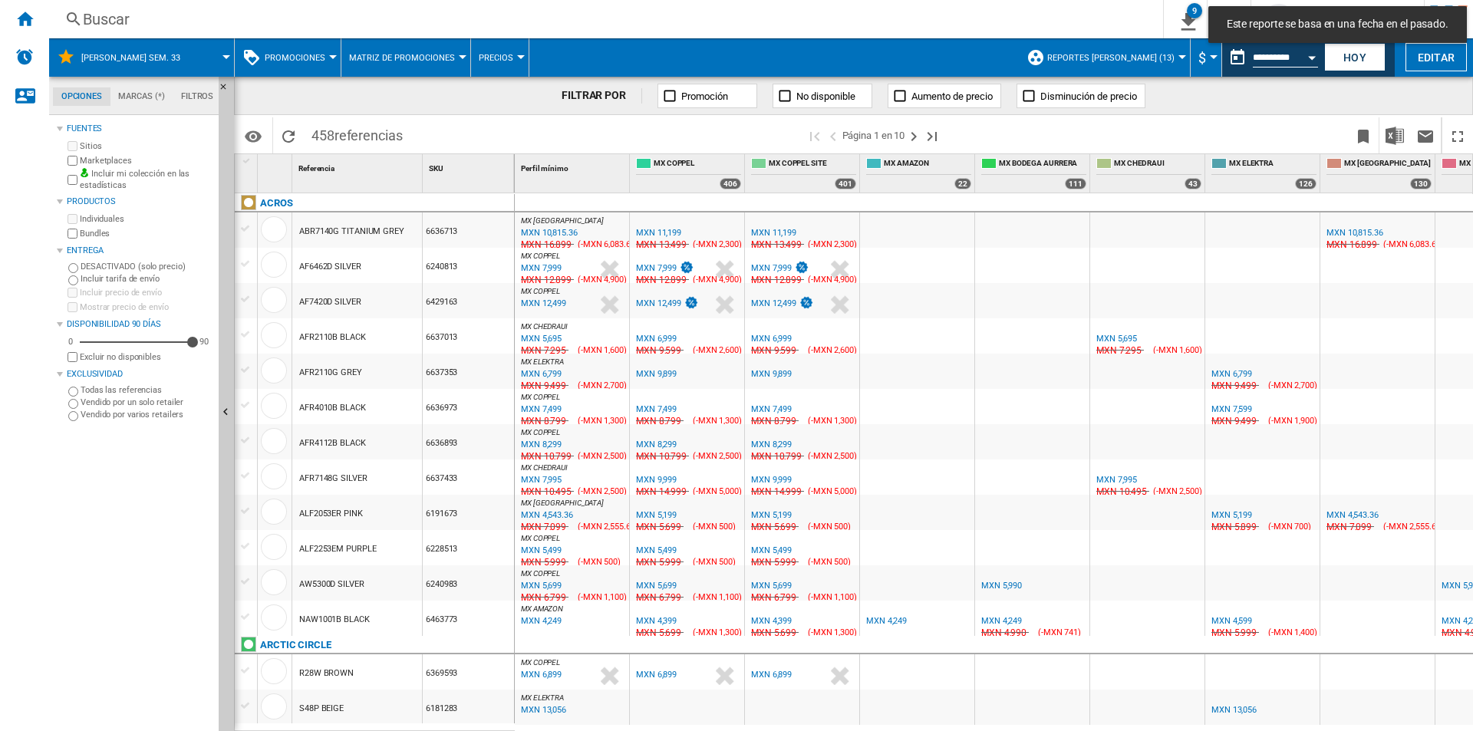
click at [1189, 120] on span at bounding box center [1150, 135] width 395 height 36
click at [1159, 140] on span at bounding box center [1150, 135] width 395 height 36
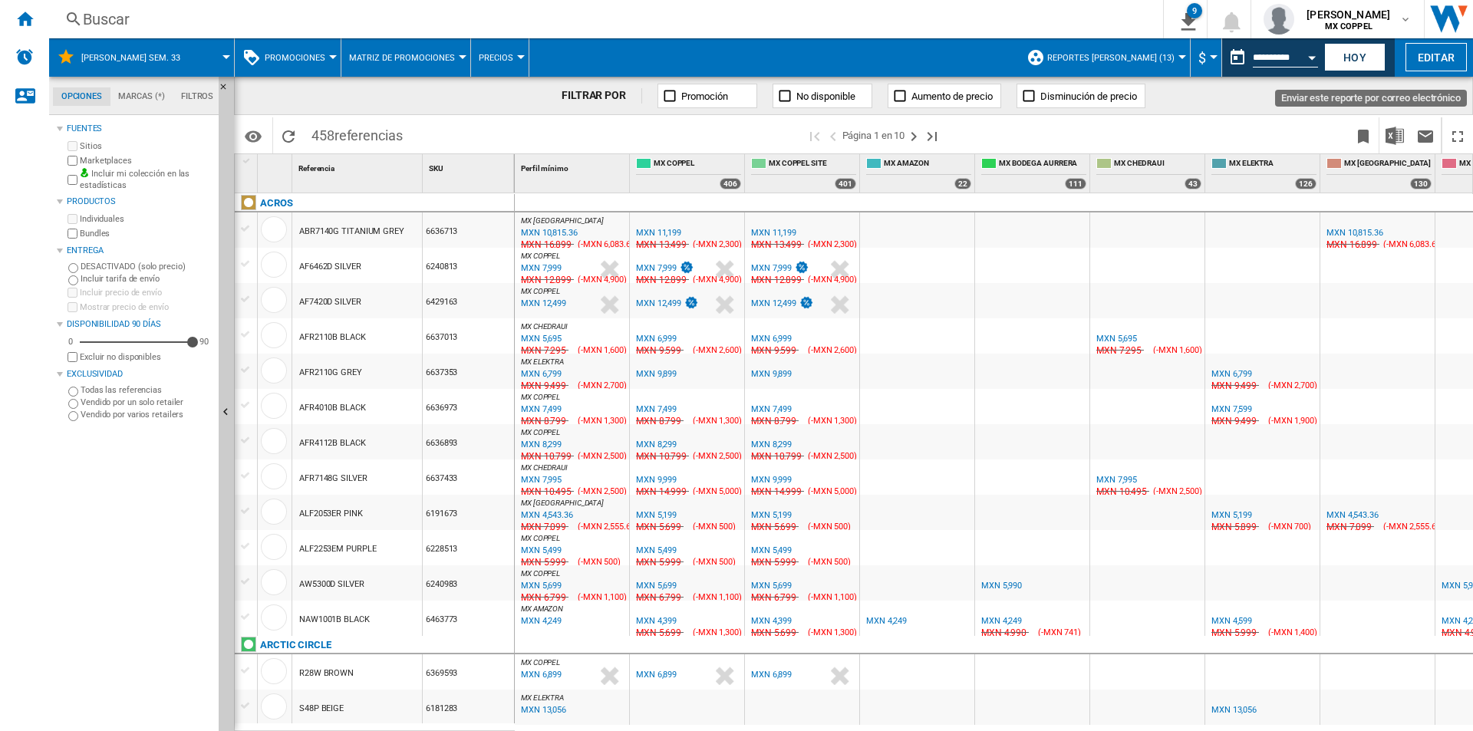
click at [1303, 120] on span at bounding box center [1150, 135] width 395 height 36
click at [1281, 140] on span at bounding box center [1150, 135] width 395 height 36
click at [1392, 140] on img "Descargar en Excel" at bounding box center [1395, 136] width 18 height 18
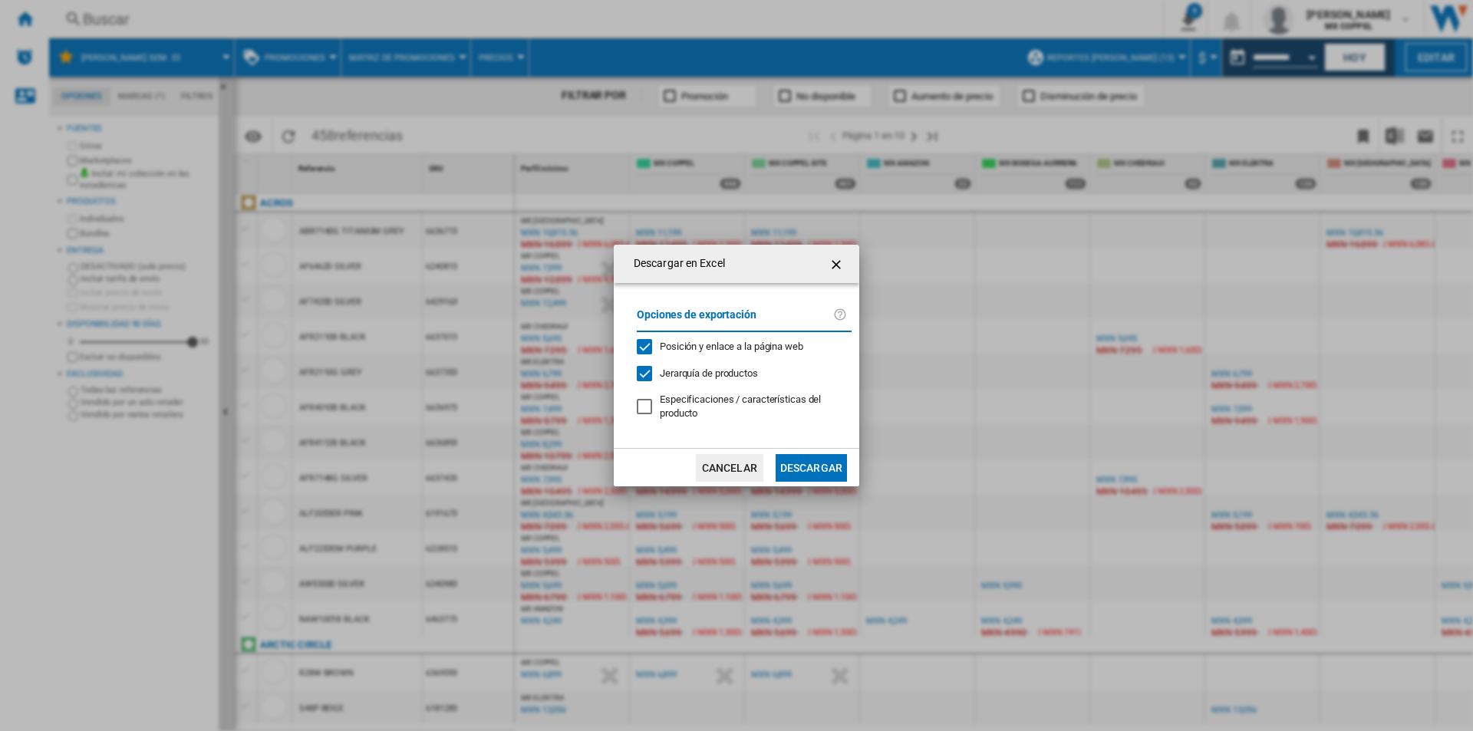
click at [823, 476] on button "Descargar" at bounding box center [811, 468] width 71 height 28
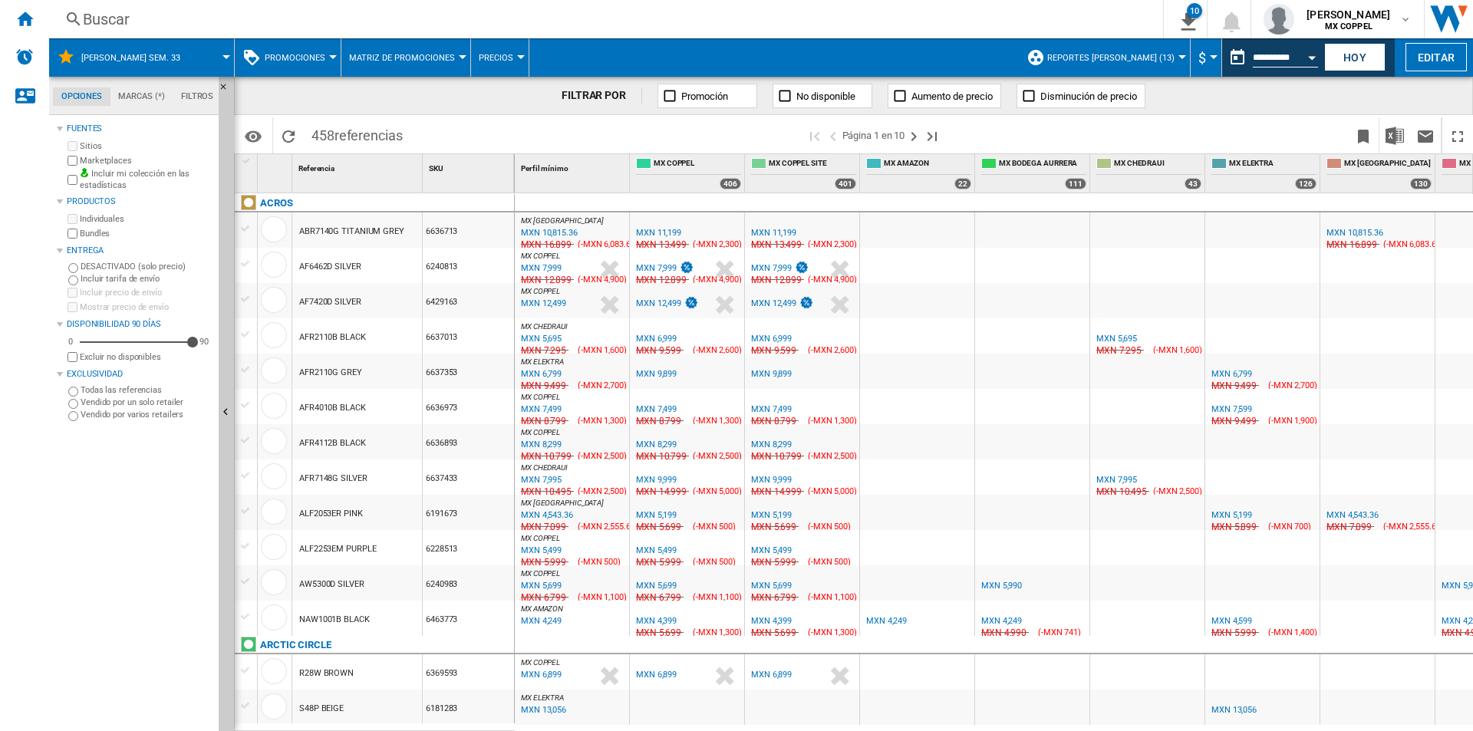
click at [1267, 140] on span at bounding box center [1150, 135] width 395 height 36
click at [1308, 61] on button "Open calendar" at bounding box center [1312, 55] width 28 height 28
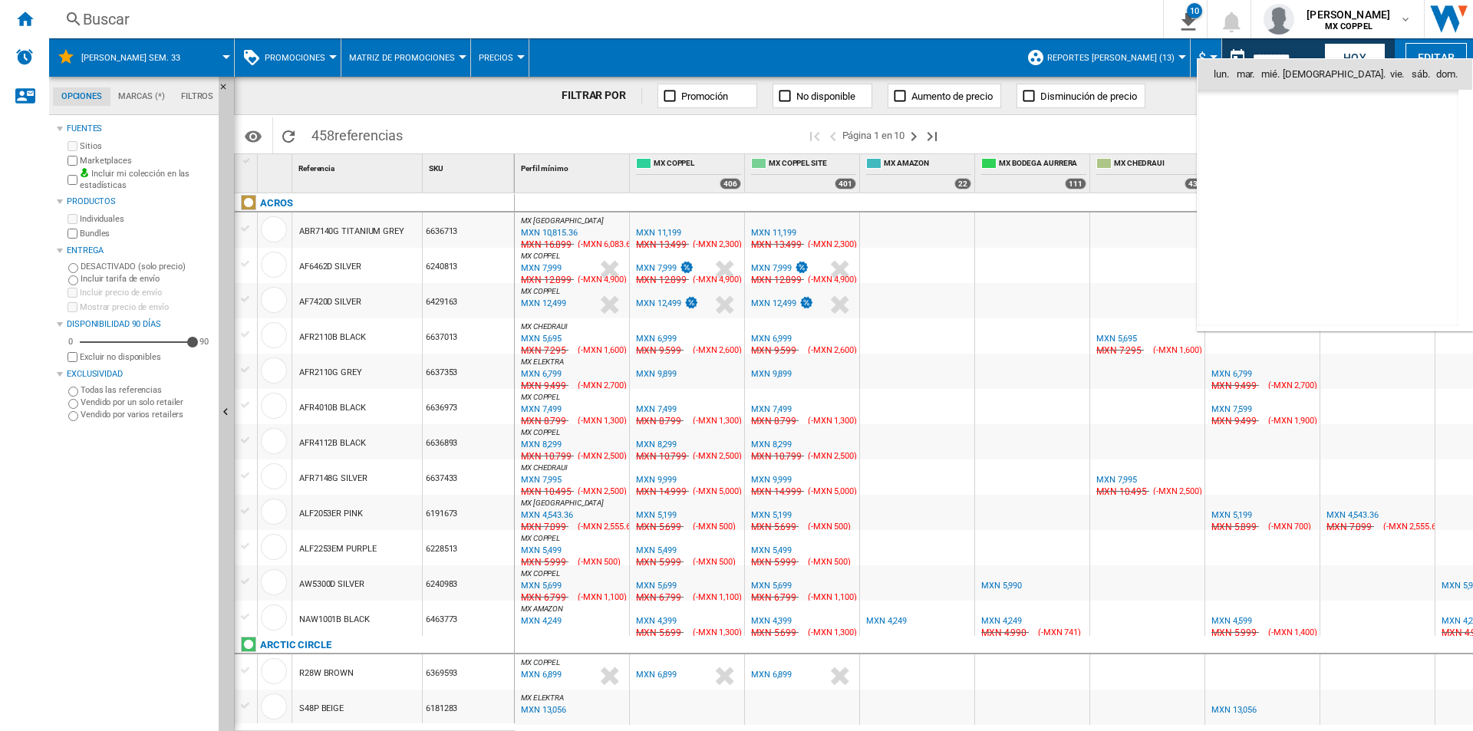
scroll to position [4880, 0]
click at [1351, 171] on span "16" at bounding box center [1362, 175] width 31 height 31
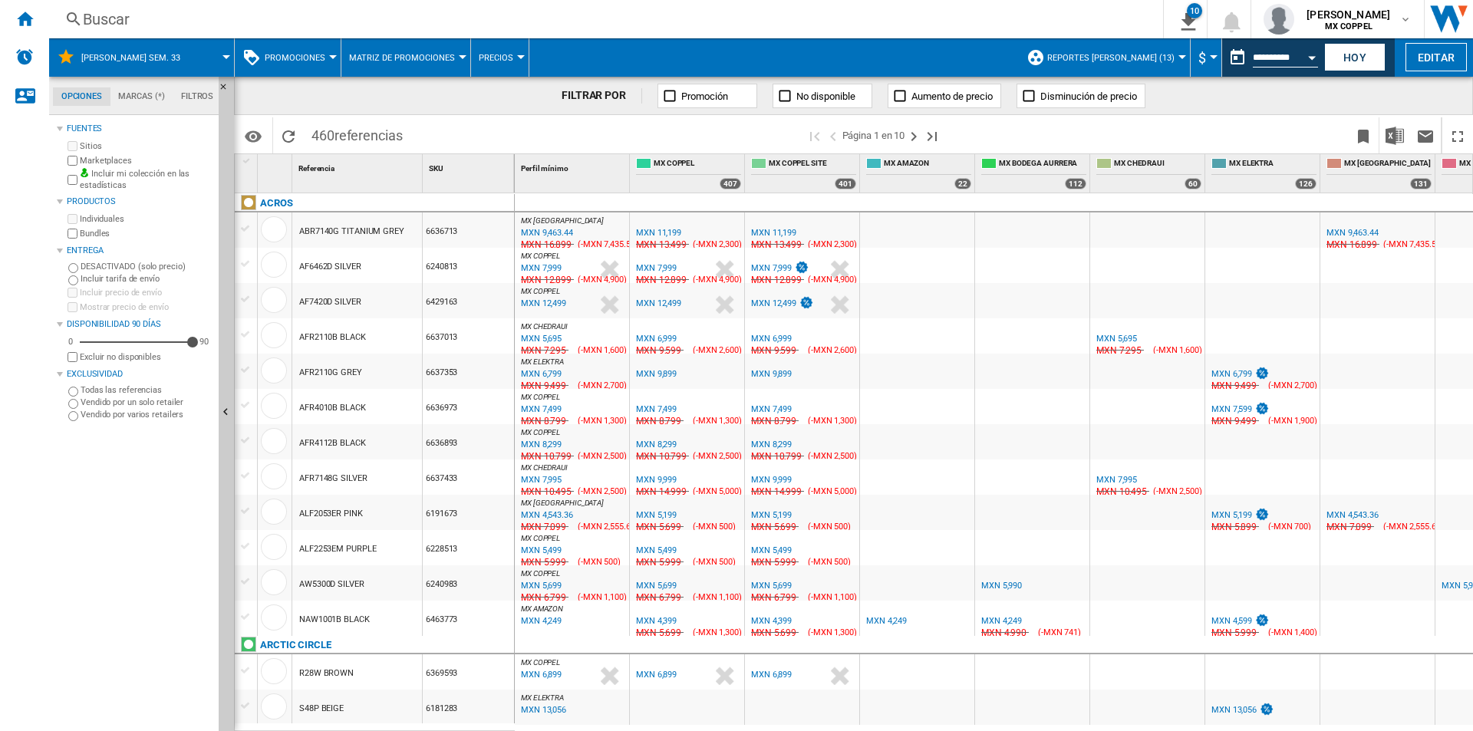
click at [1288, 123] on span at bounding box center [1150, 135] width 395 height 36
click at [1393, 149] on button "Descargar en Excel" at bounding box center [1395, 135] width 31 height 36
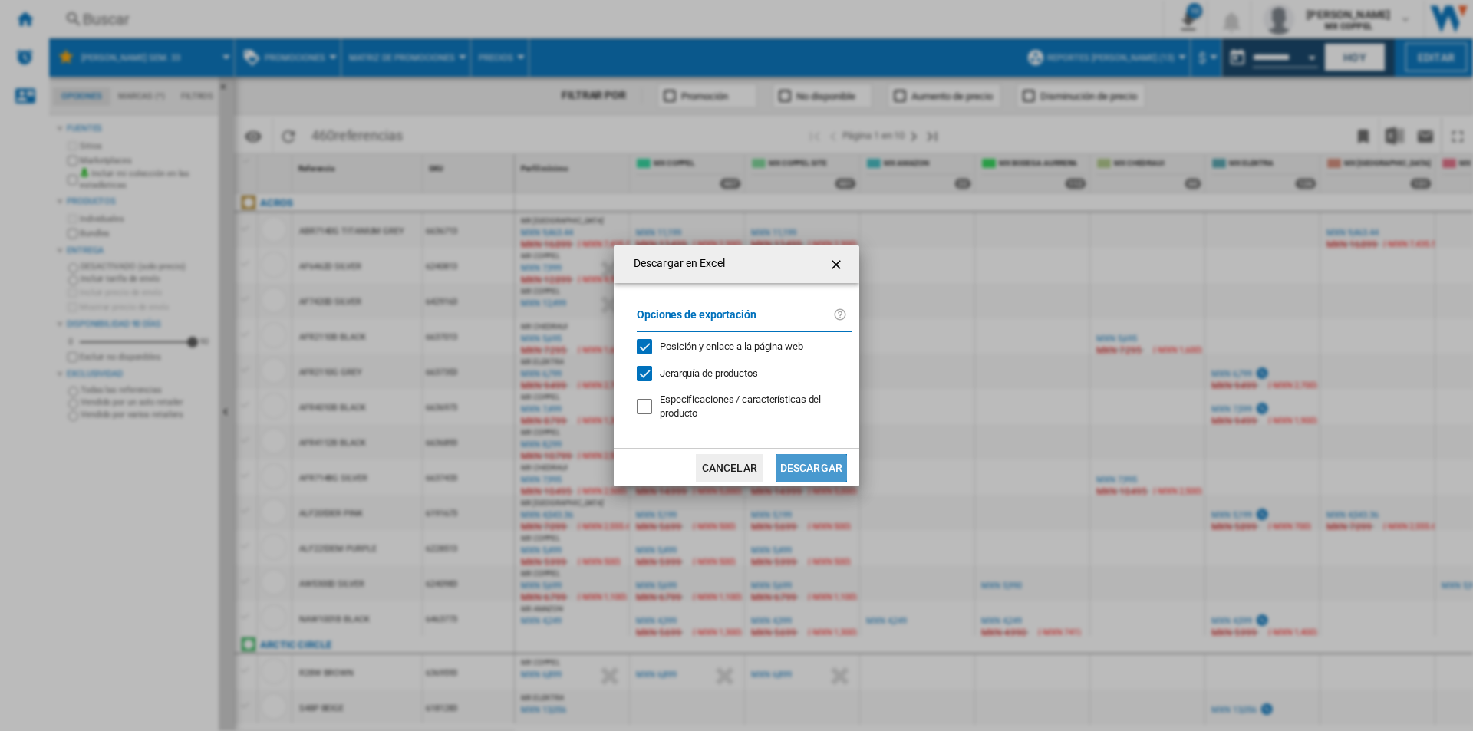
click at [796, 473] on button "Descargar" at bounding box center [811, 468] width 71 height 28
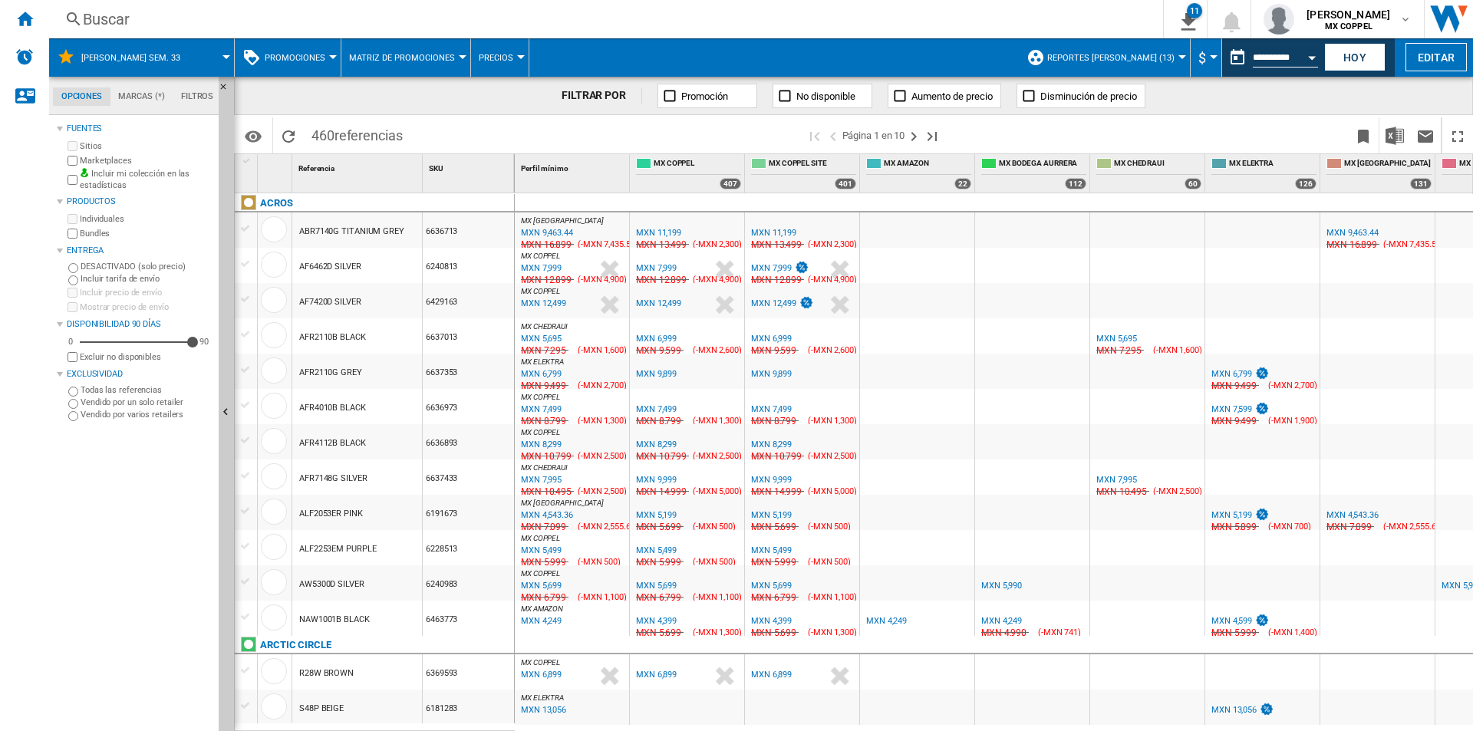
click at [1239, 142] on span at bounding box center [1150, 135] width 395 height 36
click at [1307, 58] on button "Open calendar" at bounding box center [1312, 55] width 28 height 28
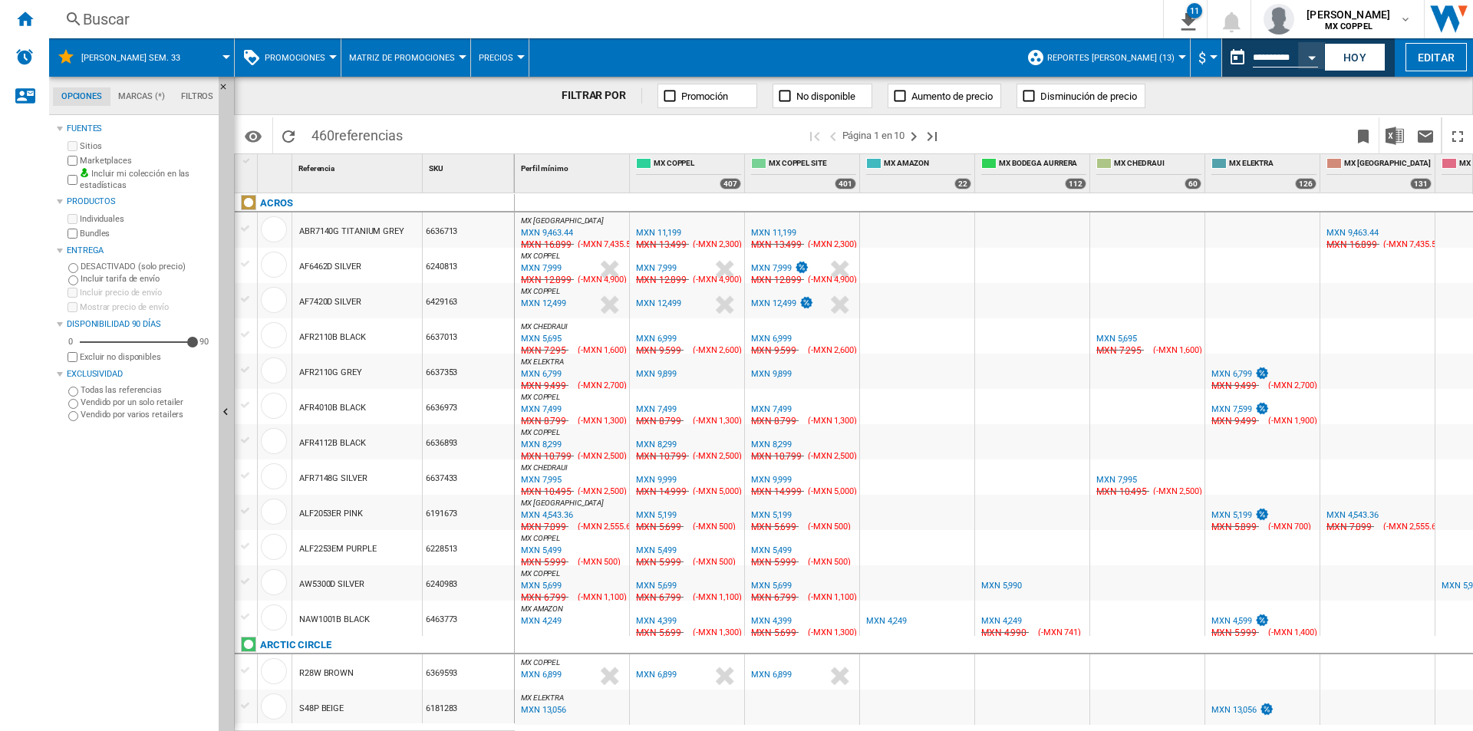
type input "**********"
click at [798, 52] on span at bounding box center [774, 57] width 490 height 38
click at [798, 54] on span at bounding box center [774, 57] width 490 height 38
click at [1399, 137] on img "Descargar en Excel" at bounding box center [1395, 136] width 18 height 18
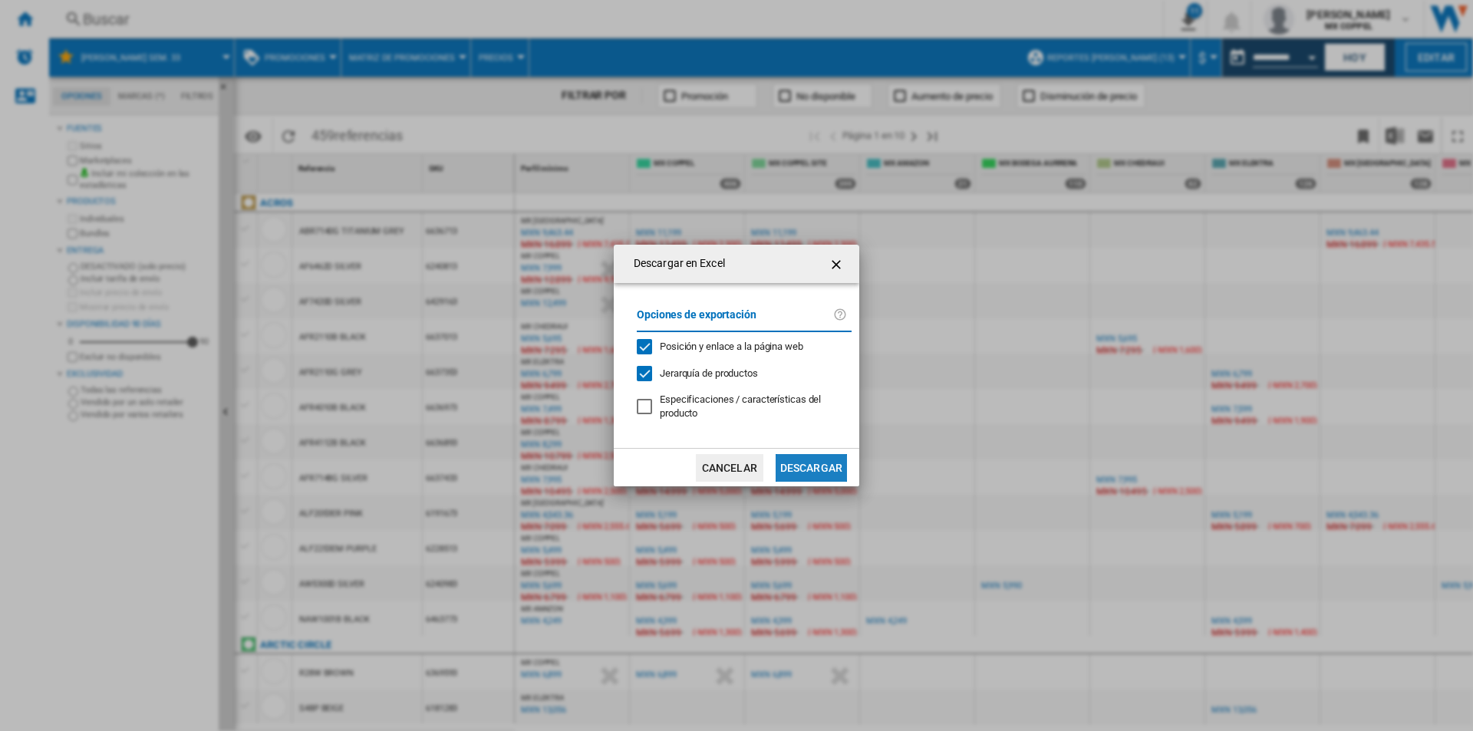
click at [803, 470] on button "Descargar" at bounding box center [811, 468] width 71 height 28
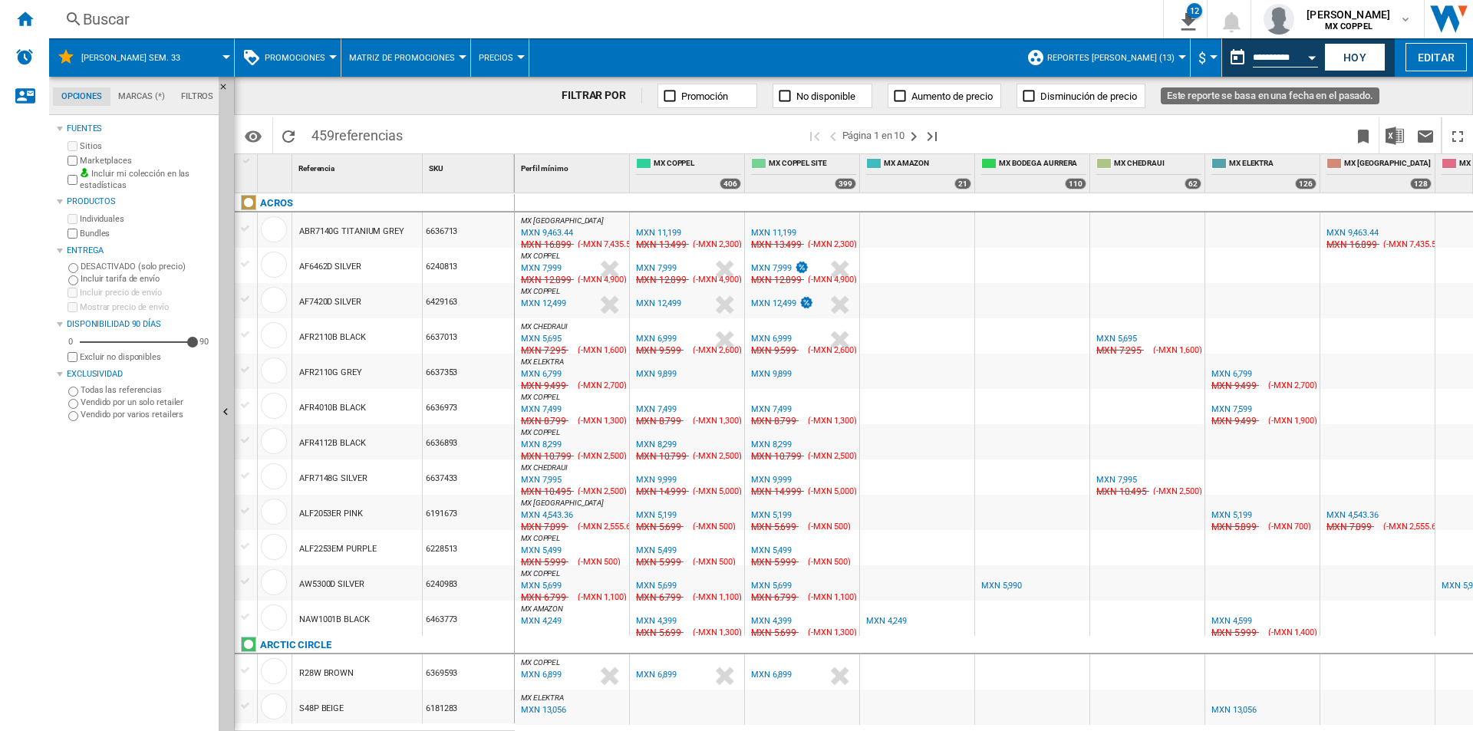
click at [1308, 62] on button "Open calendar" at bounding box center [1312, 55] width 28 height 28
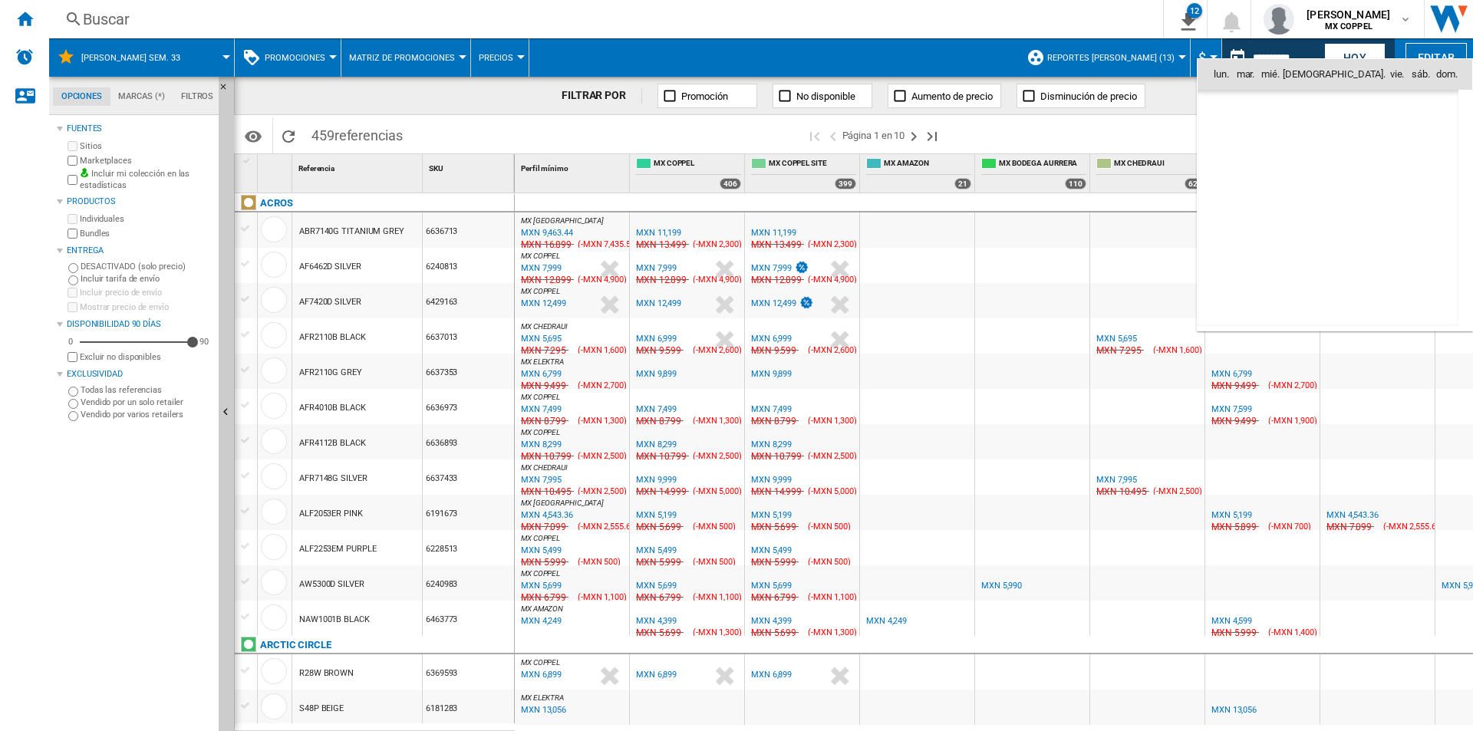
scroll to position [4880, 0]
click at [1431, 174] on span "18" at bounding box center [1429, 175] width 31 height 31
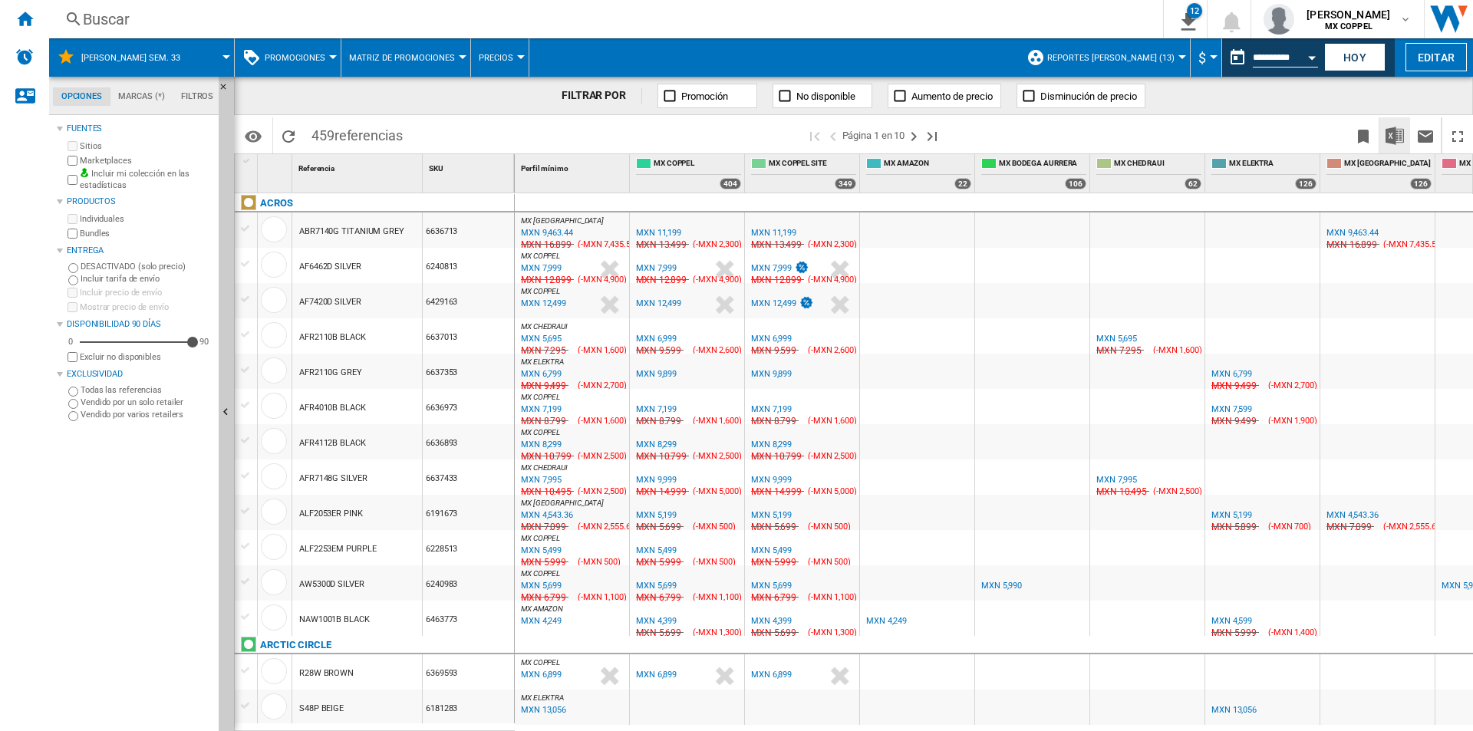
click at [1400, 141] on img "Descargar en Excel" at bounding box center [1395, 136] width 18 height 18
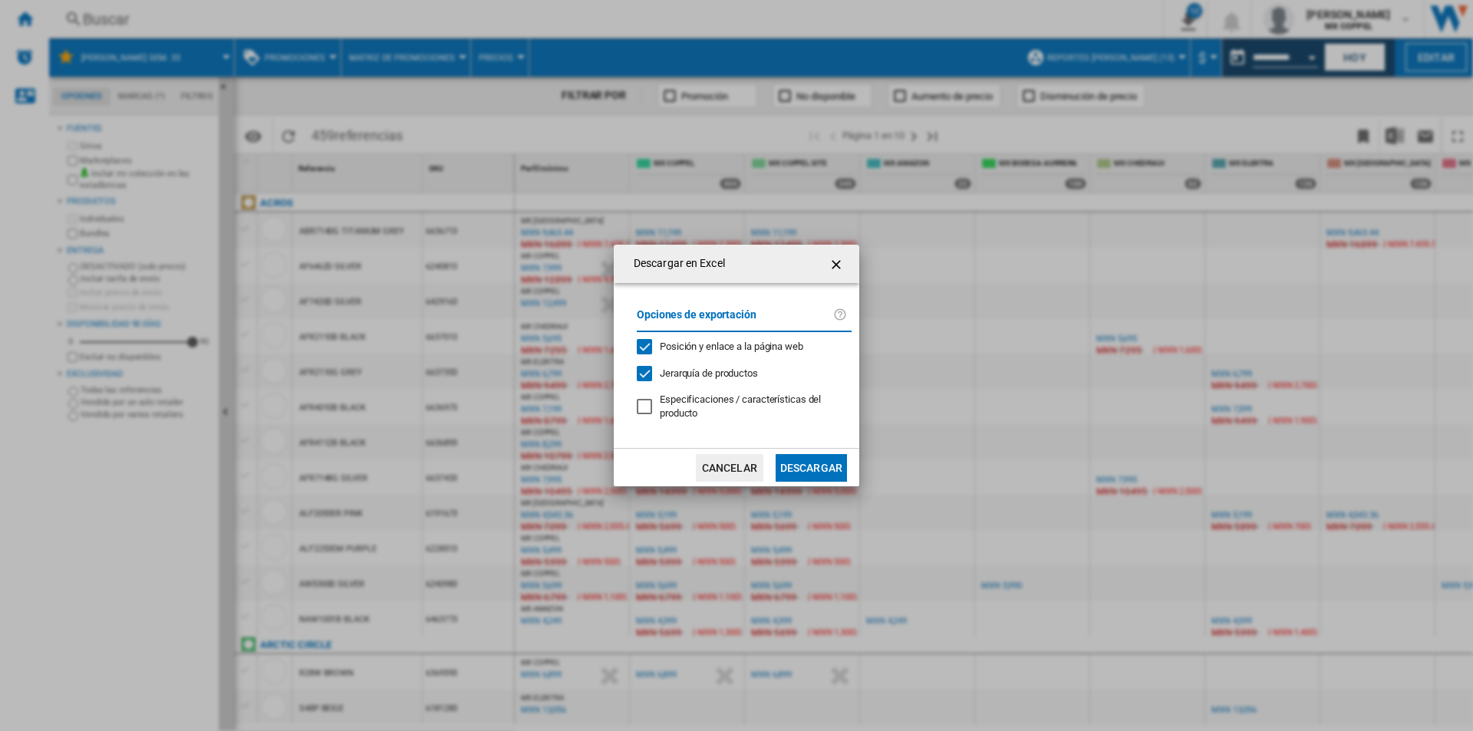
click at [799, 460] on button "Descargar" at bounding box center [811, 468] width 71 height 28
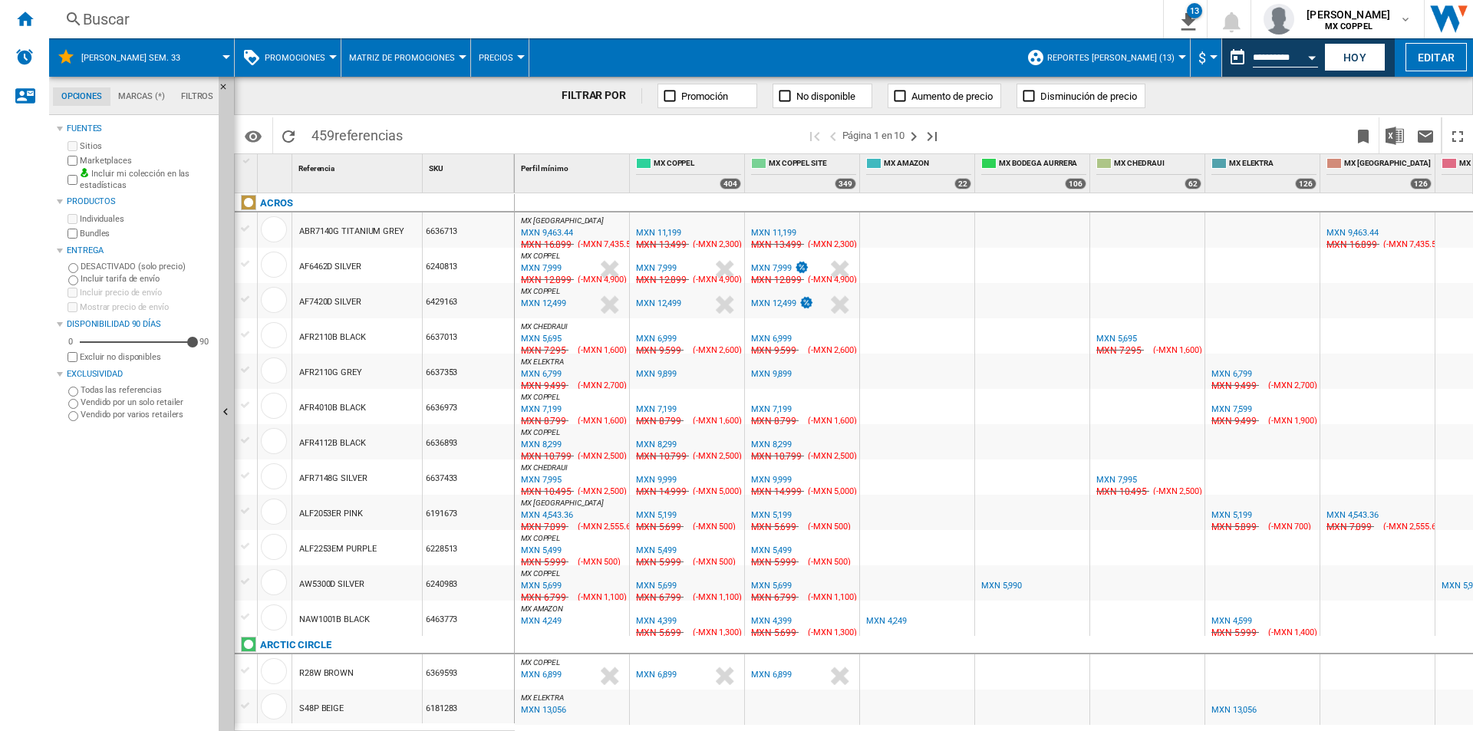
click at [1281, 64] on input "**********" at bounding box center [1285, 60] width 65 height 14
click at [1308, 56] on div "Open calendar" at bounding box center [1312, 58] width 8 height 4
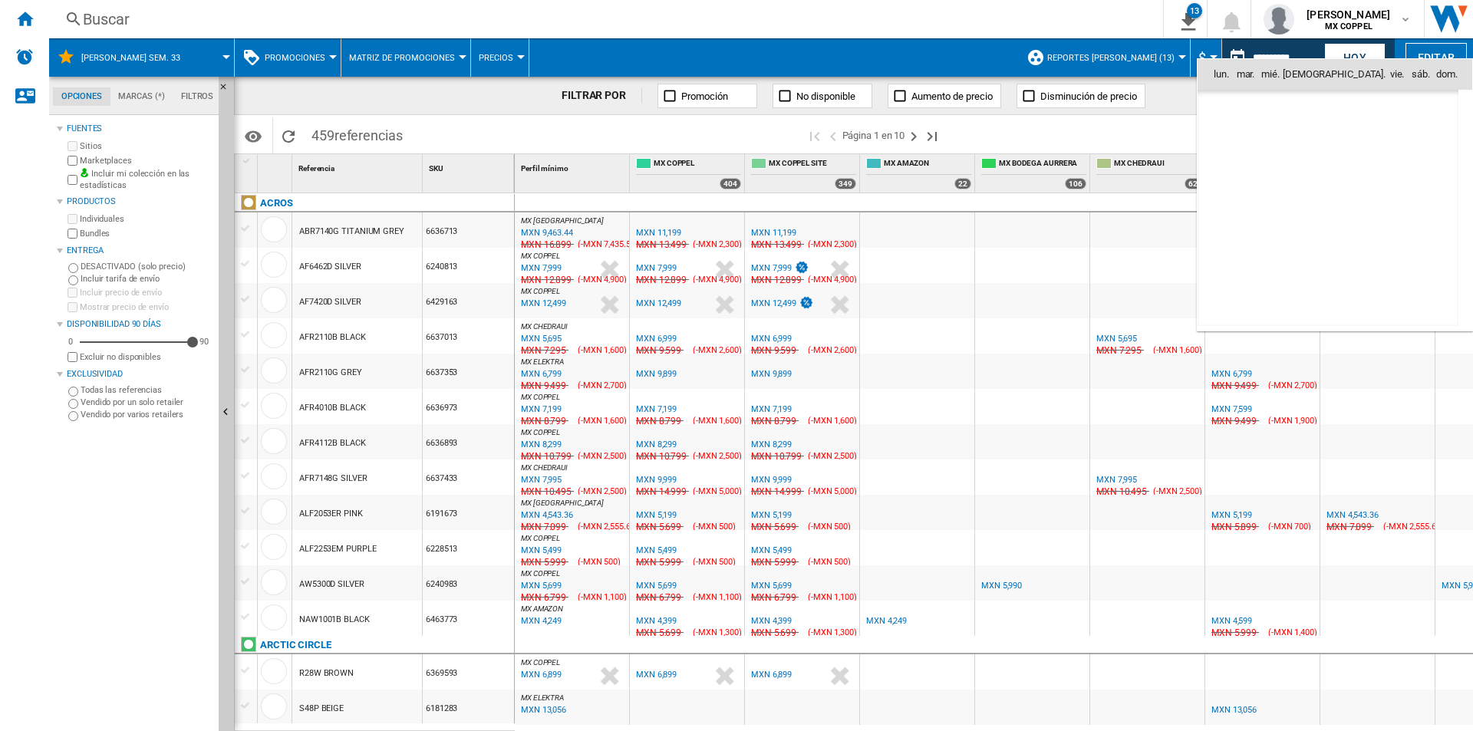
scroll to position [4880, 0]
click at [1225, 214] on span "19" at bounding box center [1227, 208] width 31 height 31
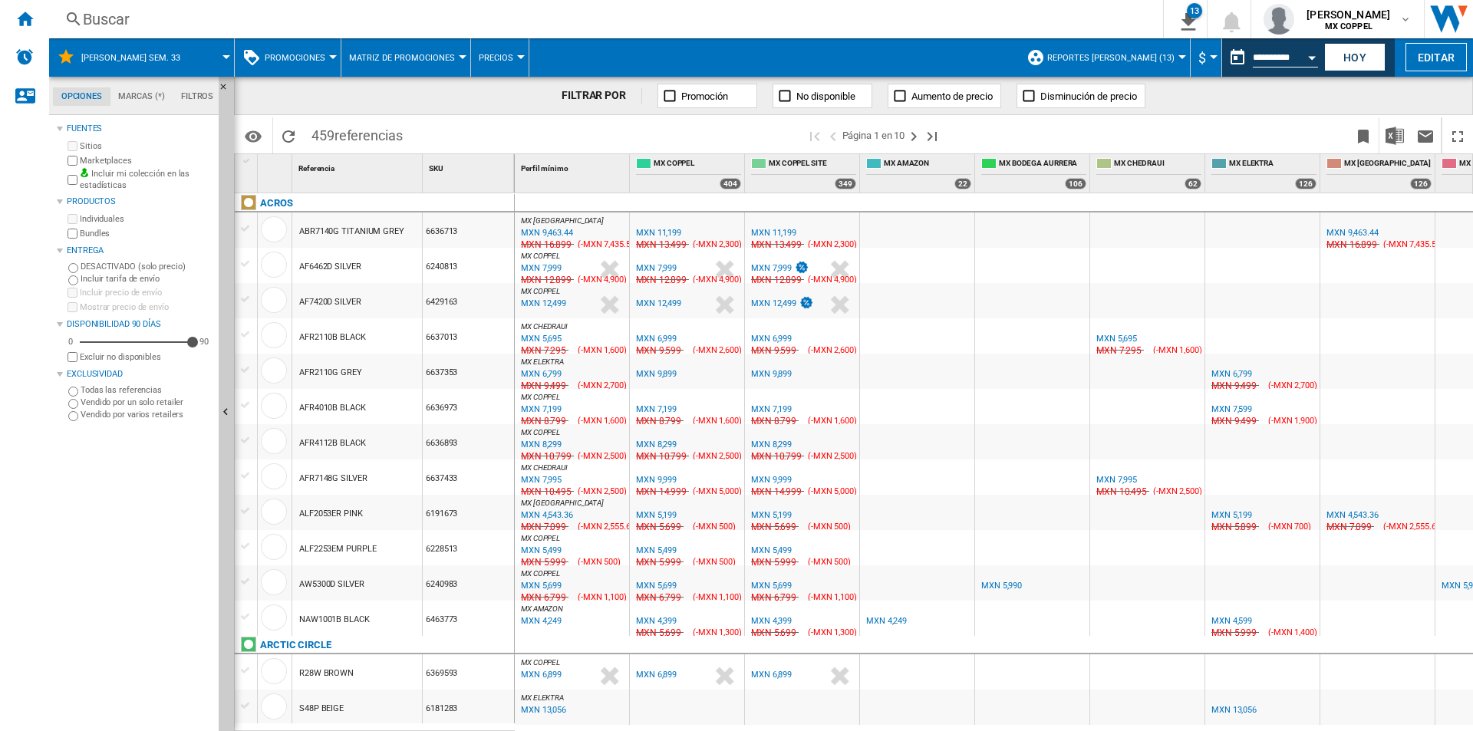
type input "**********"
click at [1168, 129] on span at bounding box center [1150, 135] width 395 height 36
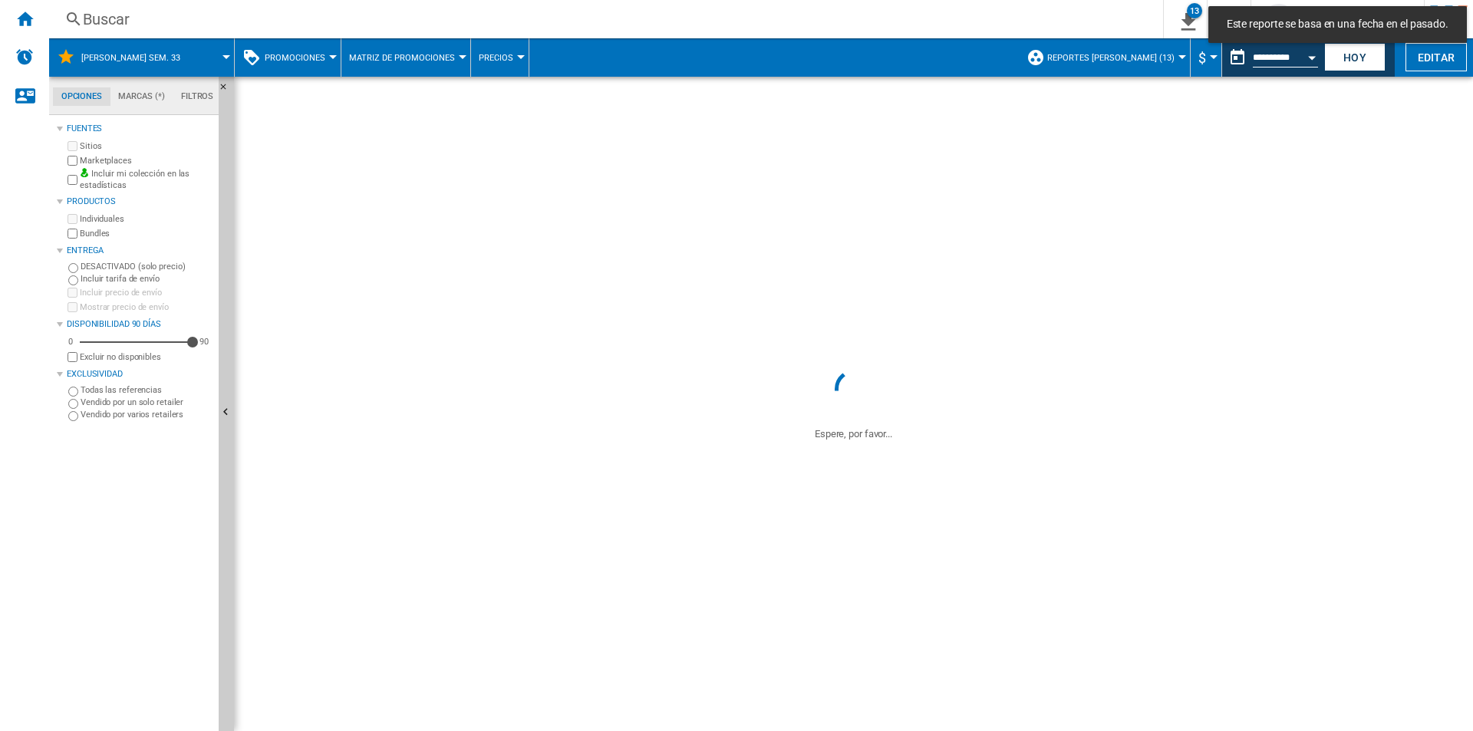
click at [621, 75] on span at bounding box center [774, 57] width 490 height 38
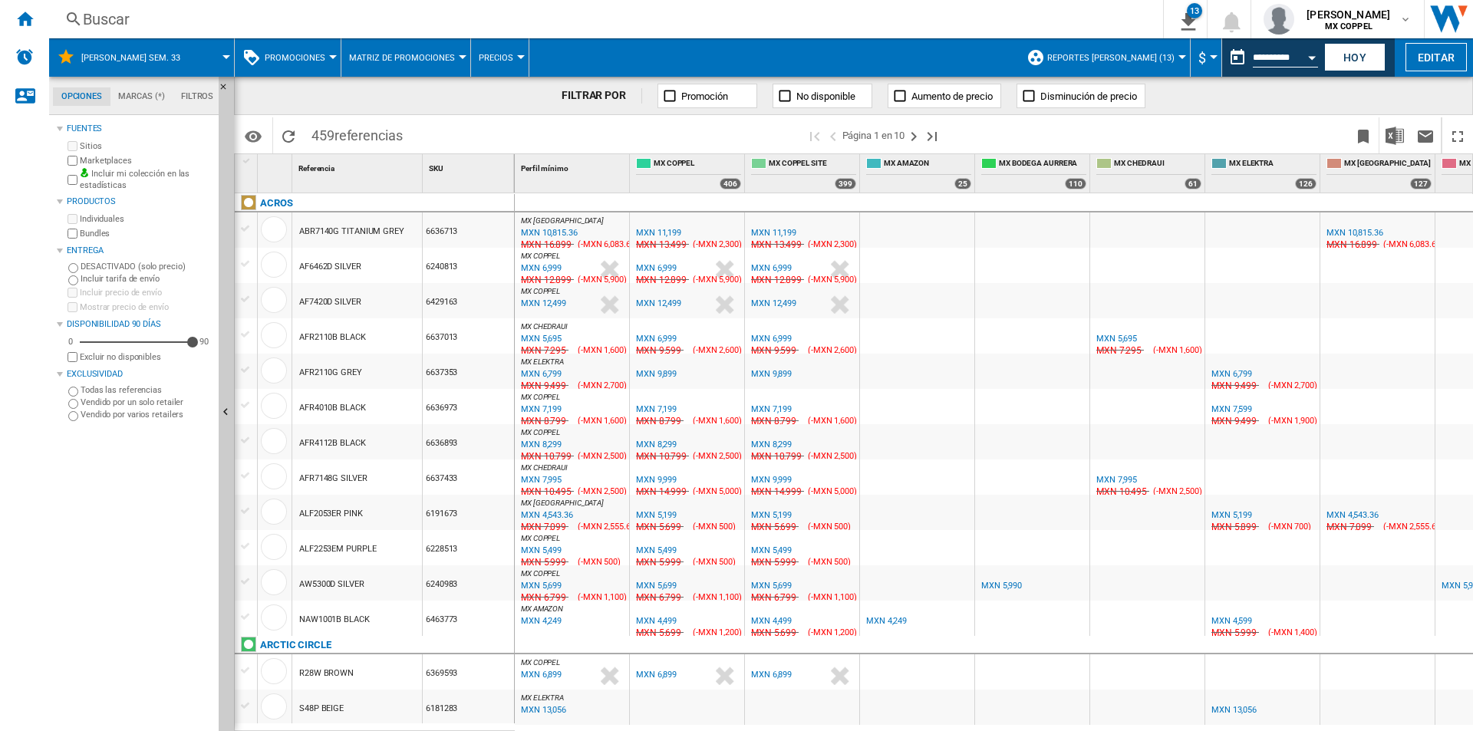
click at [1286, 112] on div "FILTRAR POR Promoción No disponible Aumento de precio Disminución de precio" at bounding box center [853, 96] width 1239 height 38
click at [1291, 134] on span at bounding box center [1150, 135] width 395 height 36
click at [1390, 132] on img "Descargar en Excel" at bounding box center [1395, 136] width 18 height 18
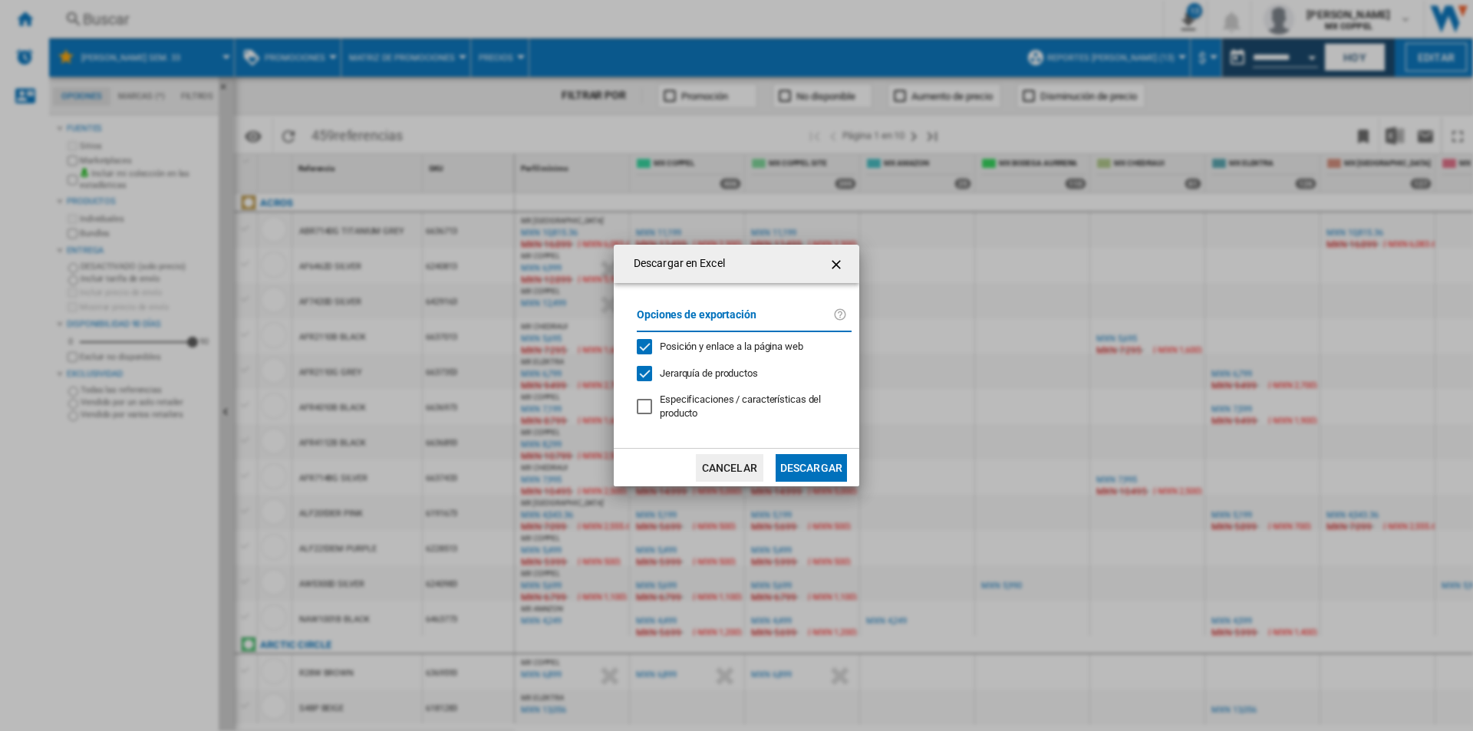
click at [829, 473] on button "Descargar" at bounding box center [811, 468] width 71 height 28
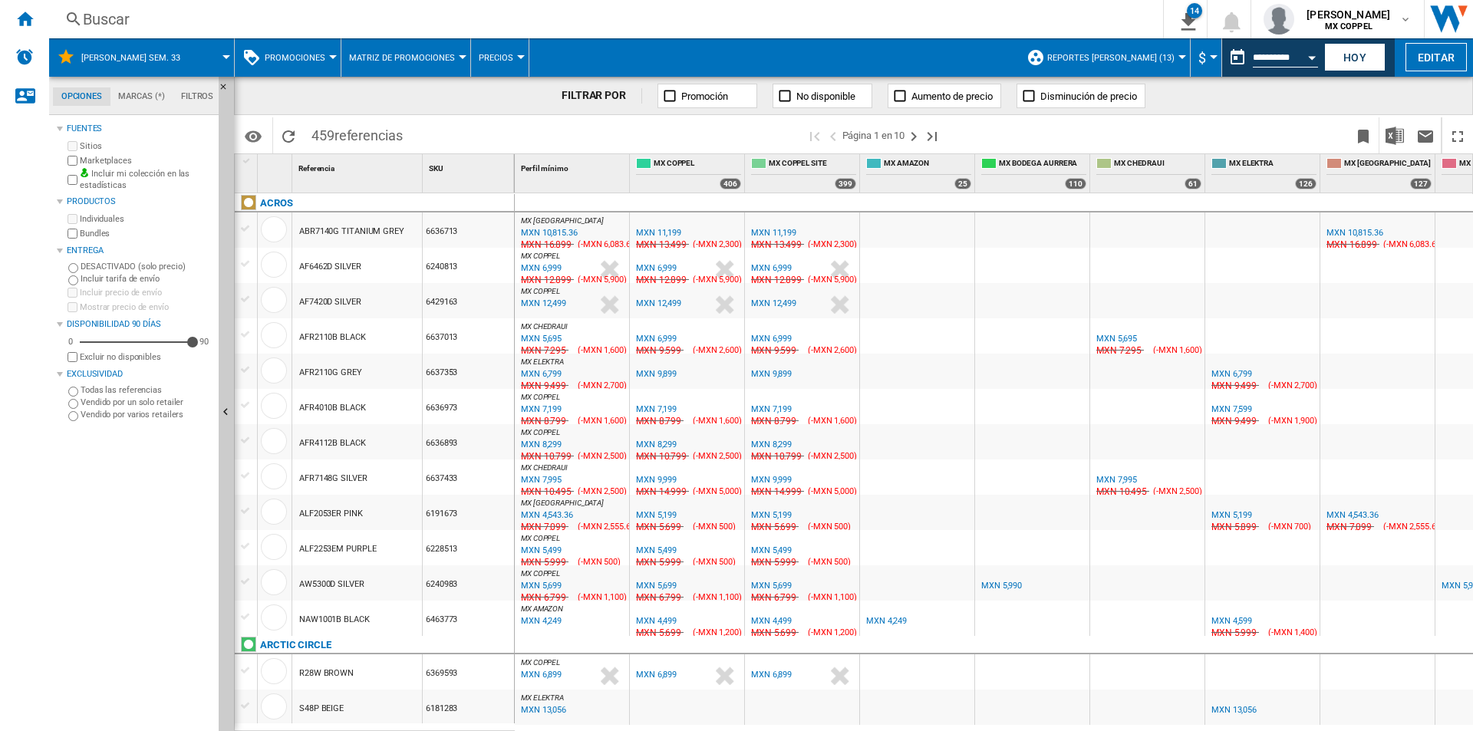
drag, startPoint x: 1048, startPoint y: 130, endPoint x: 1291, endPoint y: 130, distance: 243.2
click at [1048, 130] on span at bounding box center [1150, 135] width 395 height 36
click at [1314, 46] on button "Open calendar" at bounding box center [1312, 55] width 28 height 28
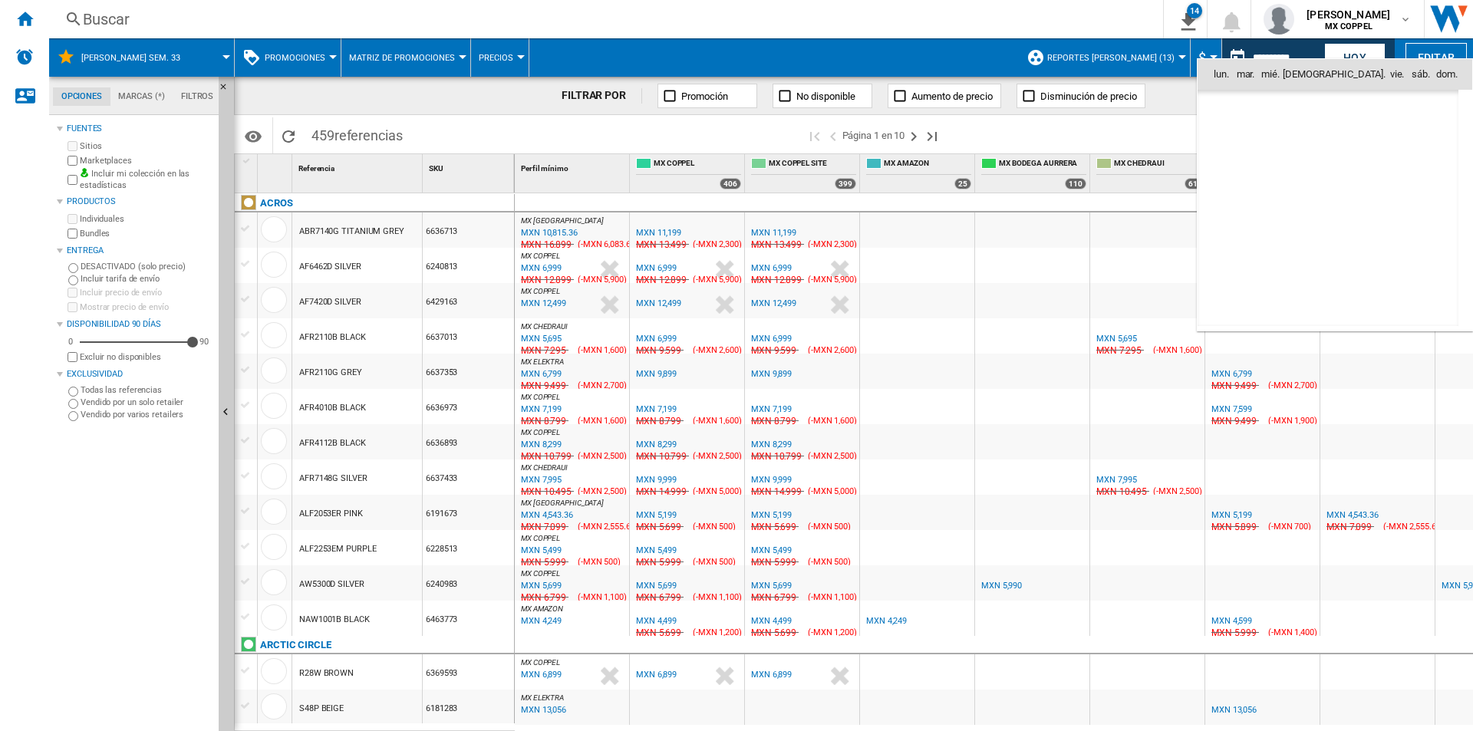
scroll to position [4880, 0]
click at [1258, 200] on span "20" at bounding box center [1260, 208] width 31 height 31
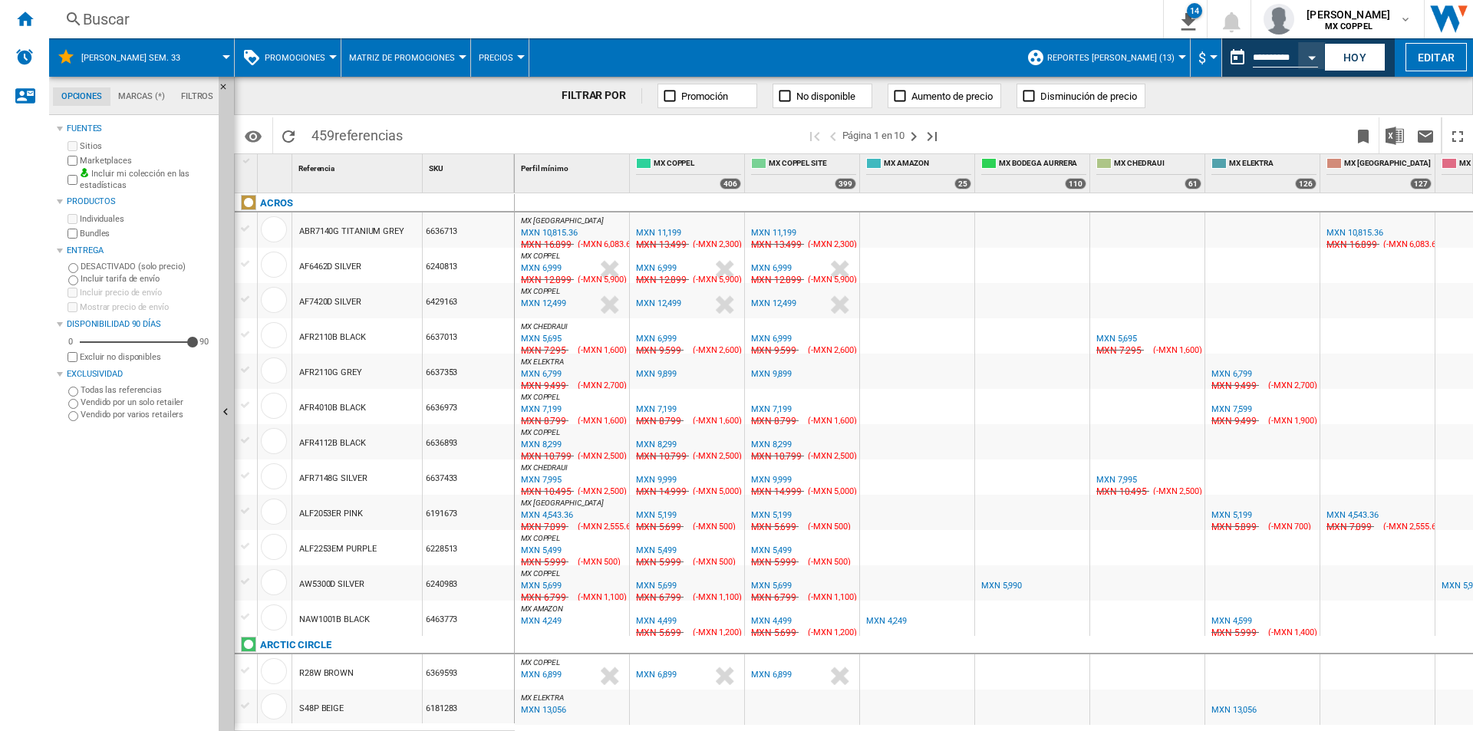
click at [1235, 117] on div "Identificadores SKU - Stock Keeping Unit EAN - European Article Numbering Mostr…" at bounding box center [853, 134] width 1239 height 38
click at [1208, 131] on span at bounding box center [1150, 135] width 395 height 36
click at [1393, 132] on img "Descargar en Excel" at bounding box center [1395, 136] width 18 height 18
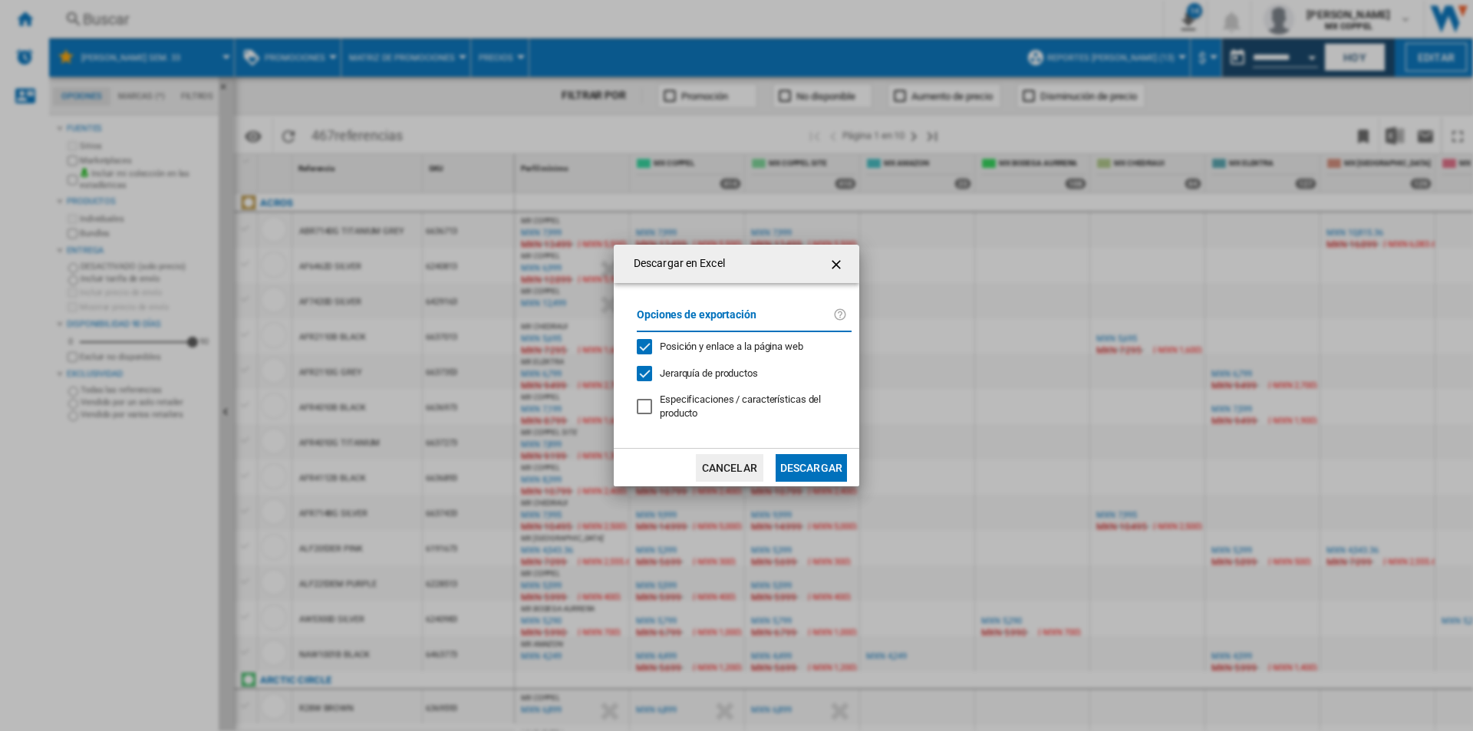
click at [806, 466] on button "Descargar" at bounding box center [811, 468] width 71 height 28
